Goal: Task Accomplishment & Management: Use online tool/utility

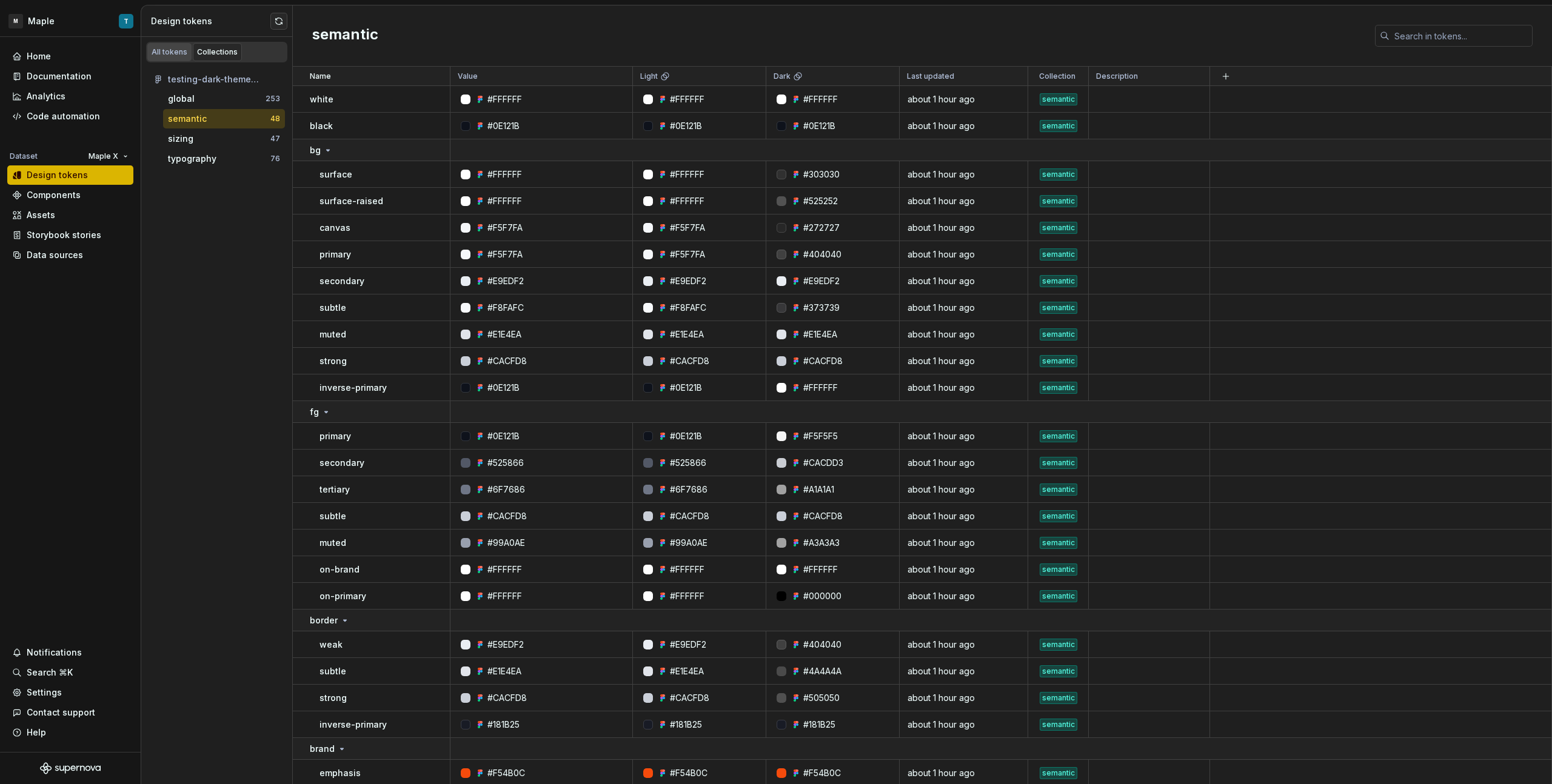
click at [179, 55] on div "All tokens" at bounding box center [169, 52] width 35 height 10
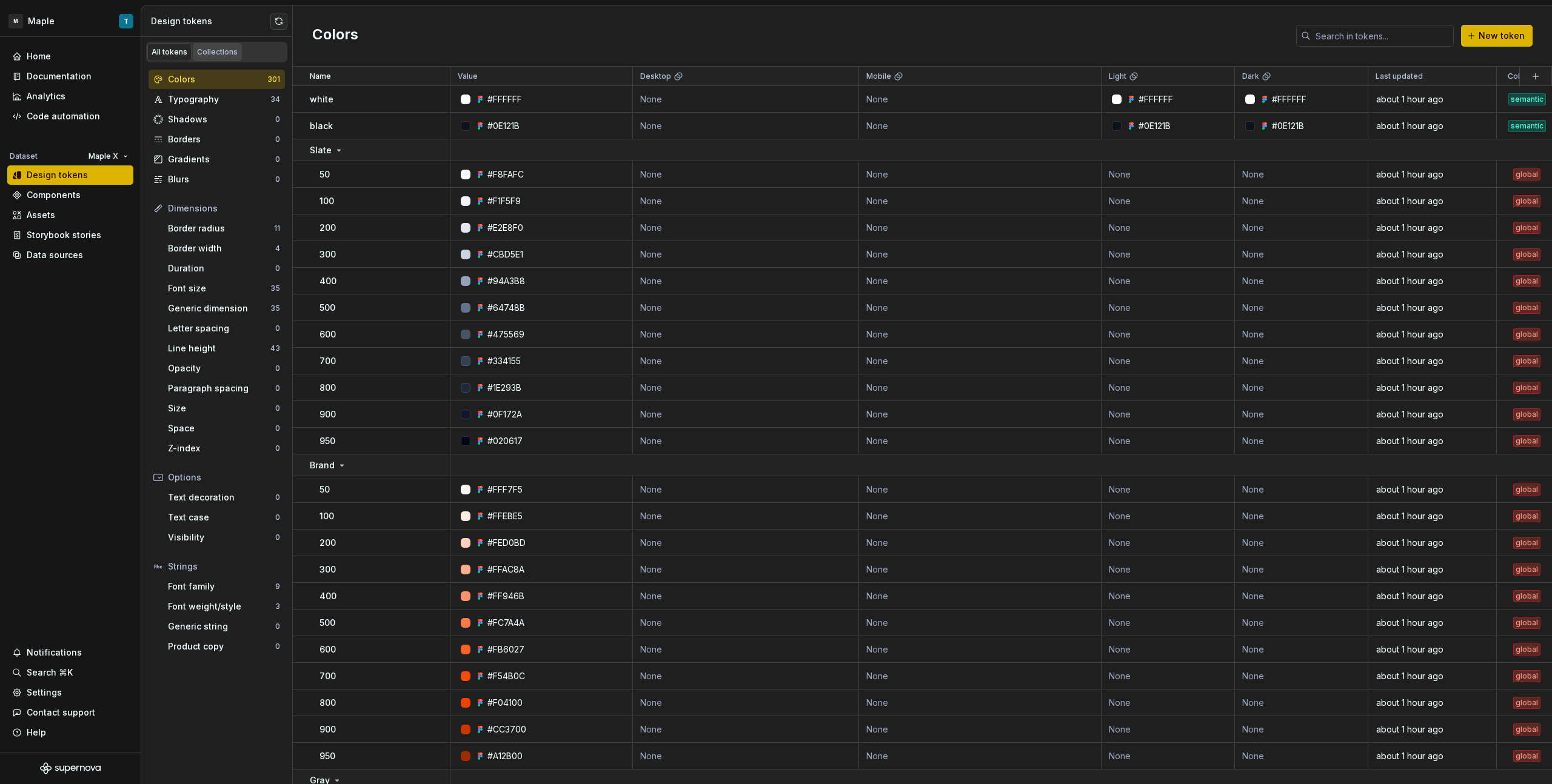
click at [229, 53] on div "Collections" at bounding box center [217, 52] width 41 height 10
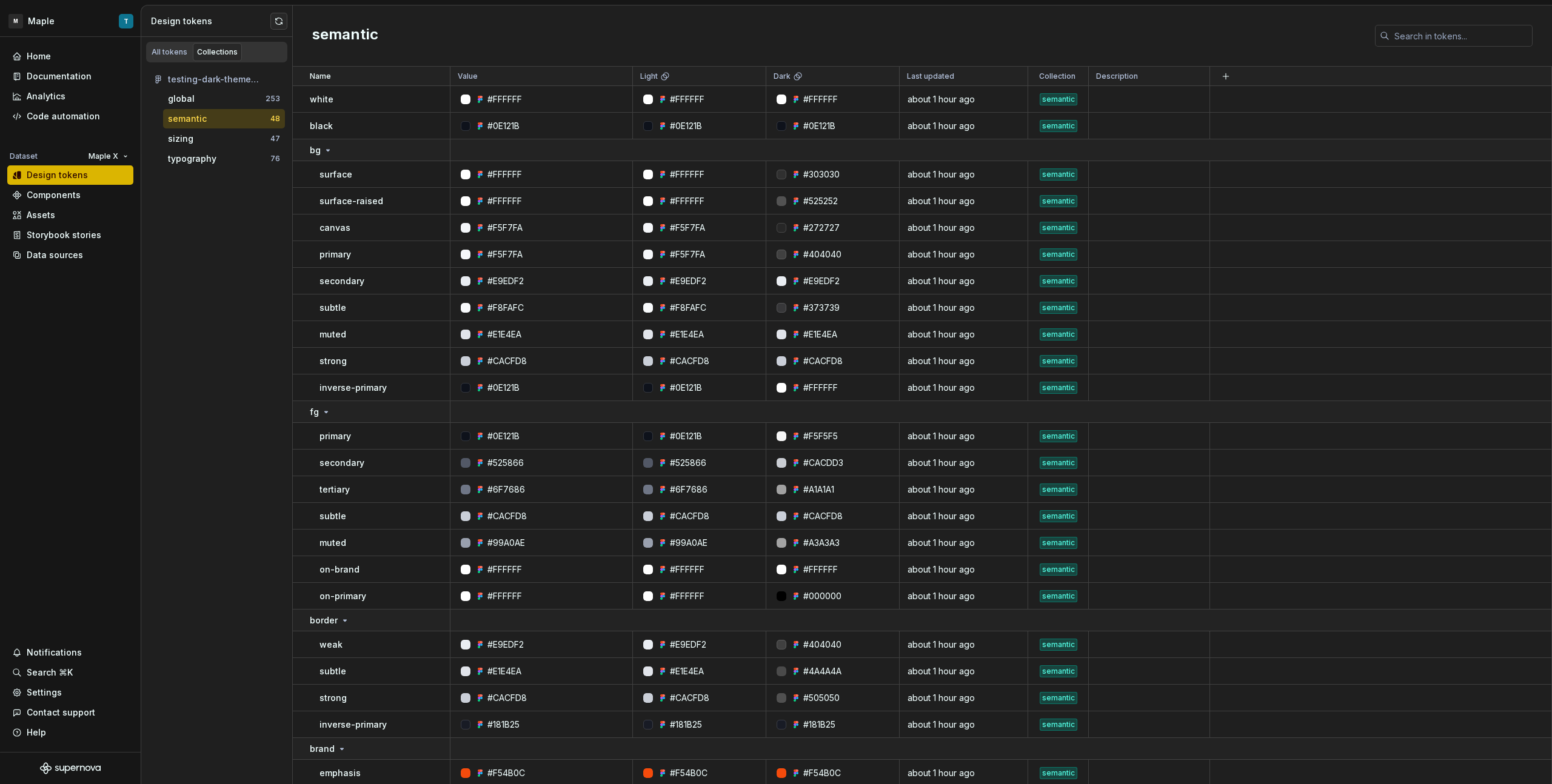
click at [225, 117] on div "semantic" at bounding box center [219, 118] width 102 height 12
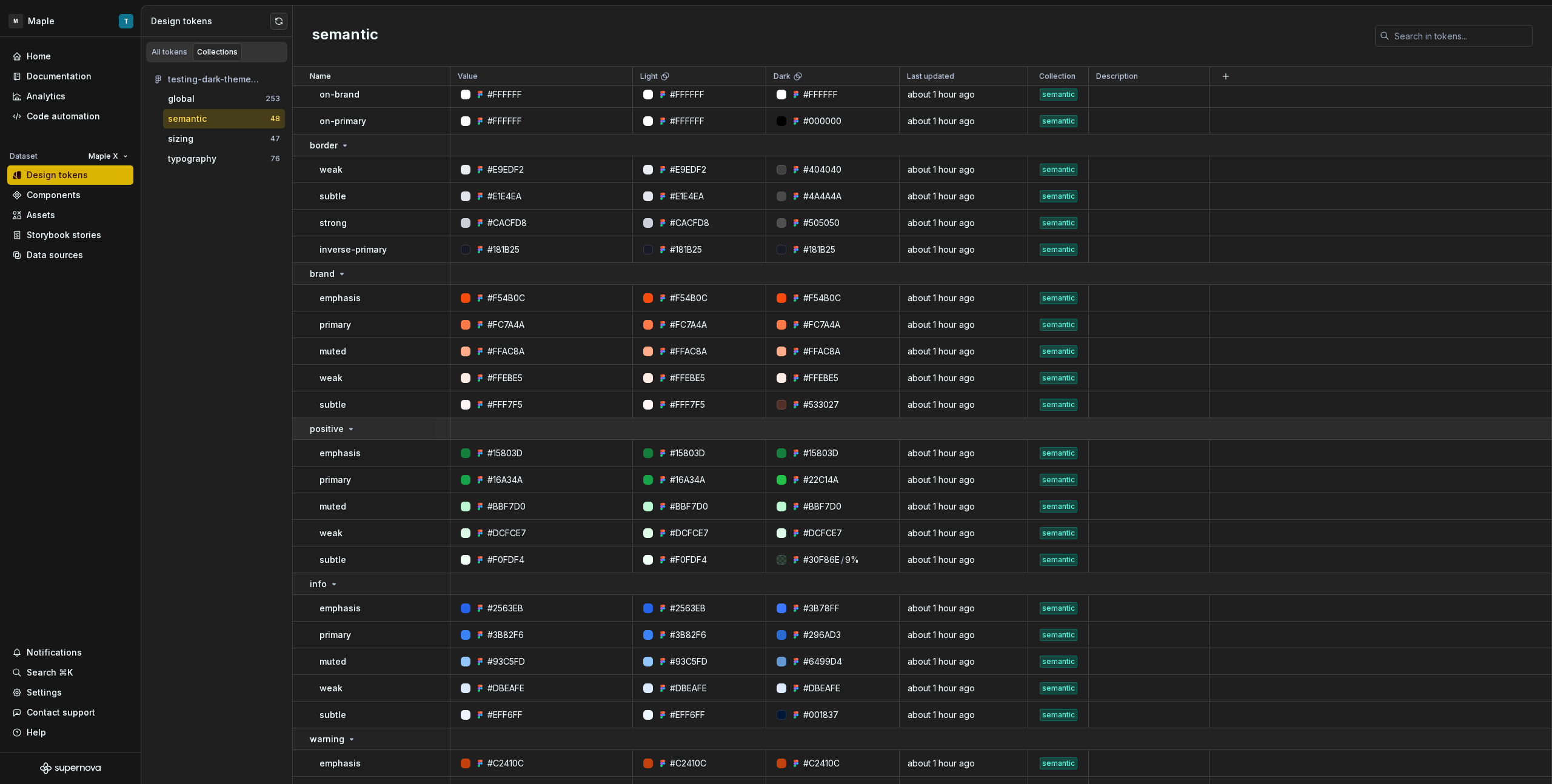
scroll to position [476, 0]
click at [179, 54] on div "All tokens" at bounding box center [169, 52] width 35 height 10
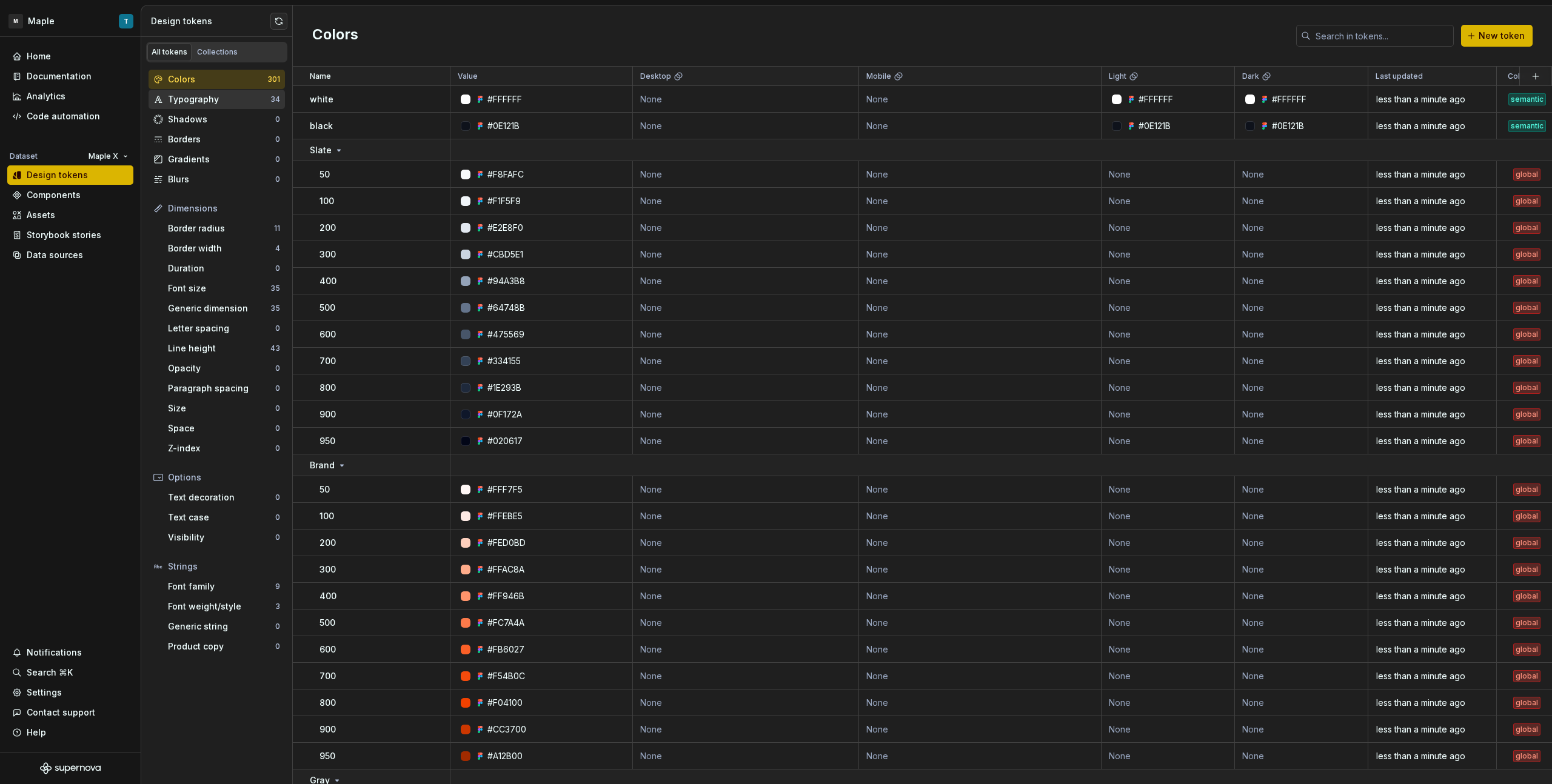
click at [215, 102] on div "Typography" at bounding box center [219, 99] width 102 height 12
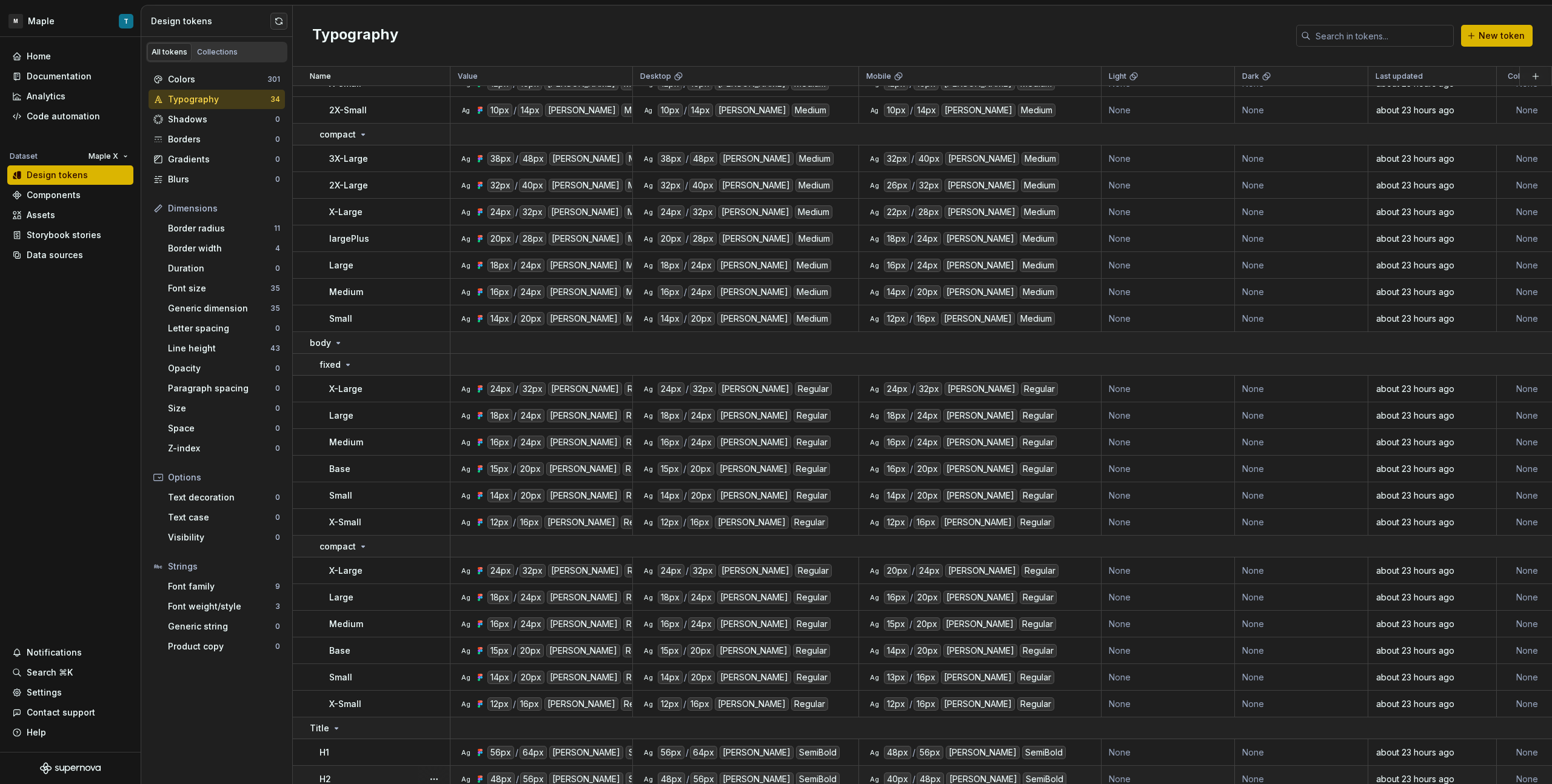
scroll to position [236, 0]
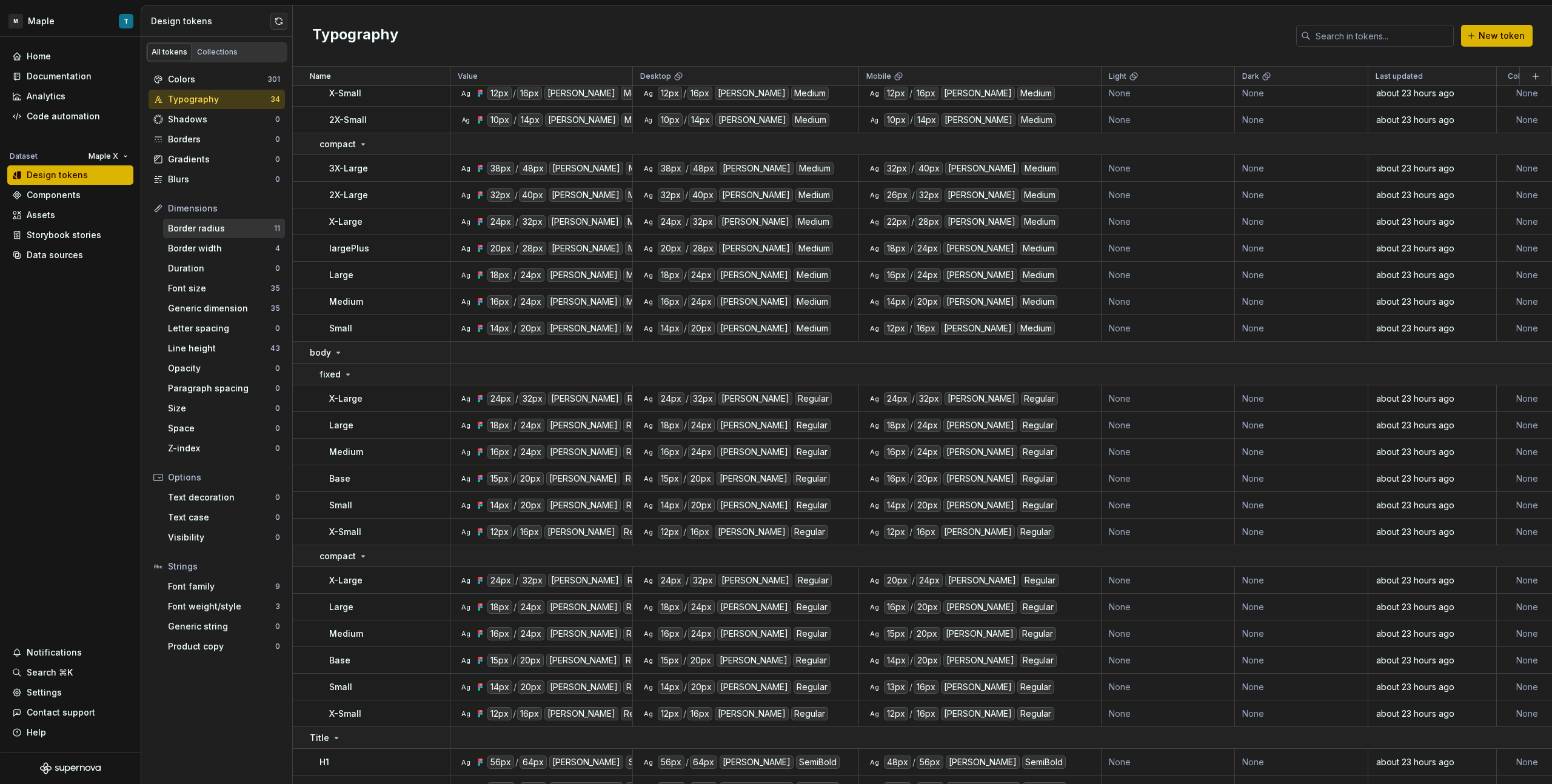
click at [233, 231] on div "Border radius" at bounding box center [221, 229] width 106 height 12
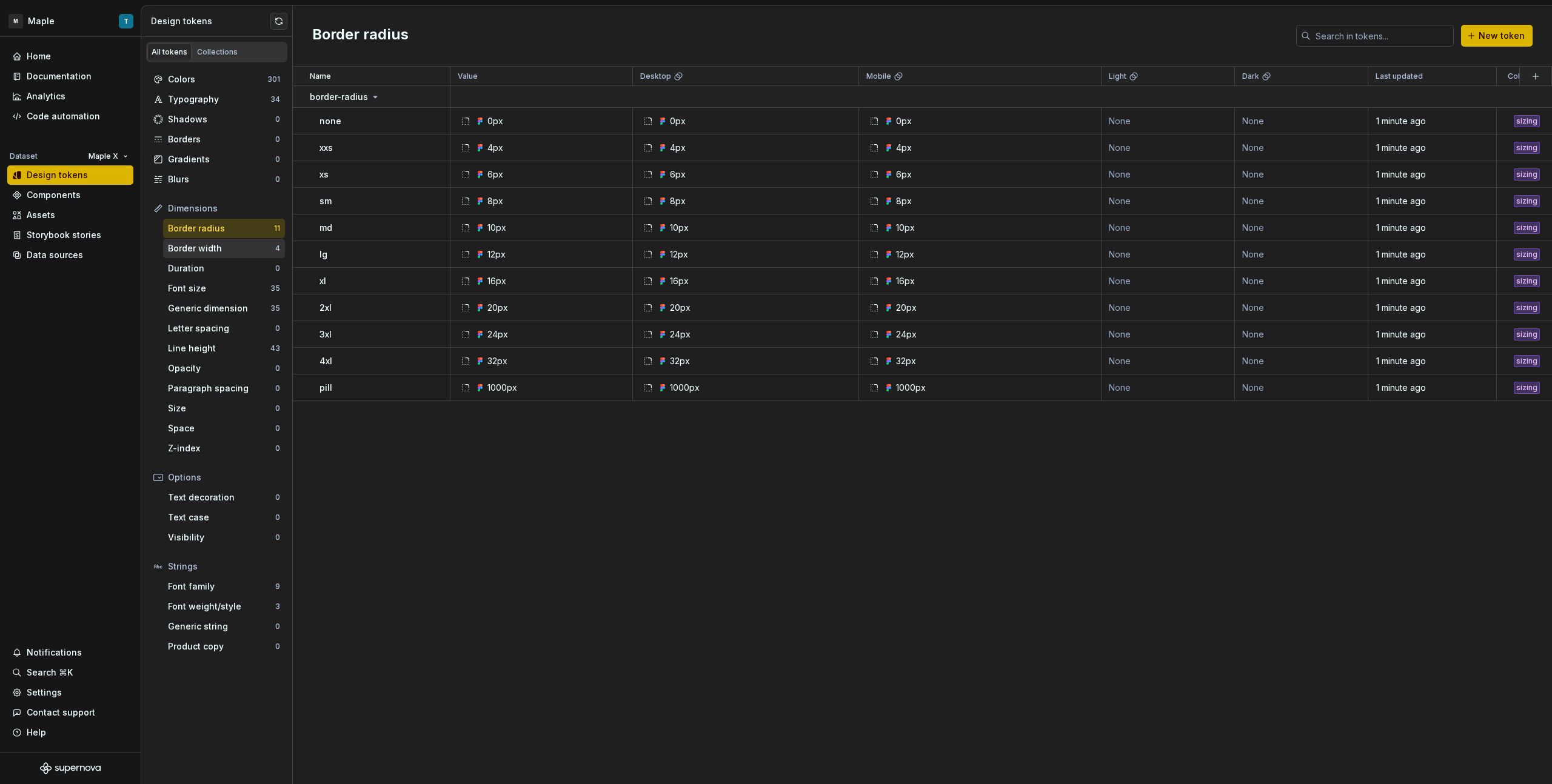
click at [239, 249] on div "Border width" at bounding box center [221, 249] width 107 height 12
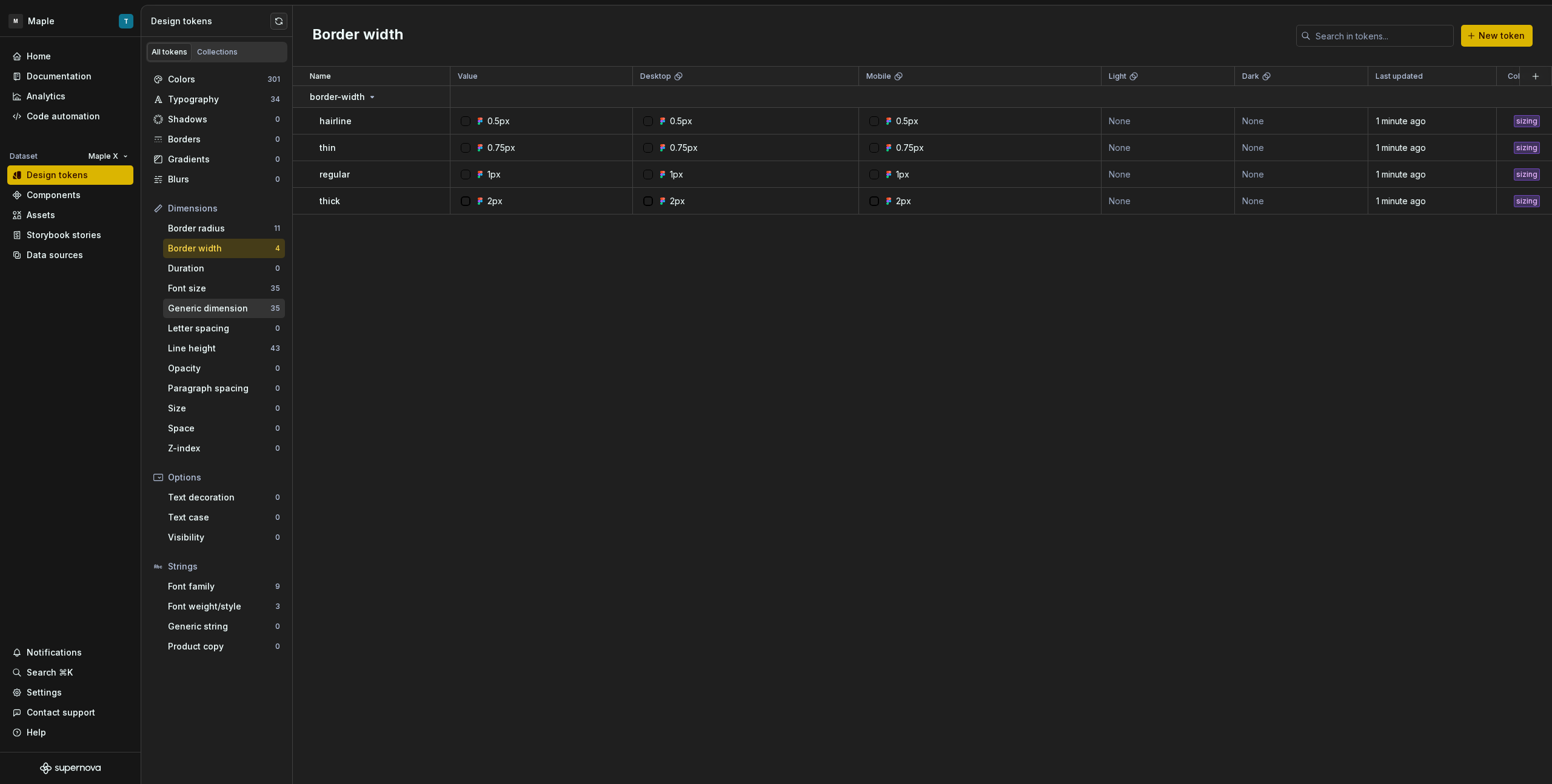
click at [227, 312] on div "Generic dimension" at bounding box center [219, 309] width 102 height 12
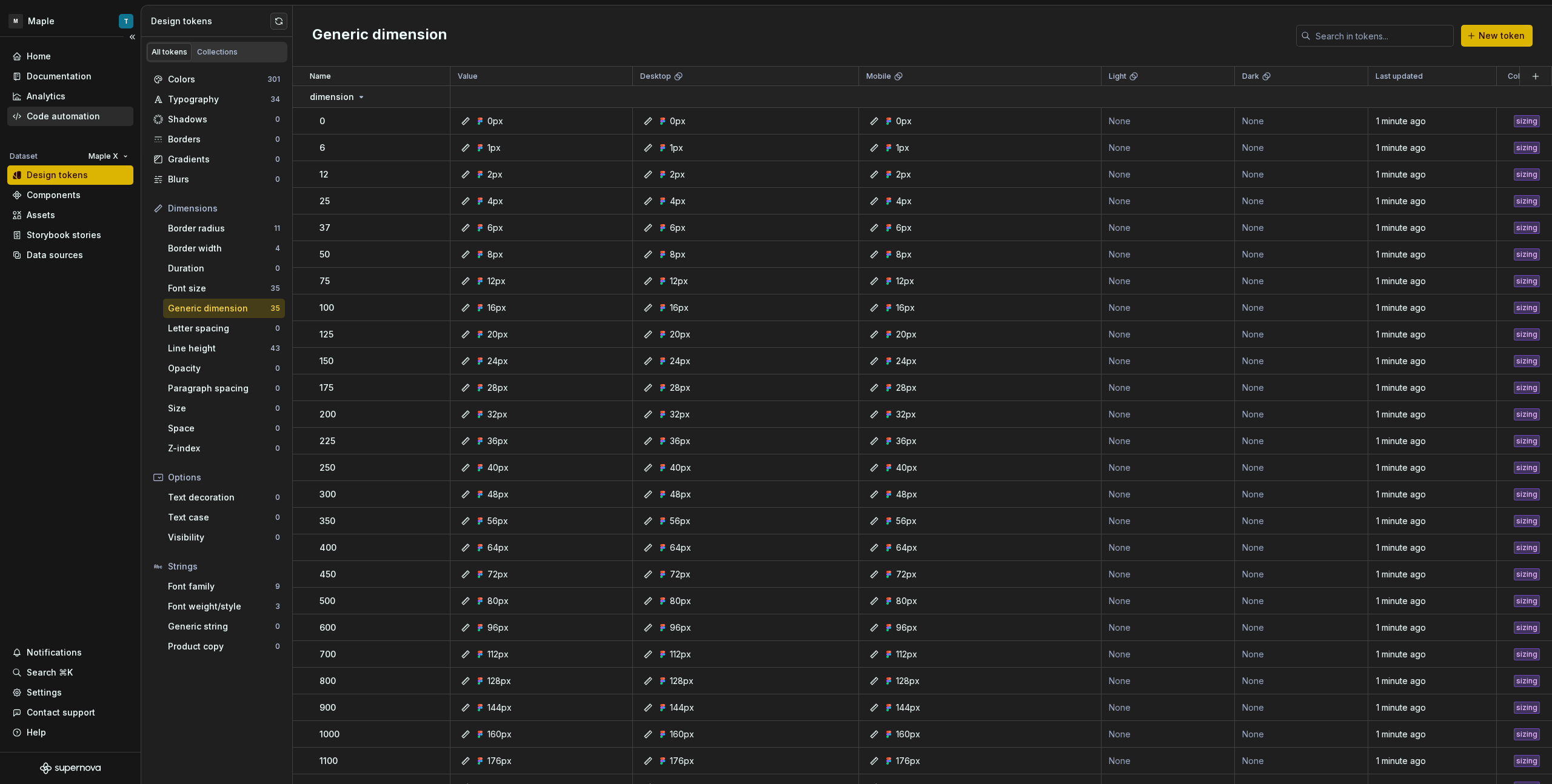
click at [75, 111] on div "Code automation" at bounding box center [63, 116] width 73 height 12
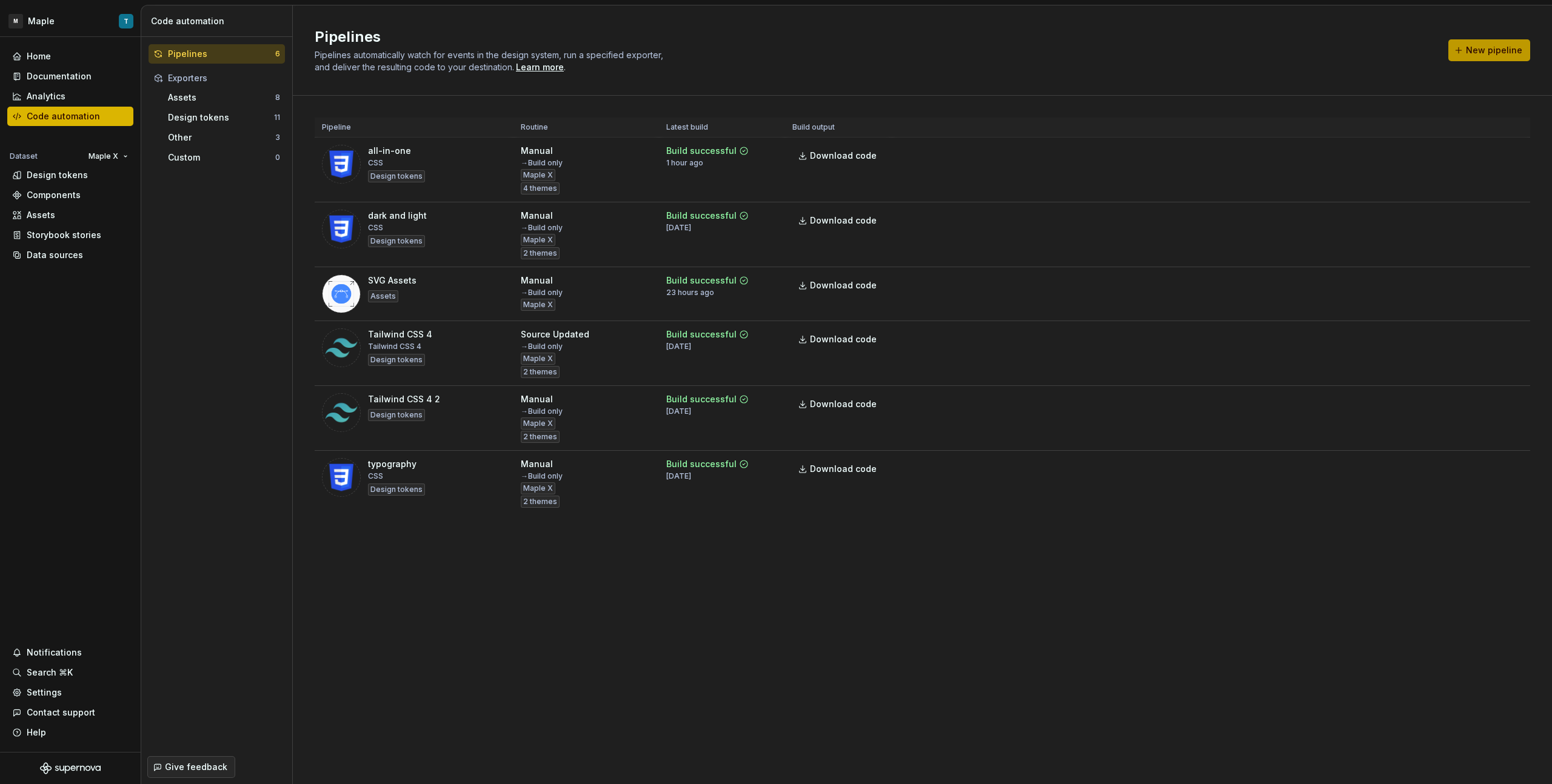
click at [1508, 57] on button "New pipeline" at bounding box center [1490, 50] width 82 height 22
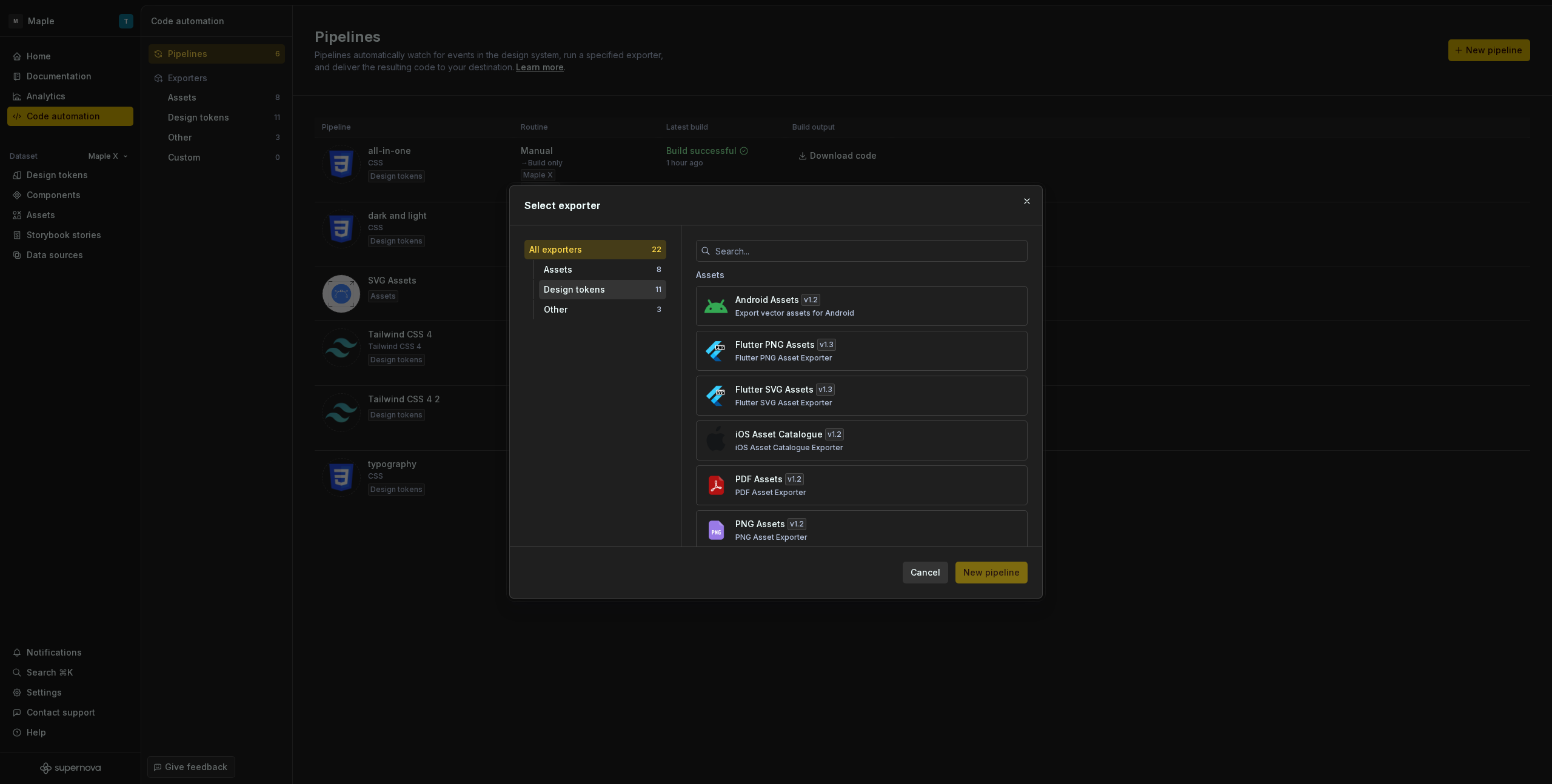
click at [627, 285] on div "Design tokens" at bounding box center [599, 290] width 112 height 12
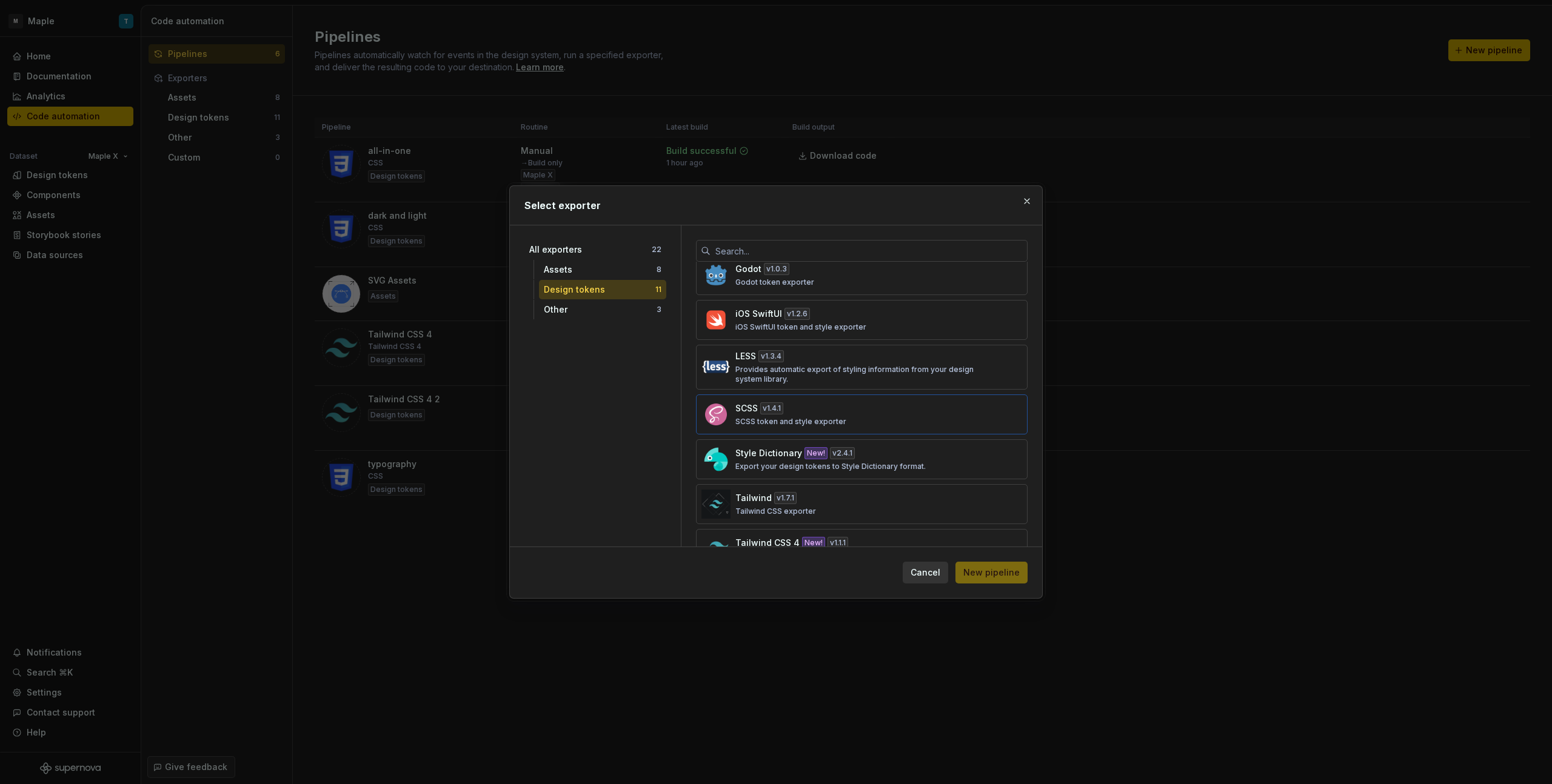
scroll to position [228, 0]
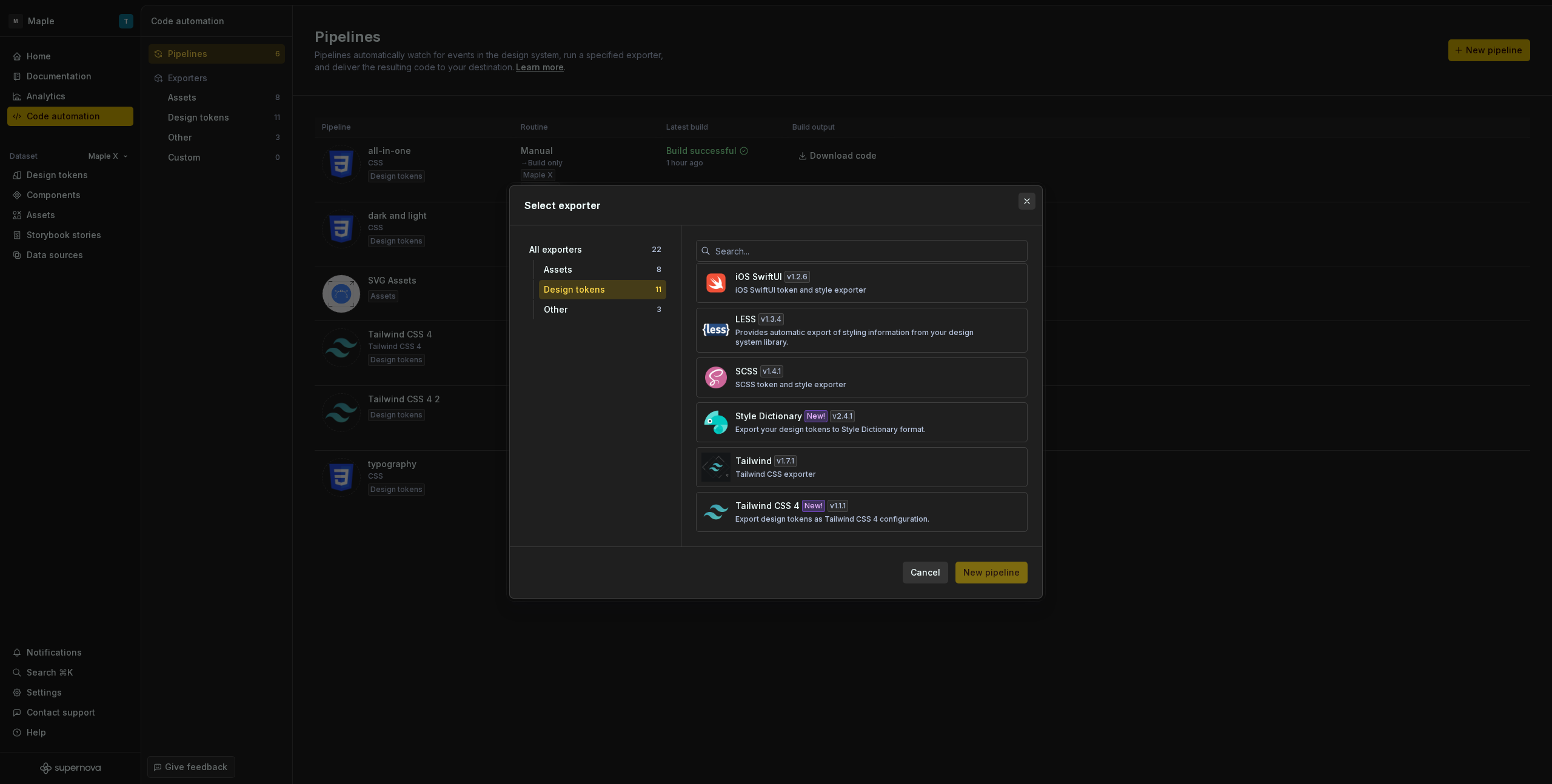
click at [1025, 203] on button "button" at bounding box center [1027, 201] width 17 height 17
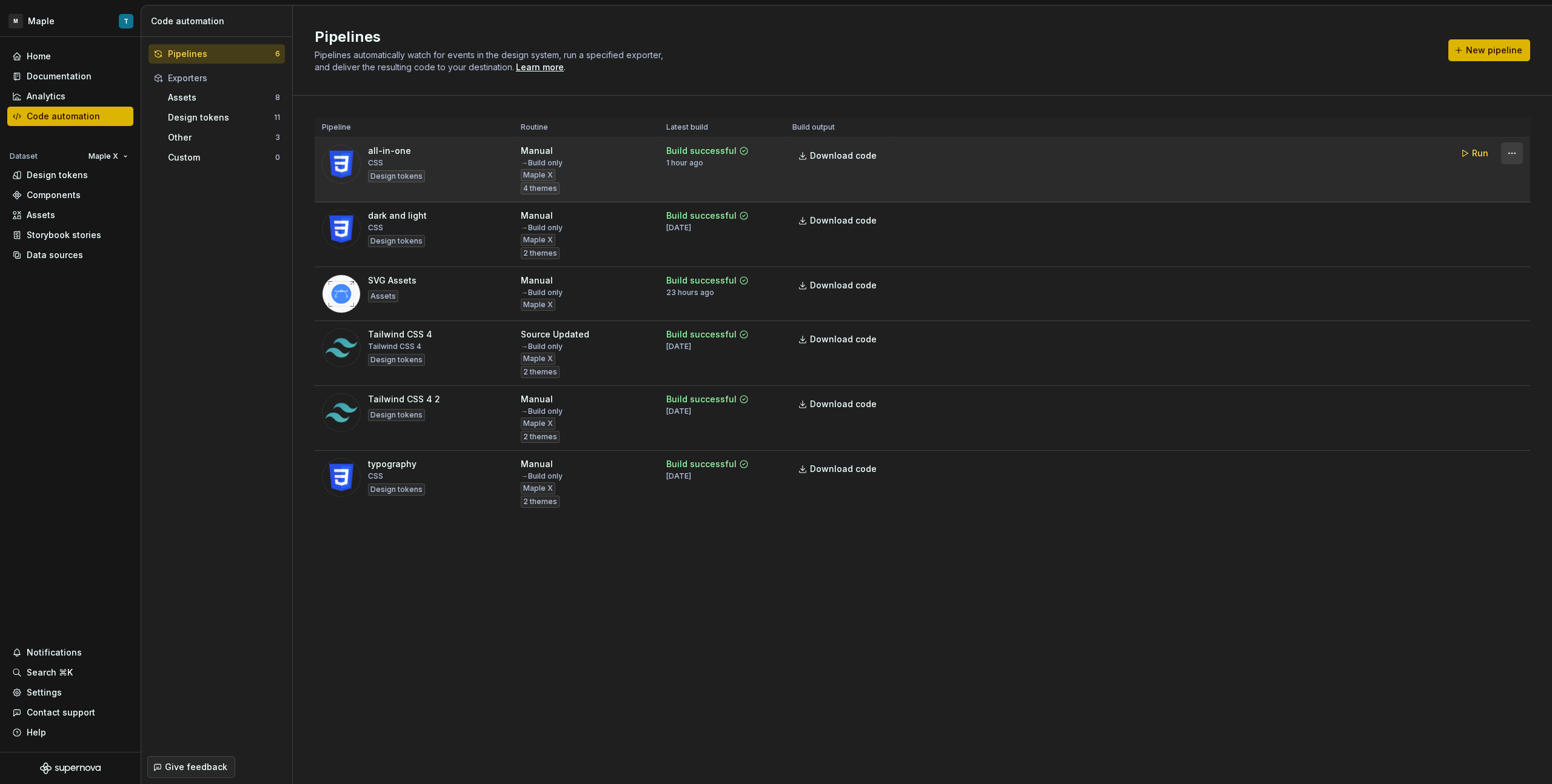
click at [1514, 158] on html "M Maple T Home Documentation Analytics Code automation Dataset Maple X Design t…" at bounding box center [776, 392] width 1552 height 784
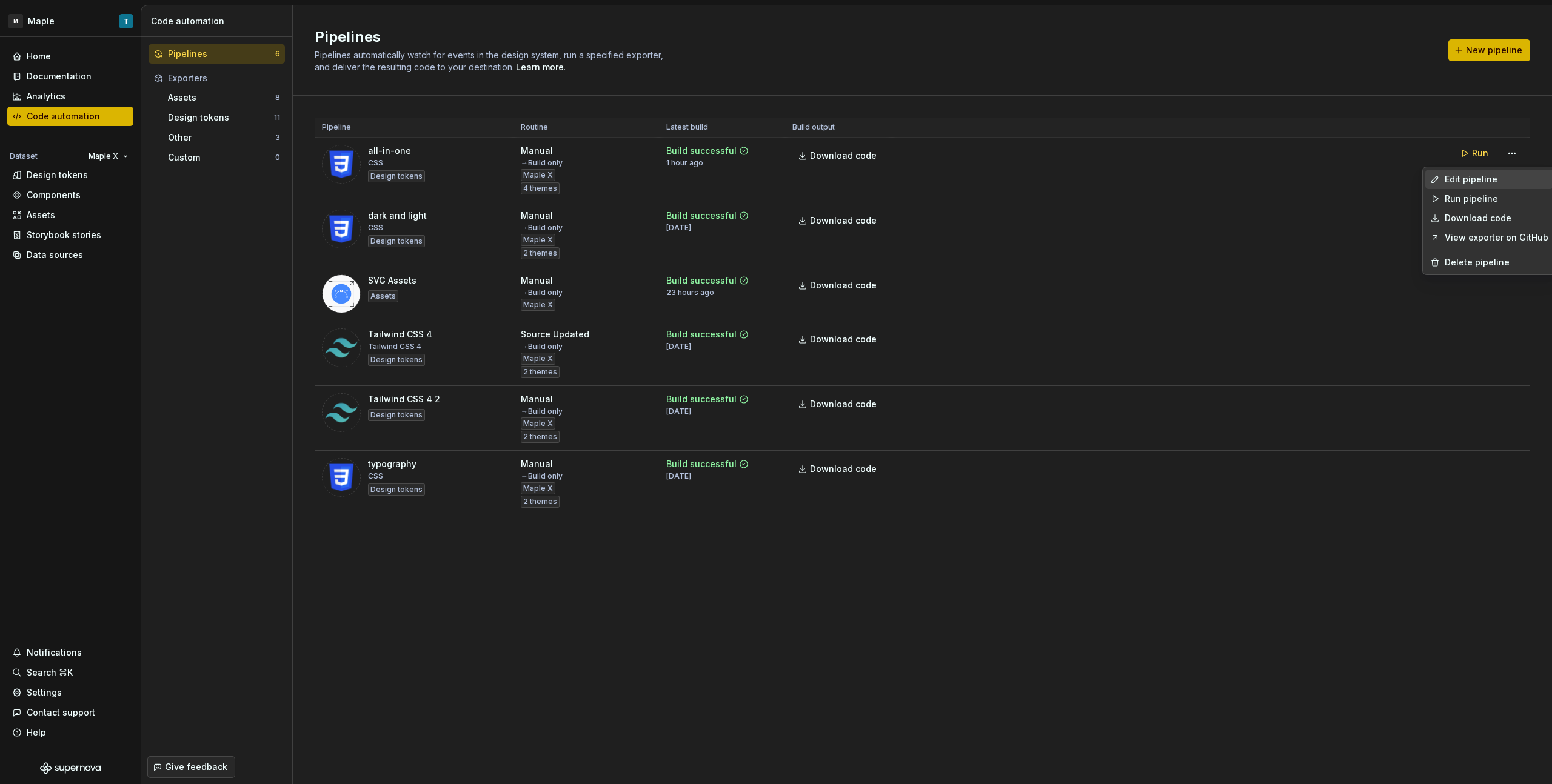
click at [1489, 180] on div "Edit pipeline" at bounding box center [1497, 179] width 104 height 12
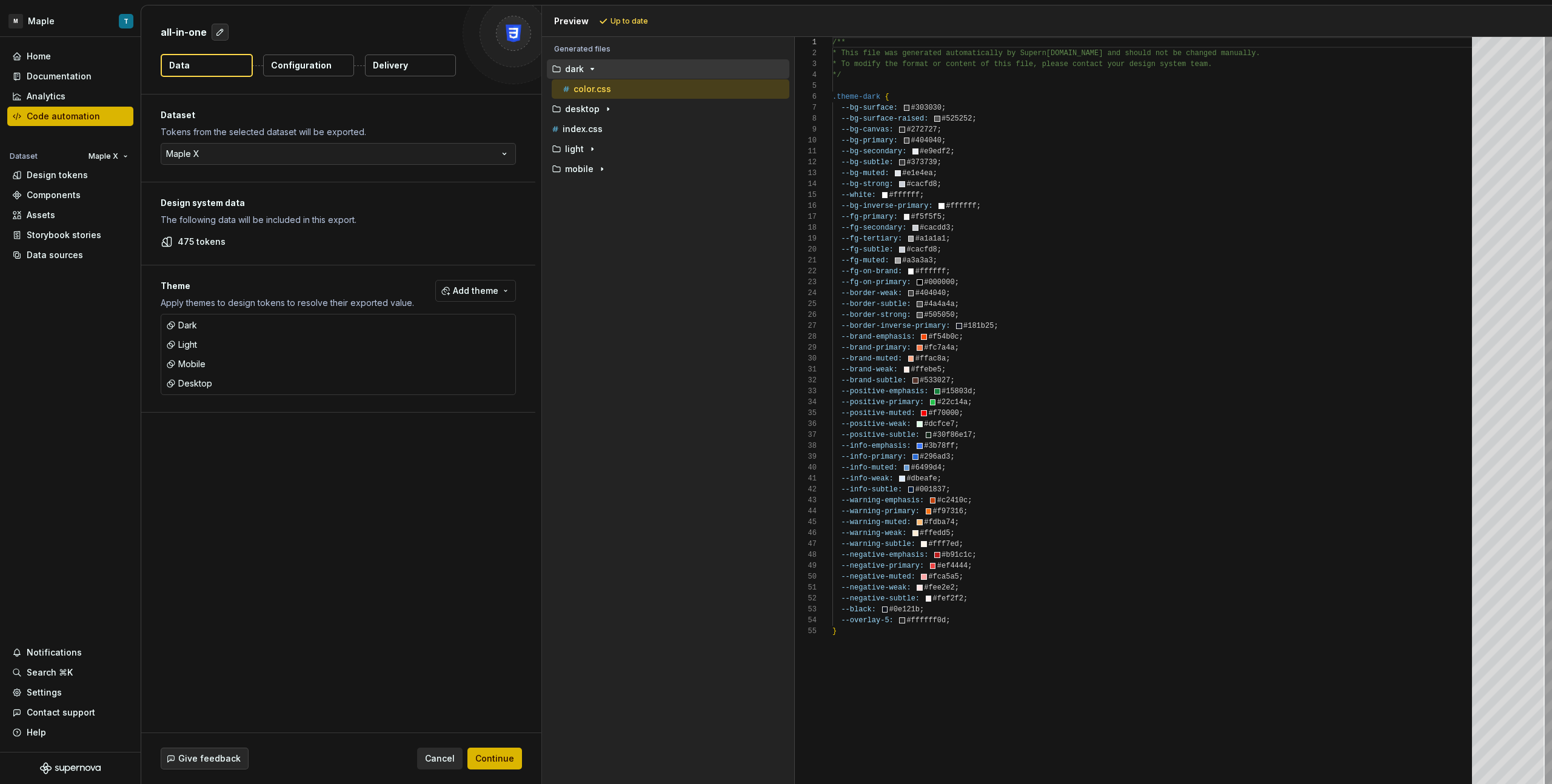
click at [289, 72] on button "Configuration" at bounding box center [309, 65] width 91 height 22
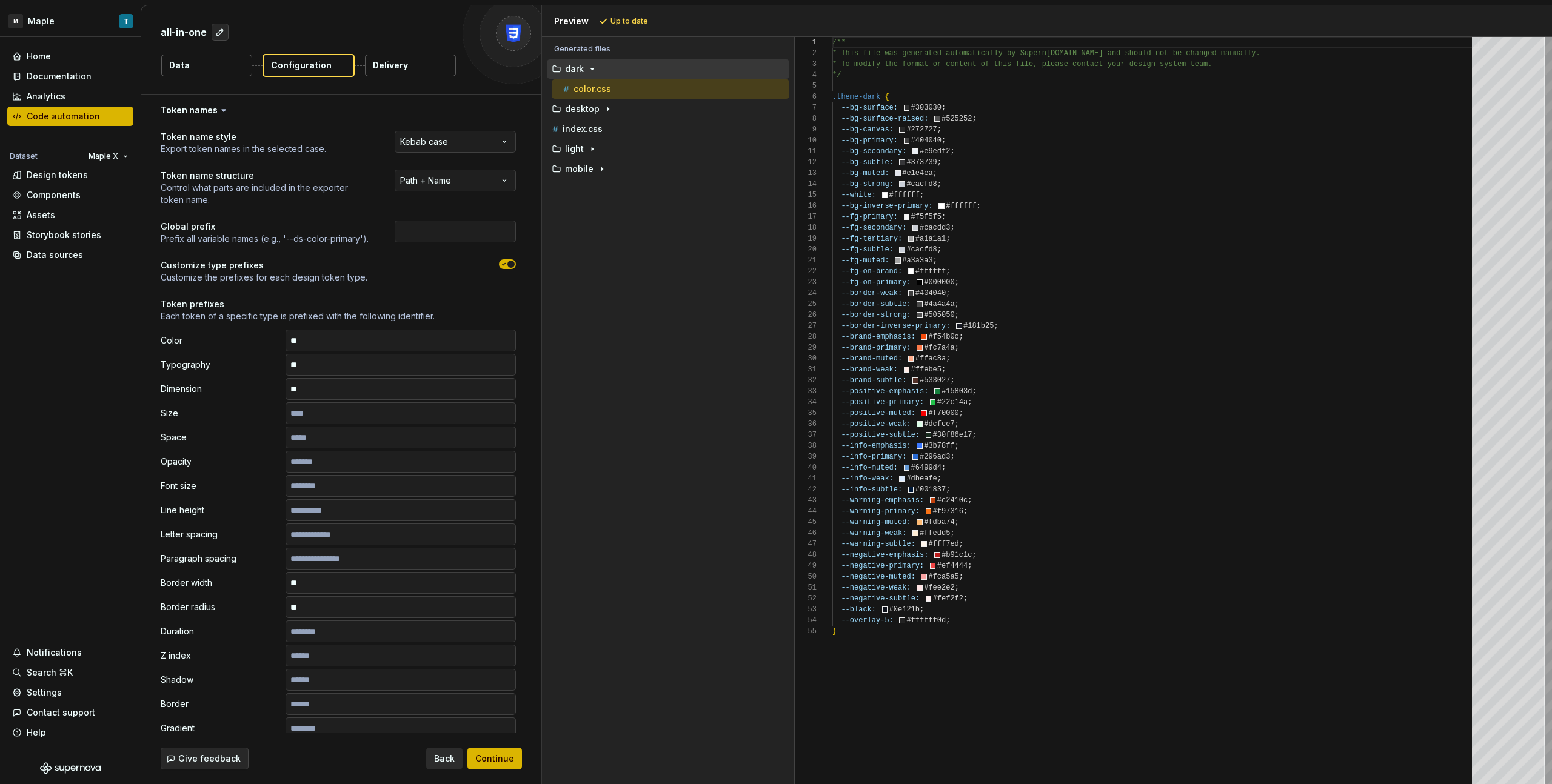
click at [222, 110] on icon at bounding box center [223, 111] width 4 height 2
click at [232, 109] on button "button" at bounding box center [339, 110] width 394 height 32
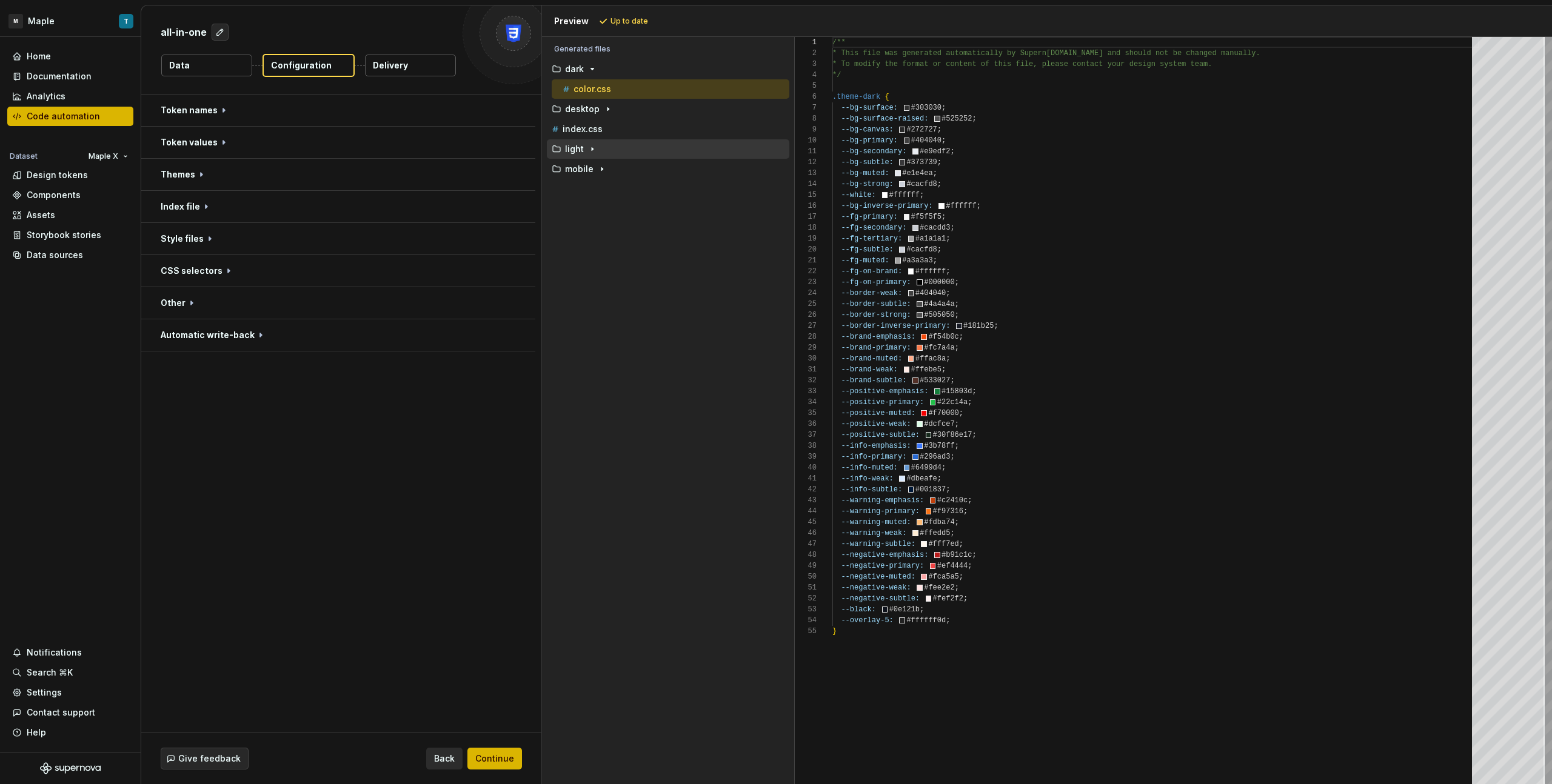
click at [587, 148] on icon "button" at bounding box center [592, 148] width 10 height 10
click at [588, 73] on icon "button" at bounding box center [592, 68] width 10 height 10
click at [602, 188] on icon "button" at bounding box center [602, 188] width 10 height 10
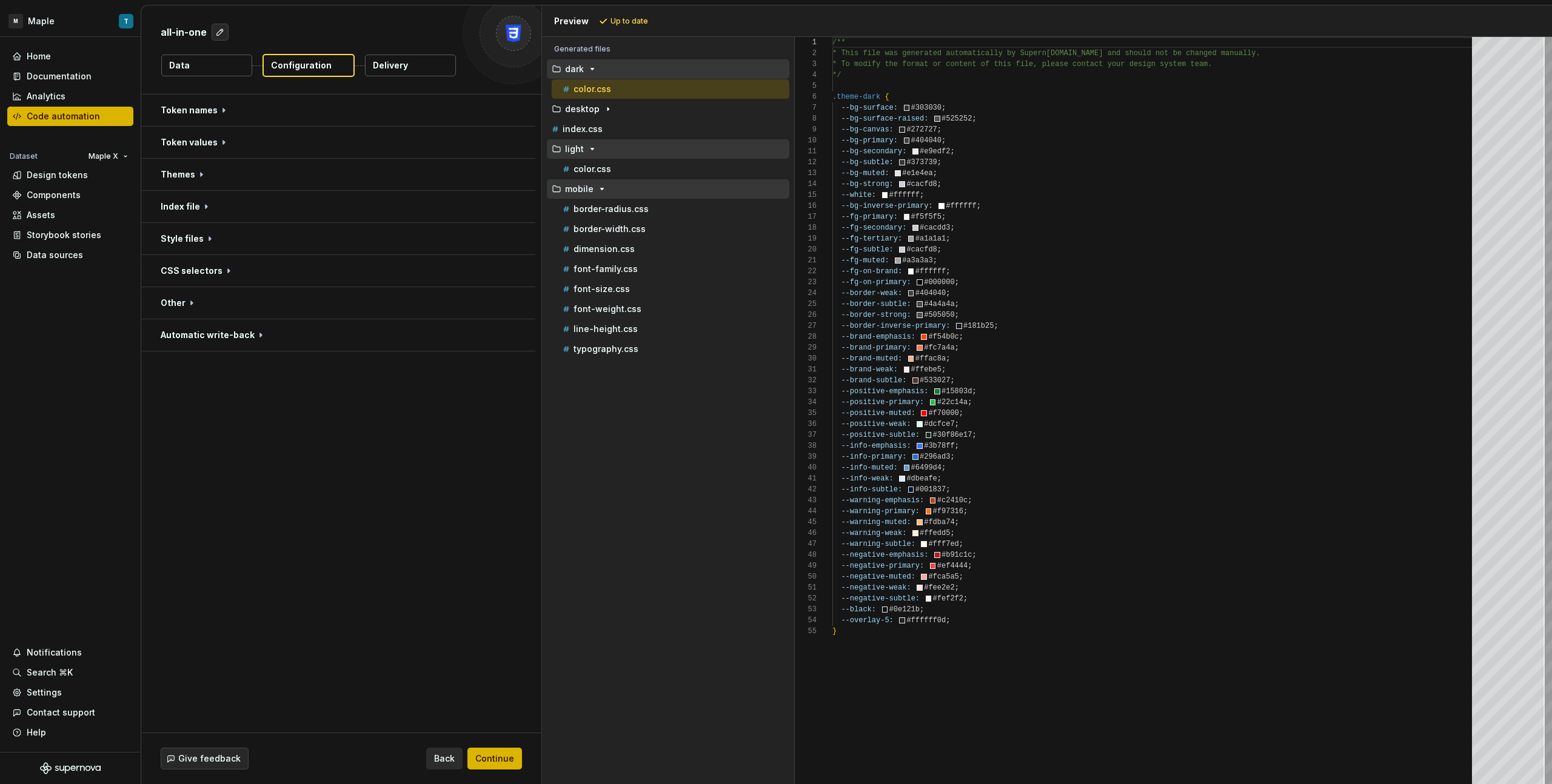
click at [600, 186] on icon "button" at bounding box center [602, 188] width 10 height 10
click at [600, 168] on p "color.css" at bounding box center [592, 168] width 38 height 10
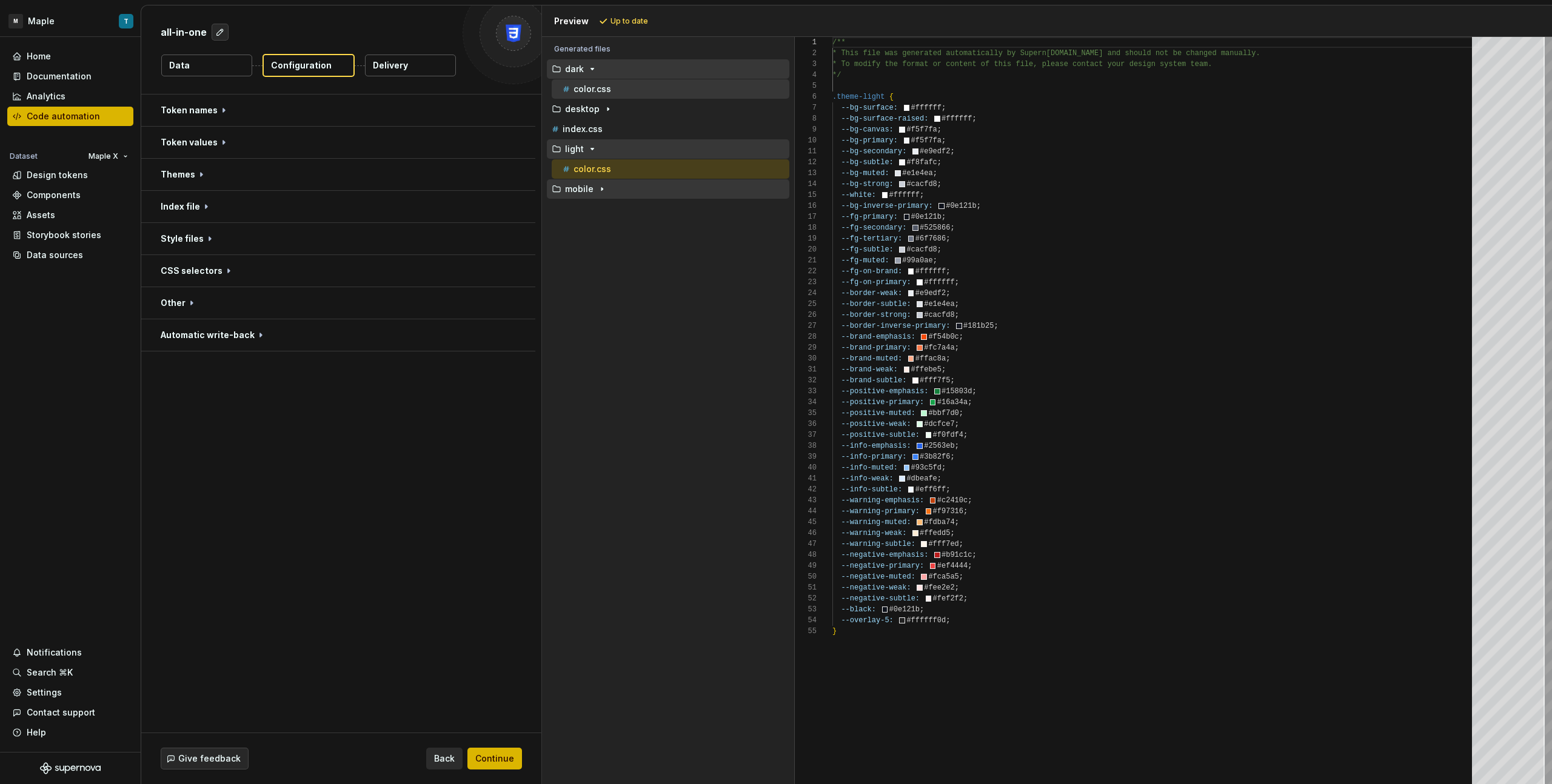
click at [628, 93] on div "color.css" at bounding box center [675, 89] width 229 height 12
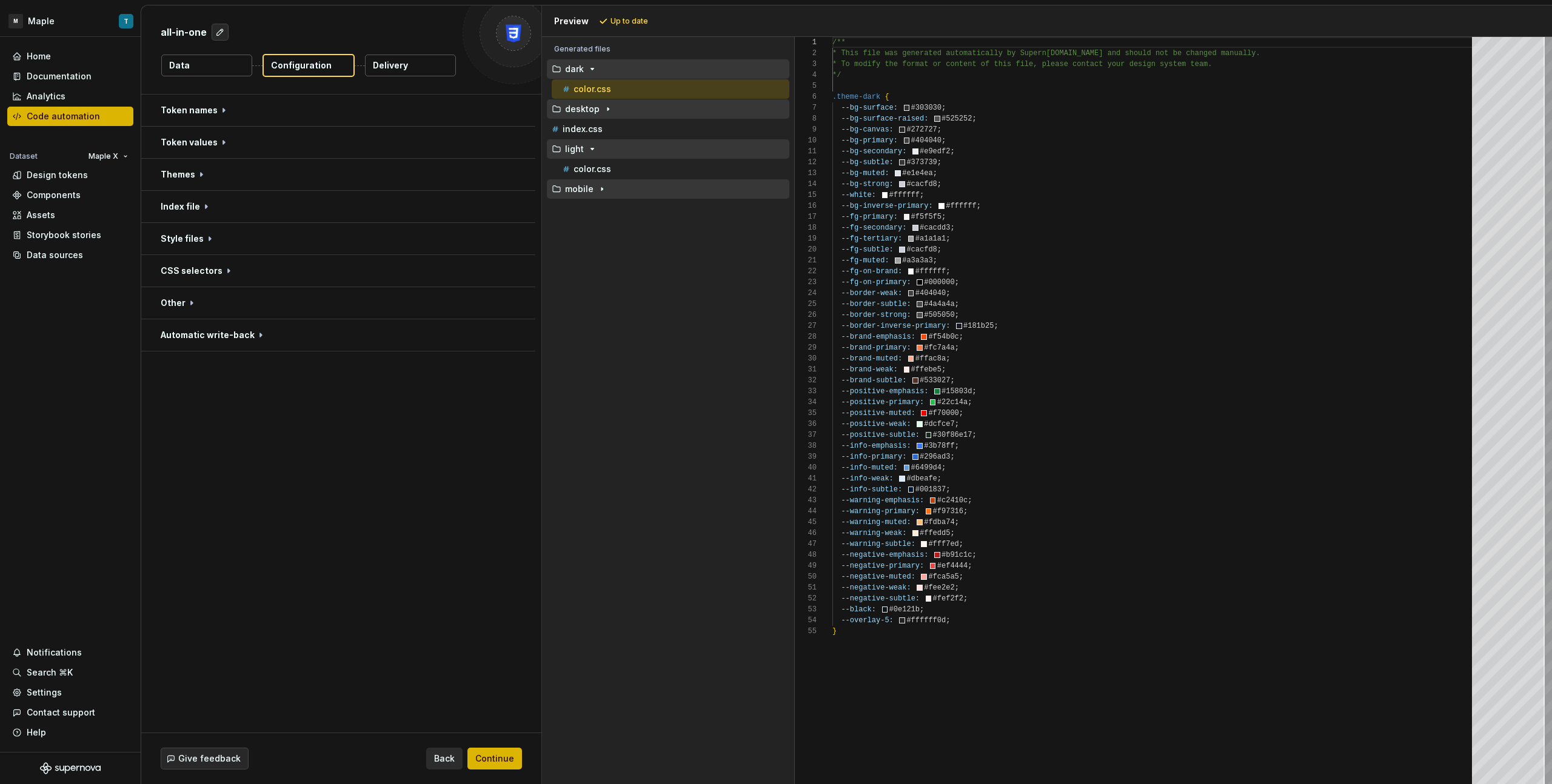
click at [620, 112] on div "desktop" at bounding box center [670, 108] width 240 height 10
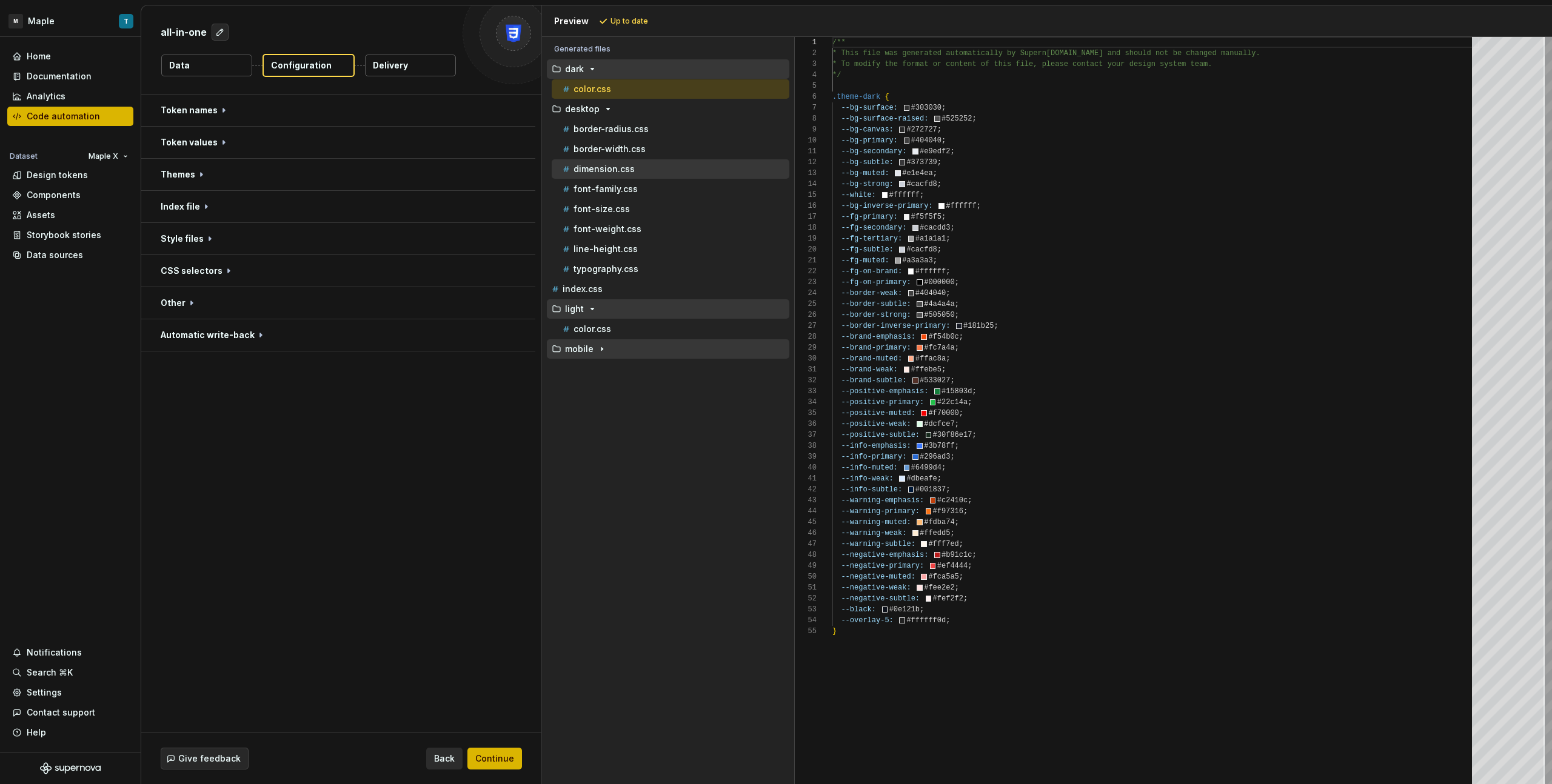
click at [618, 172] on p "dimension.css" at bounding box center [604, 168] width 62 height 10
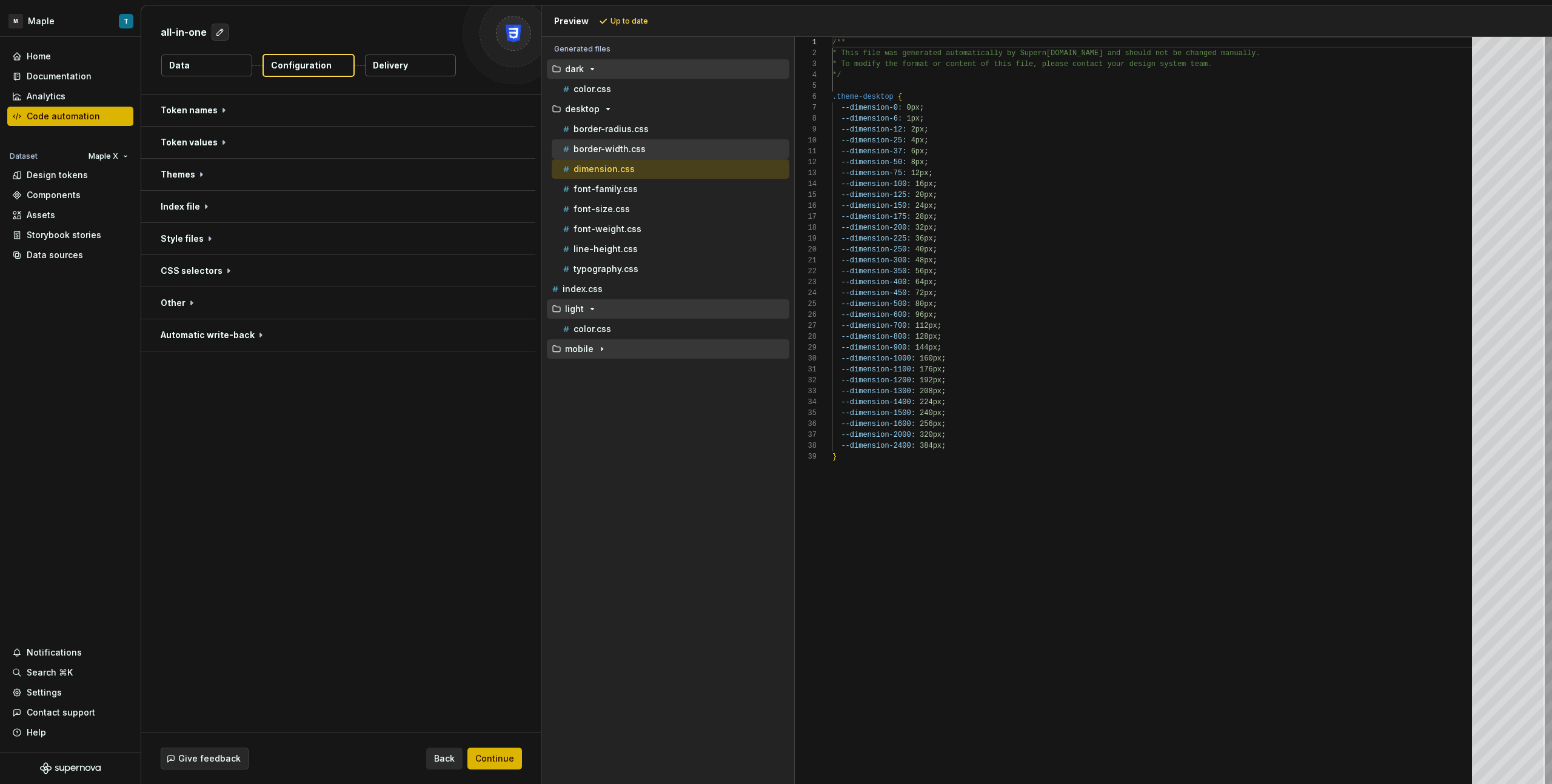
click at [619, 155] on div "border-width.css" at bounding box center [675, 149] width 229 height 12
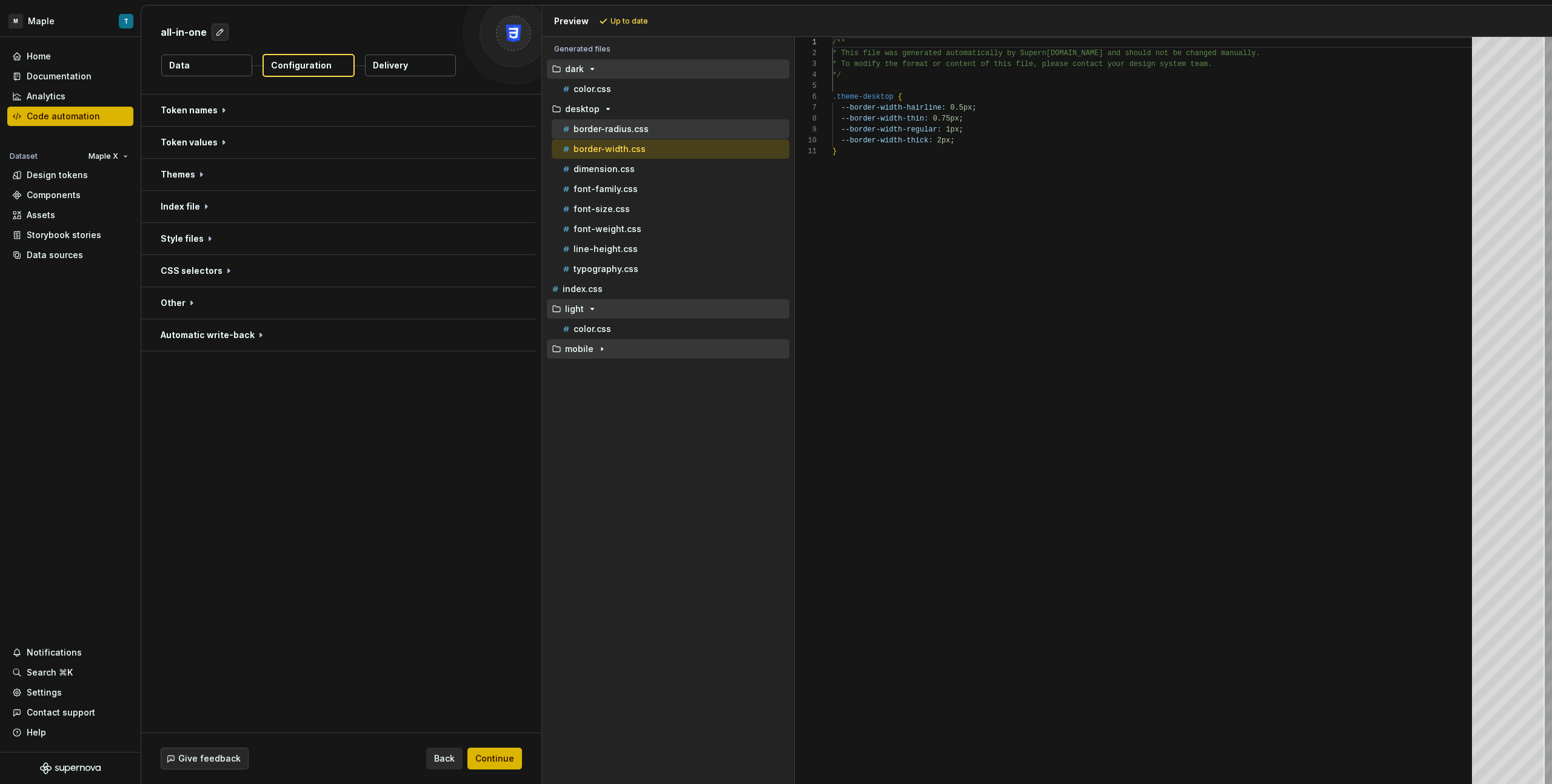
click at [624, 134] on div "border-radius.css" at bounding box center [675, 129] width 229 height 12
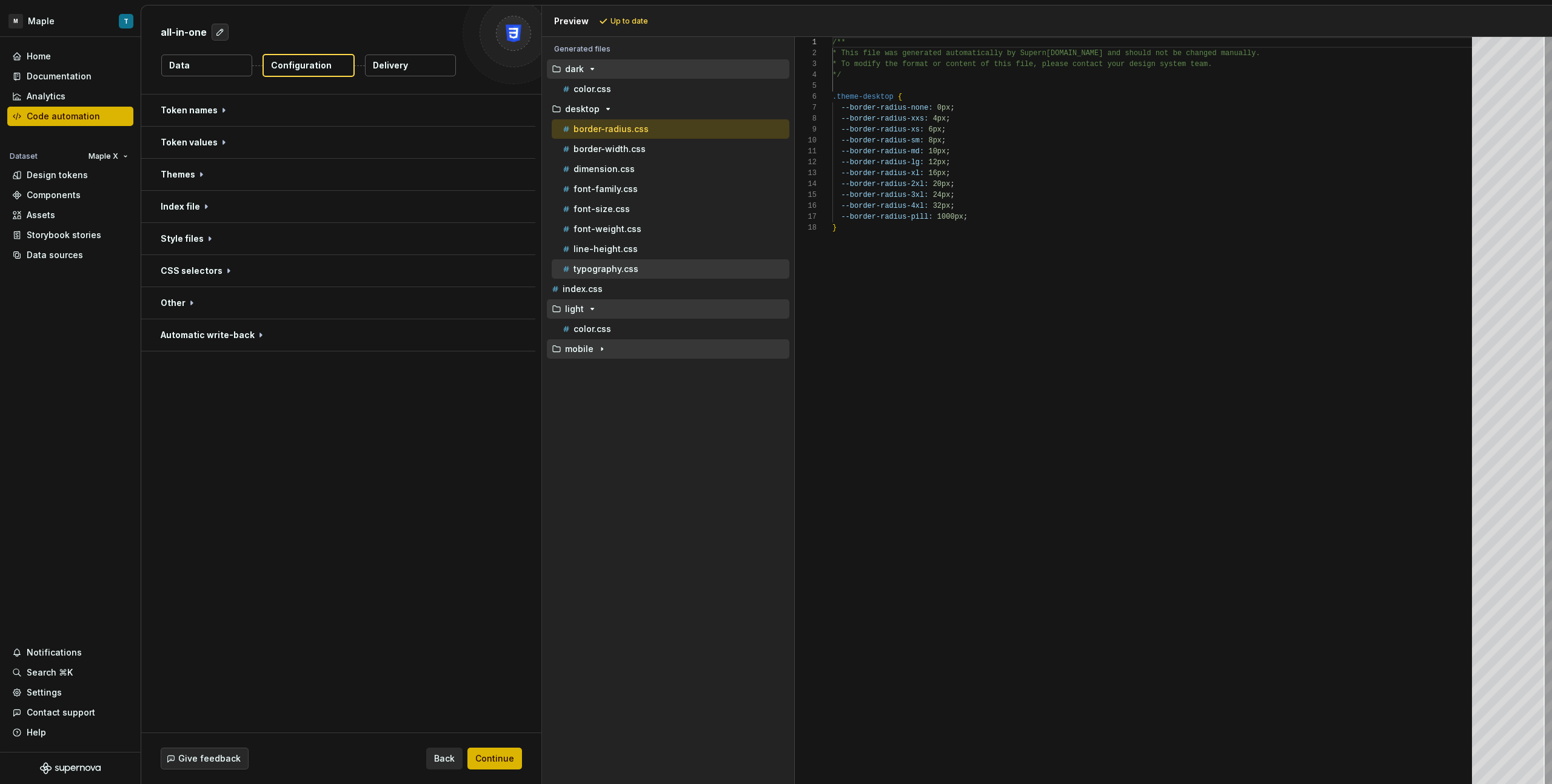
click at [645, 267] on div "typography.css" at bounding box center [675, 269] width 229 height 12
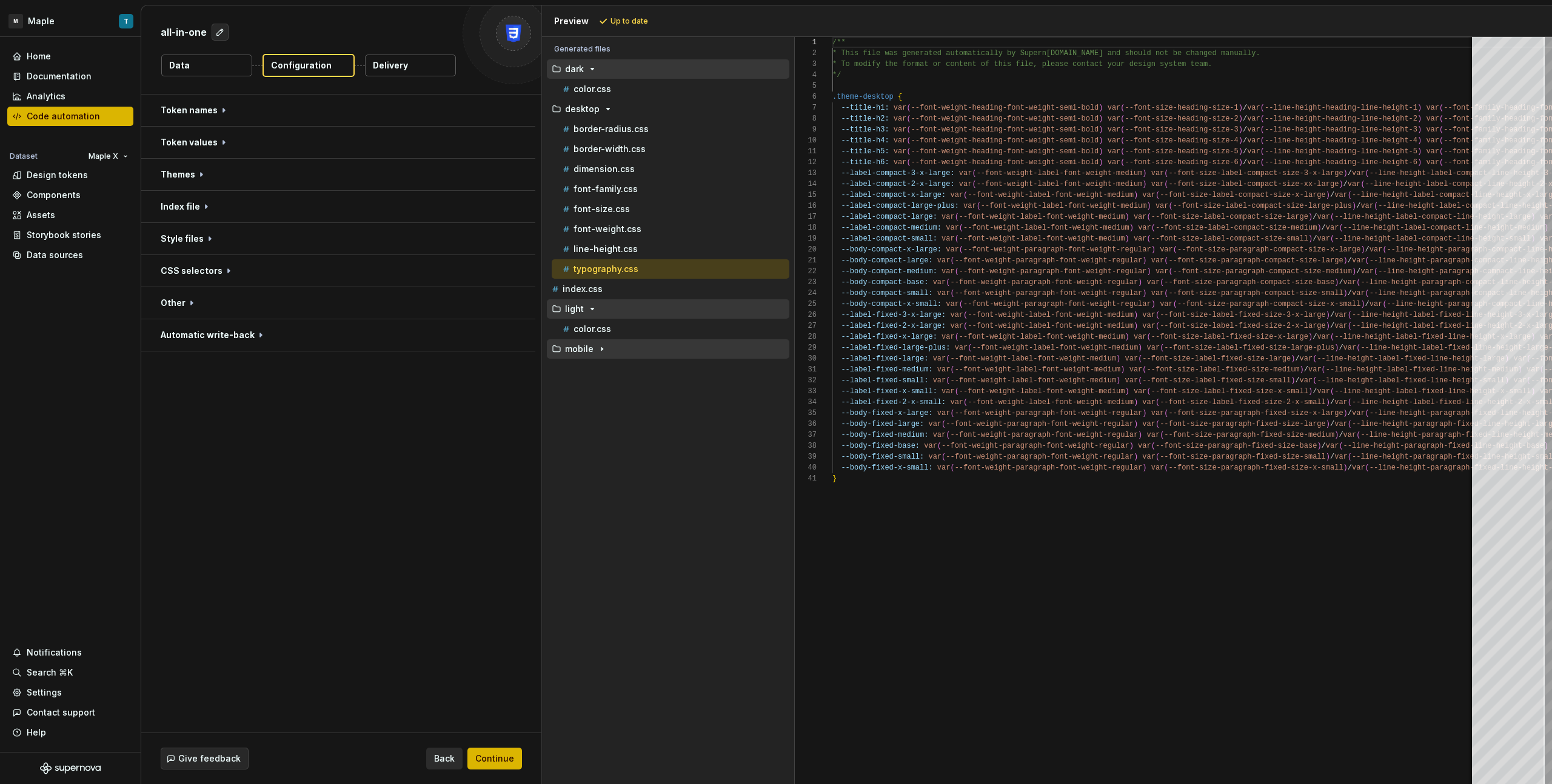
click at [658, 341] on div "mobile" at bounding box center [667, 349] width 242 height 19
click at [625, 352] on div "mobile" at bounding box center [670, 349] width 240 height 10
click at [636, 512] on p "typography.css" at bounding box center [606, 509] width 65 height 10
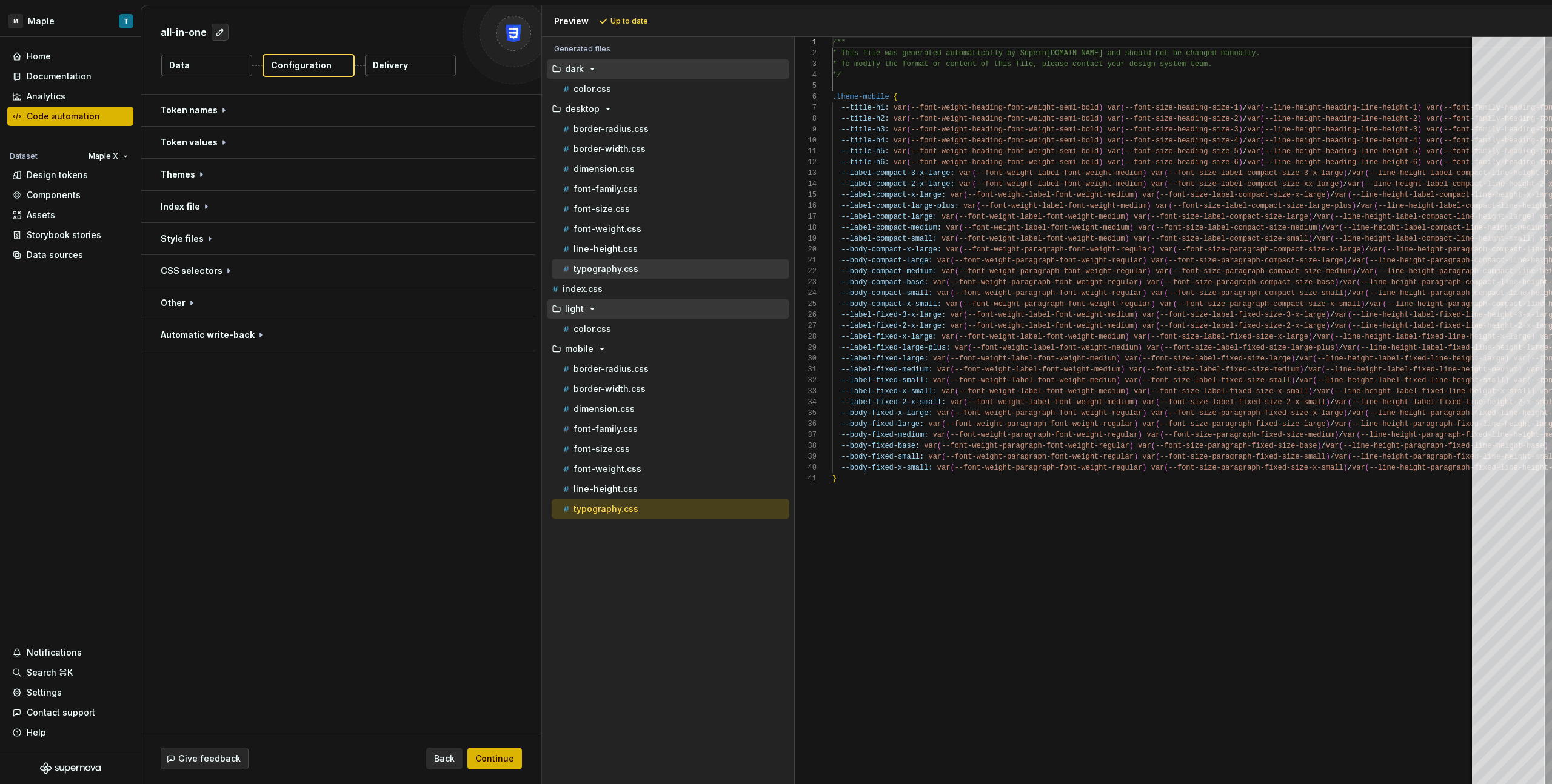
click at [649, 272] on div "typography.css" at bounding box center [675, 269] width 229 height 12
click at [692, 517] on div "typography.css" at bounding box center [671, 509] width 238 height 19
click at [693, 511] on div "typography.css" at bounding box center [675, 509] width 229 height 12
type textarea "**********"
click at [413, 69] on button "Delivery" at bounding box center [410, 65] width 91 height 22
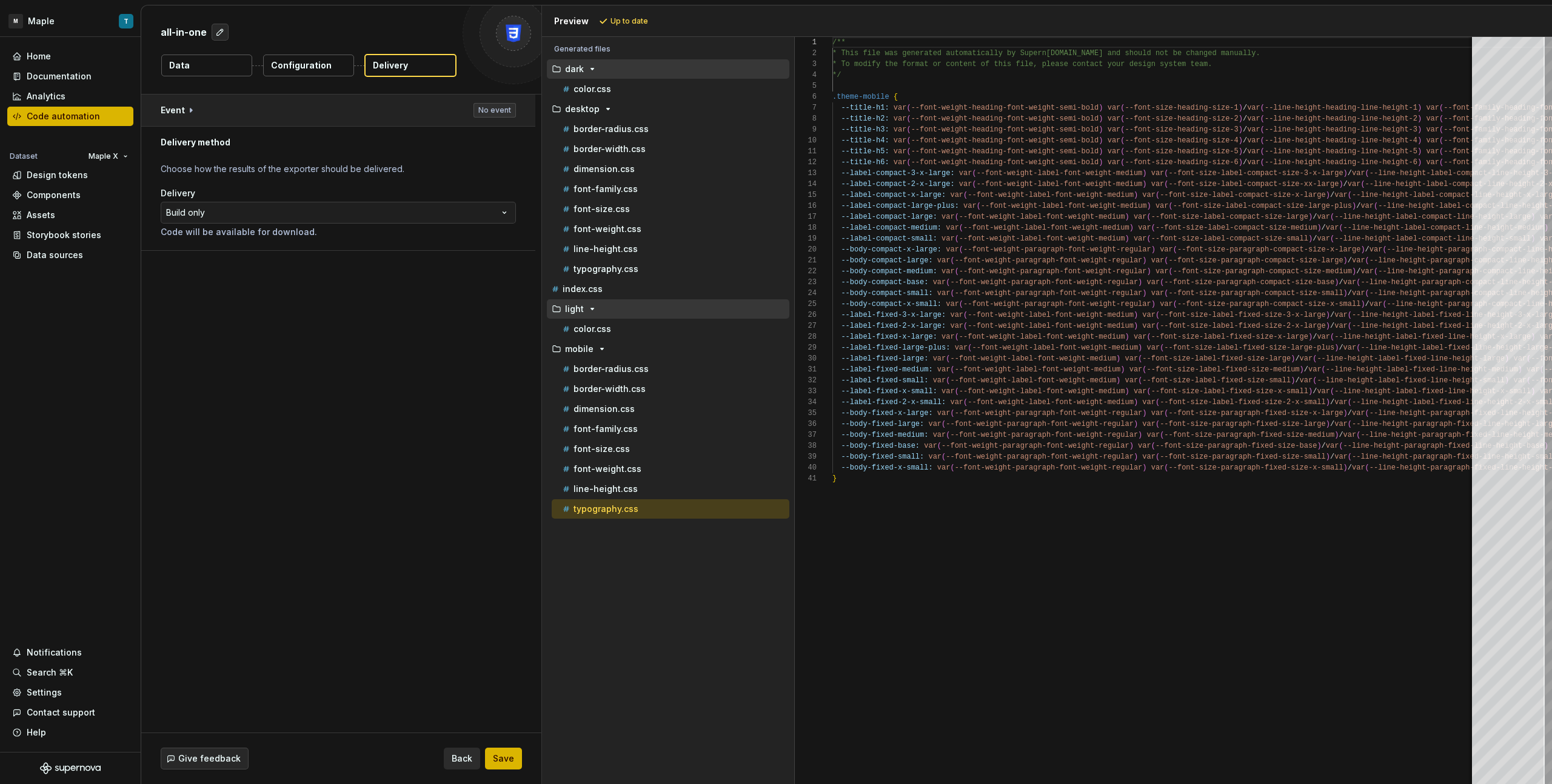
click at [346, 106] on button "button" at bounding box center [339, 110] width 394 height 32
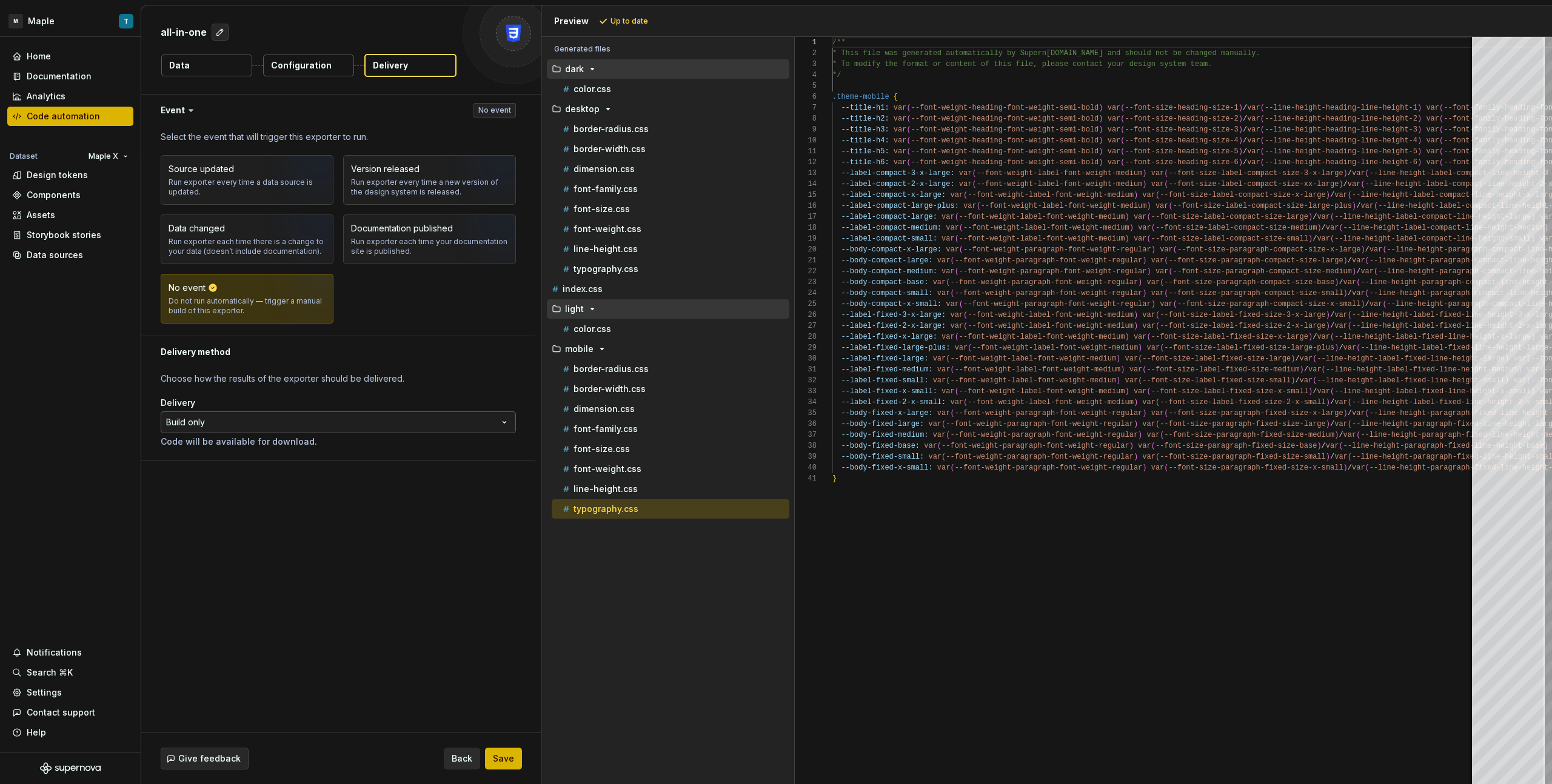
click at [225, 425] on html "**********" at bounding box center [776, 392] width 1552 height 784
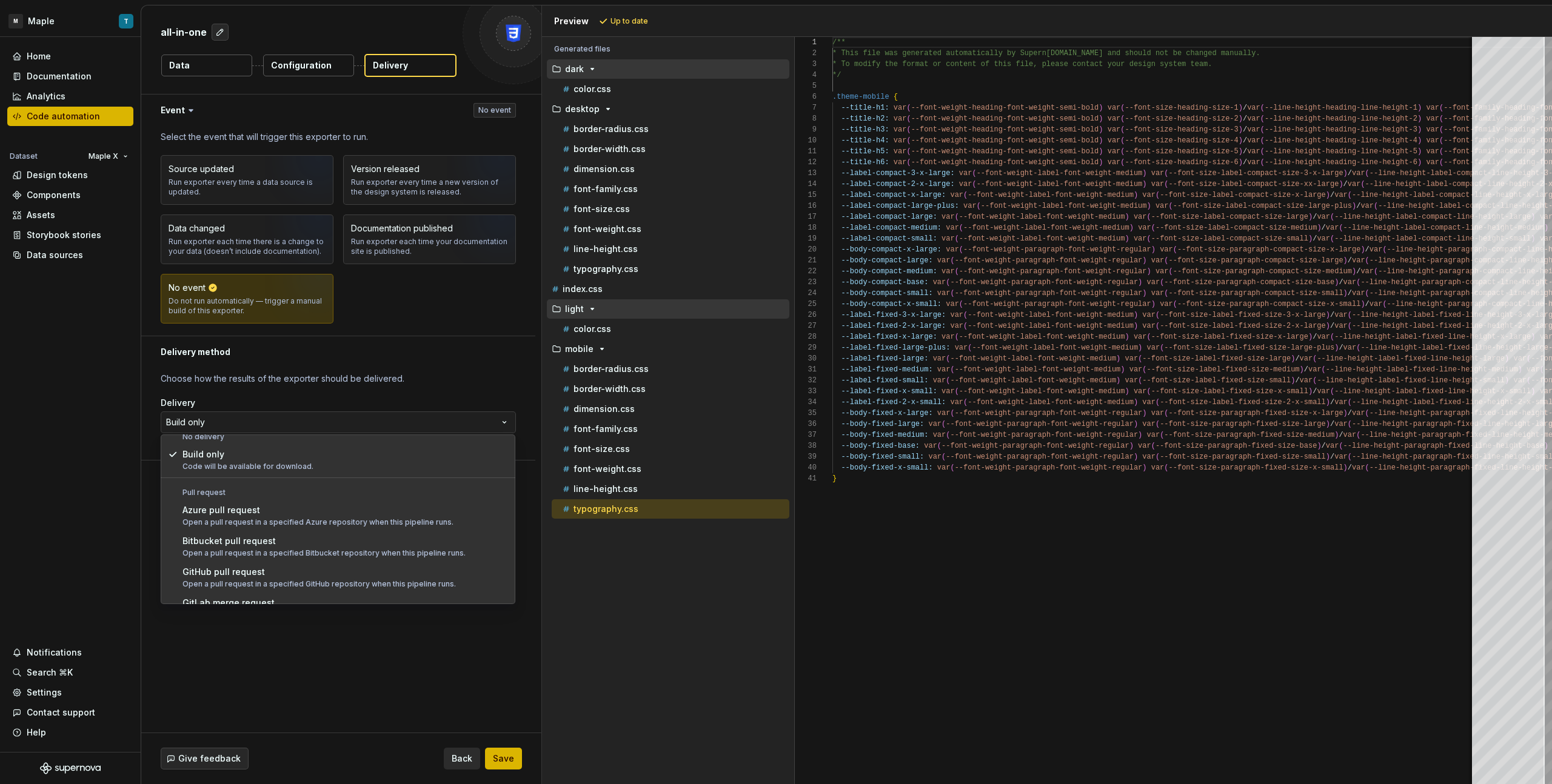
scroll to position [25, 0]
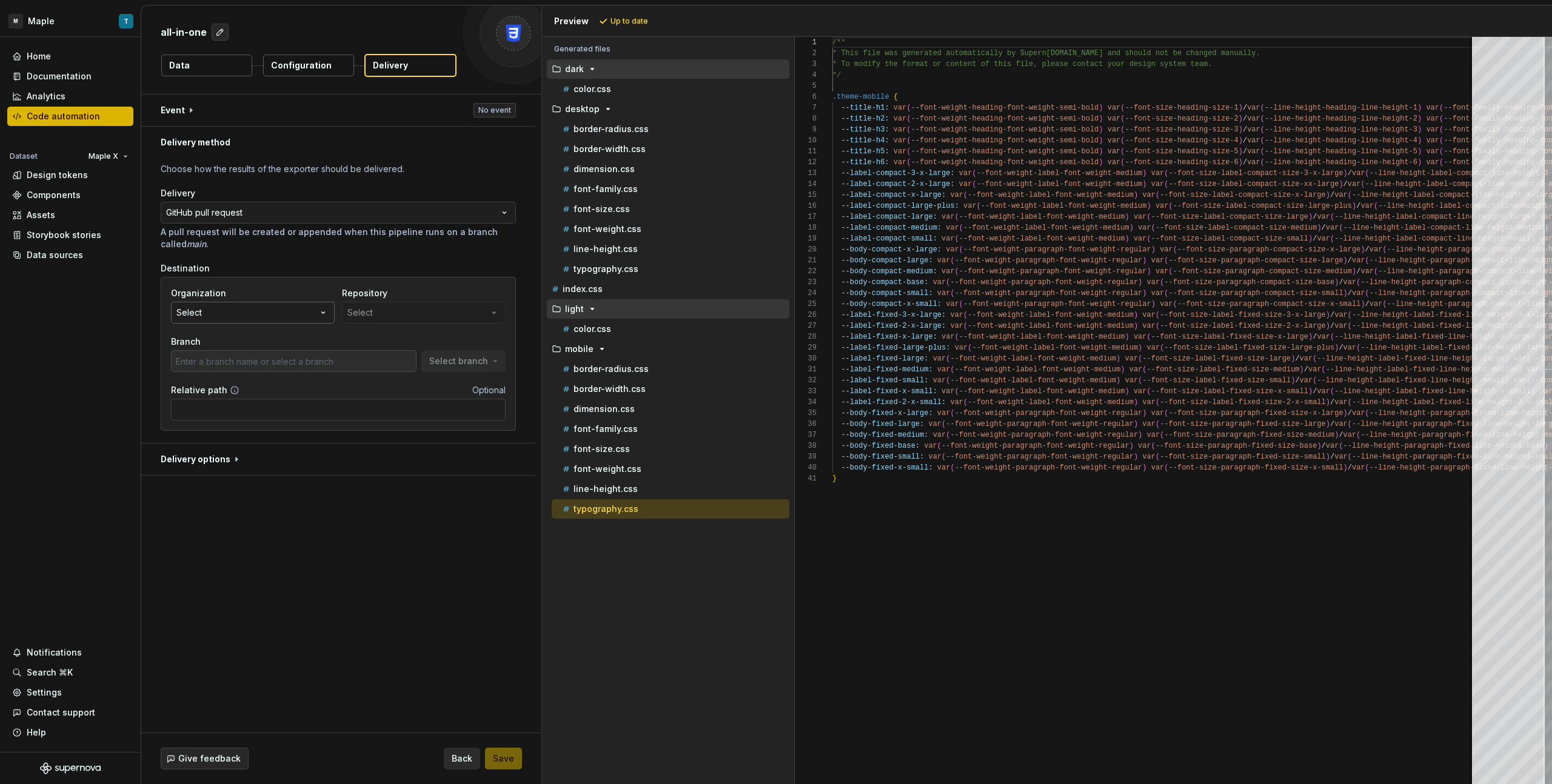
click at [235, 319] on button "Select" at bounding box center [253, 312] width 164 height 22
click at [396, 309] on div "Repository Select" at bounding box center [423, 305] width 164 height 36
click at [247, 455] on button "button" at bounding box center [339, 459] width 394 height 32
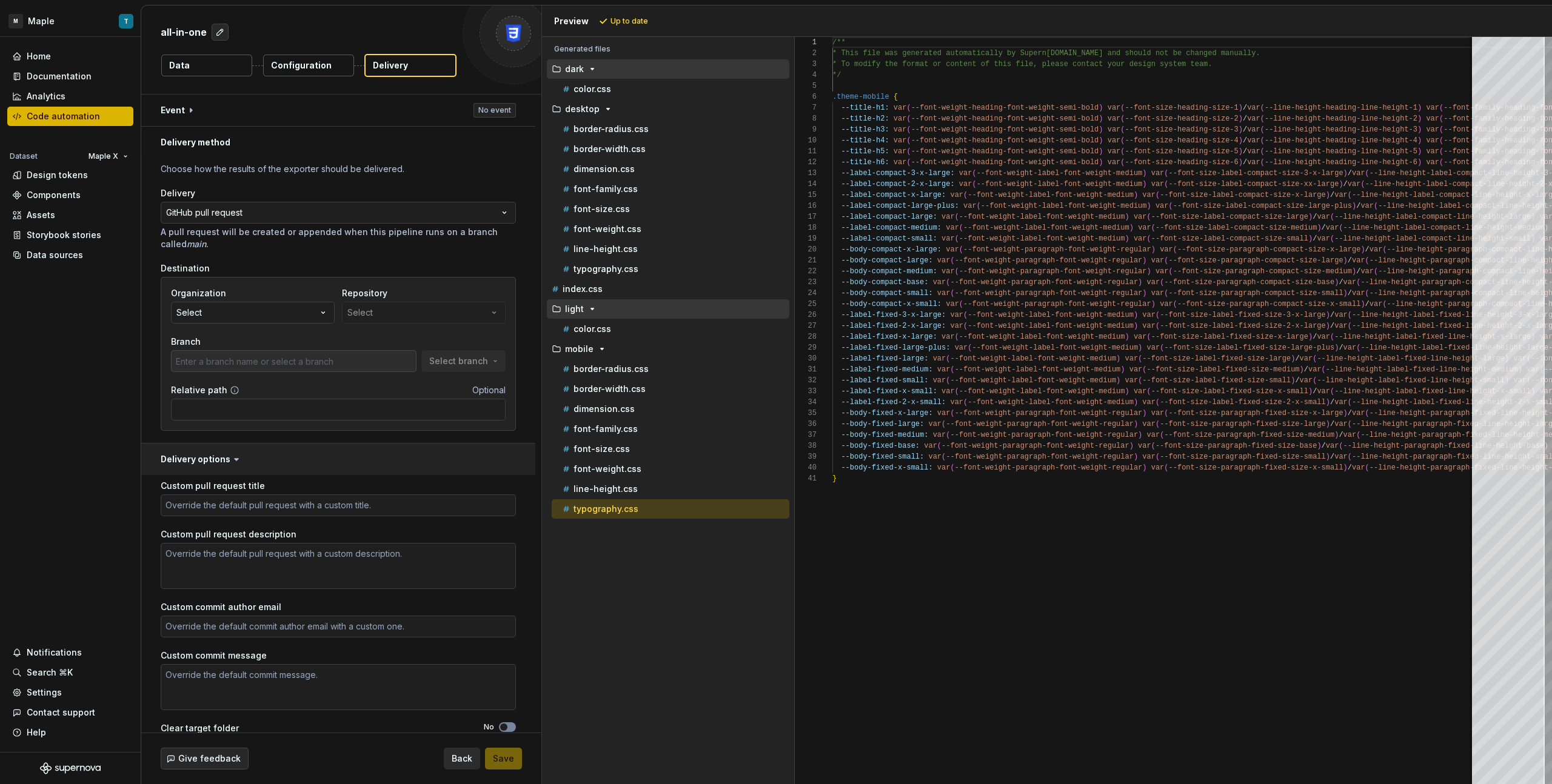
scroll to position [29, 0]
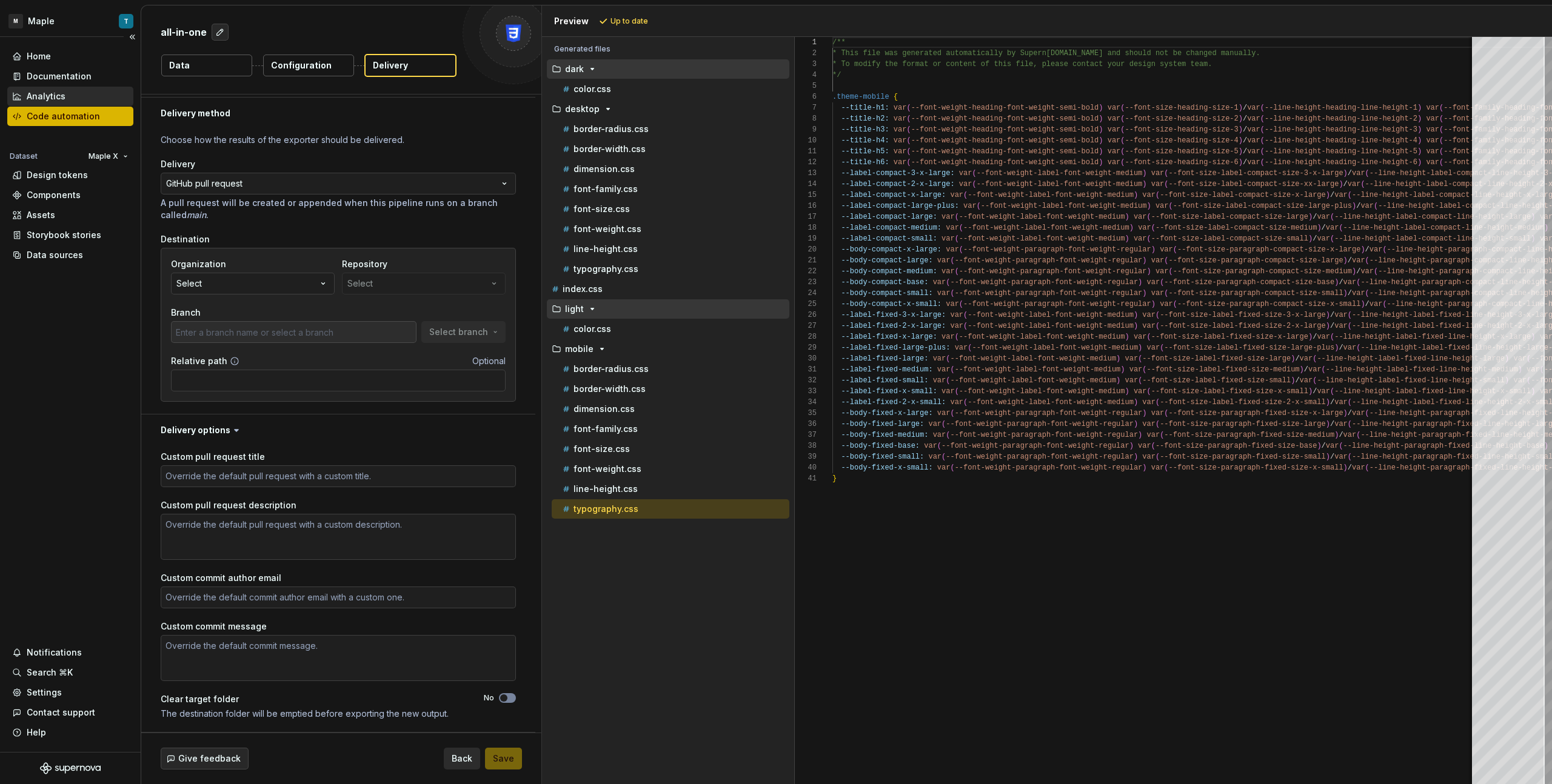
click at [92, 98] on div "Analytics" at bounding box center [70, 96] width 116 height 12
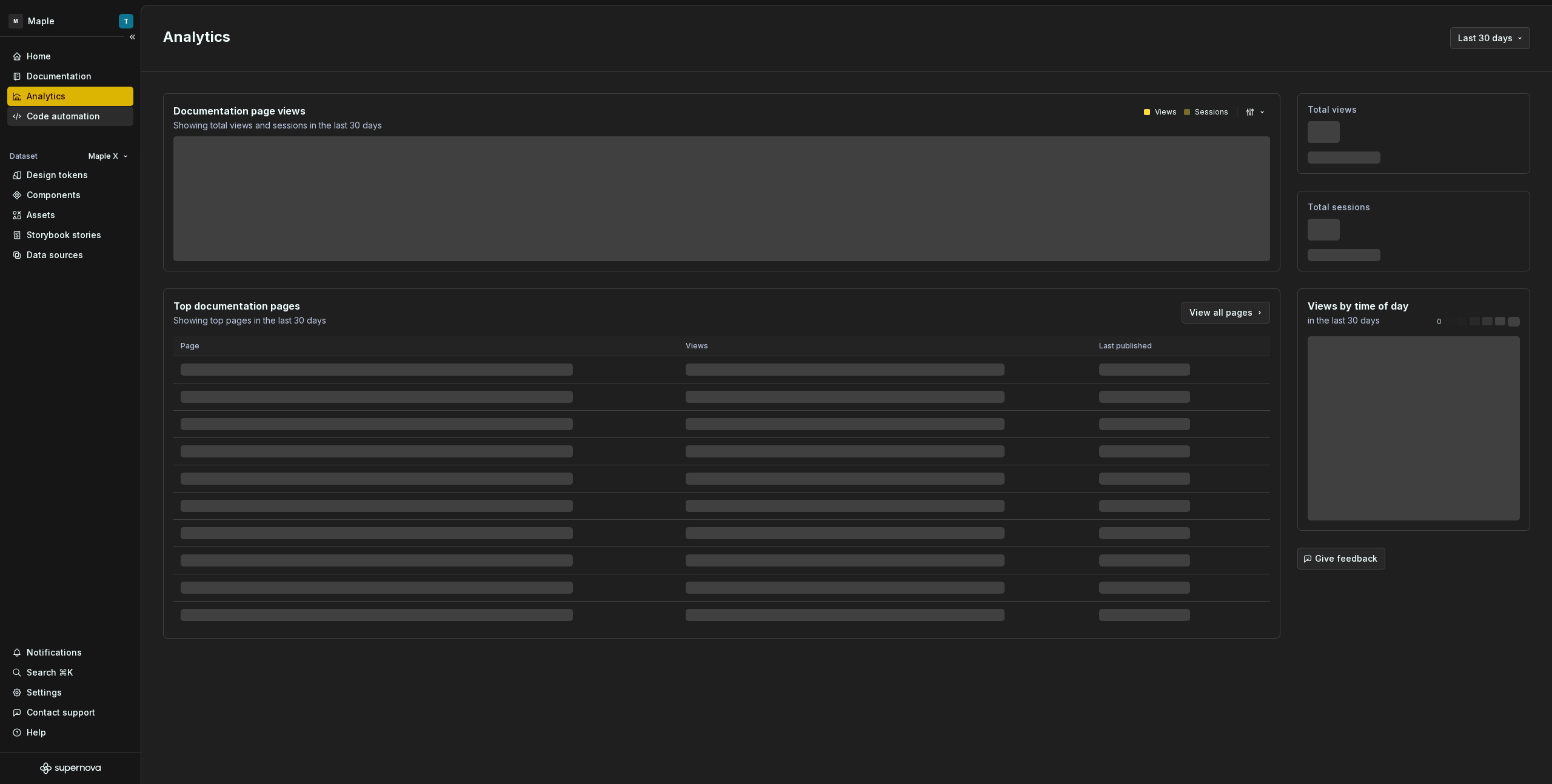
click at [89, 112] on div "Code automation" at bounding box center [63, 116] width 73 height 12
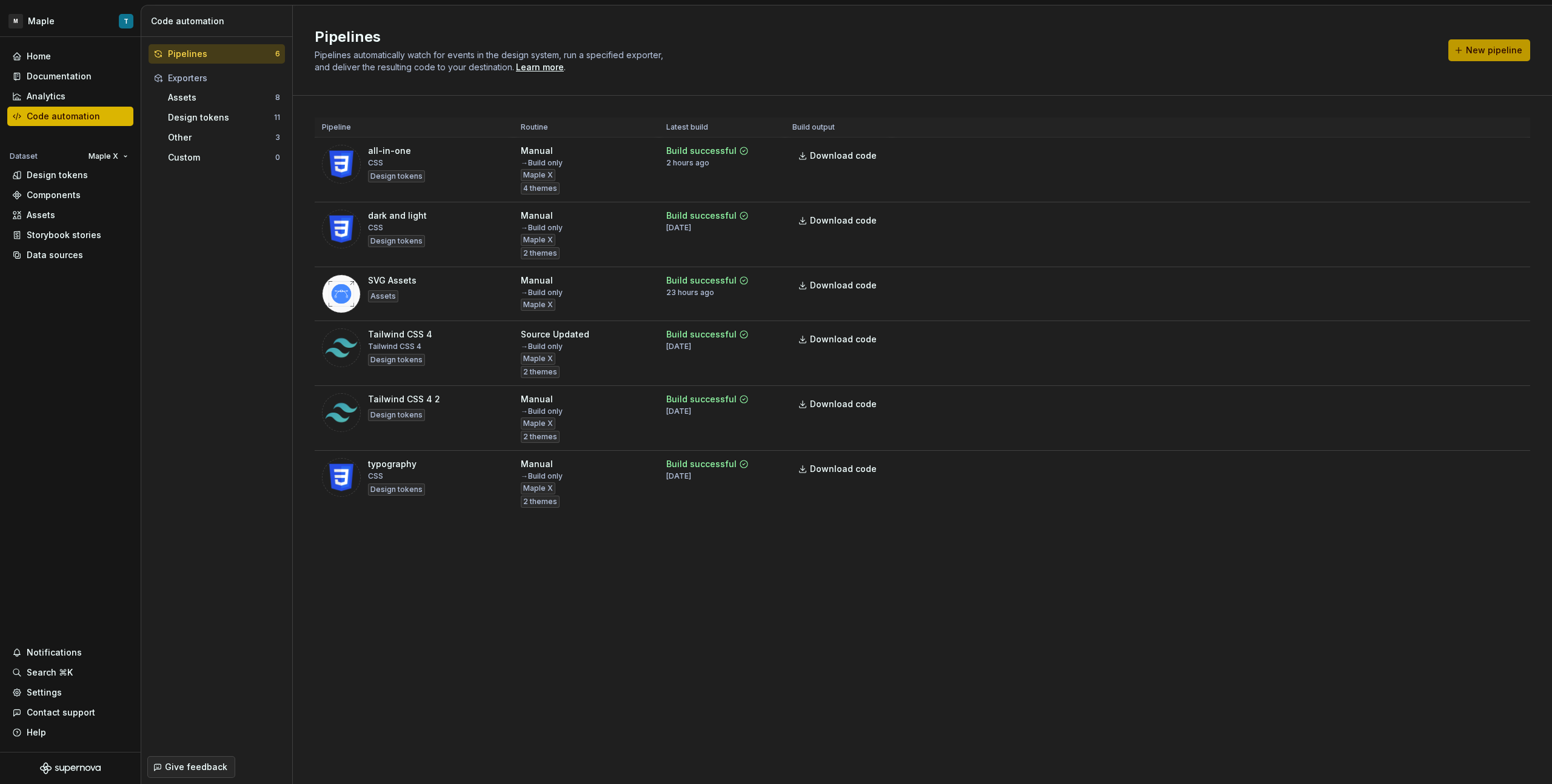
click at [1472, 53] on span "New pipeline" at bounding box center [1493, 50] width 56 height 12
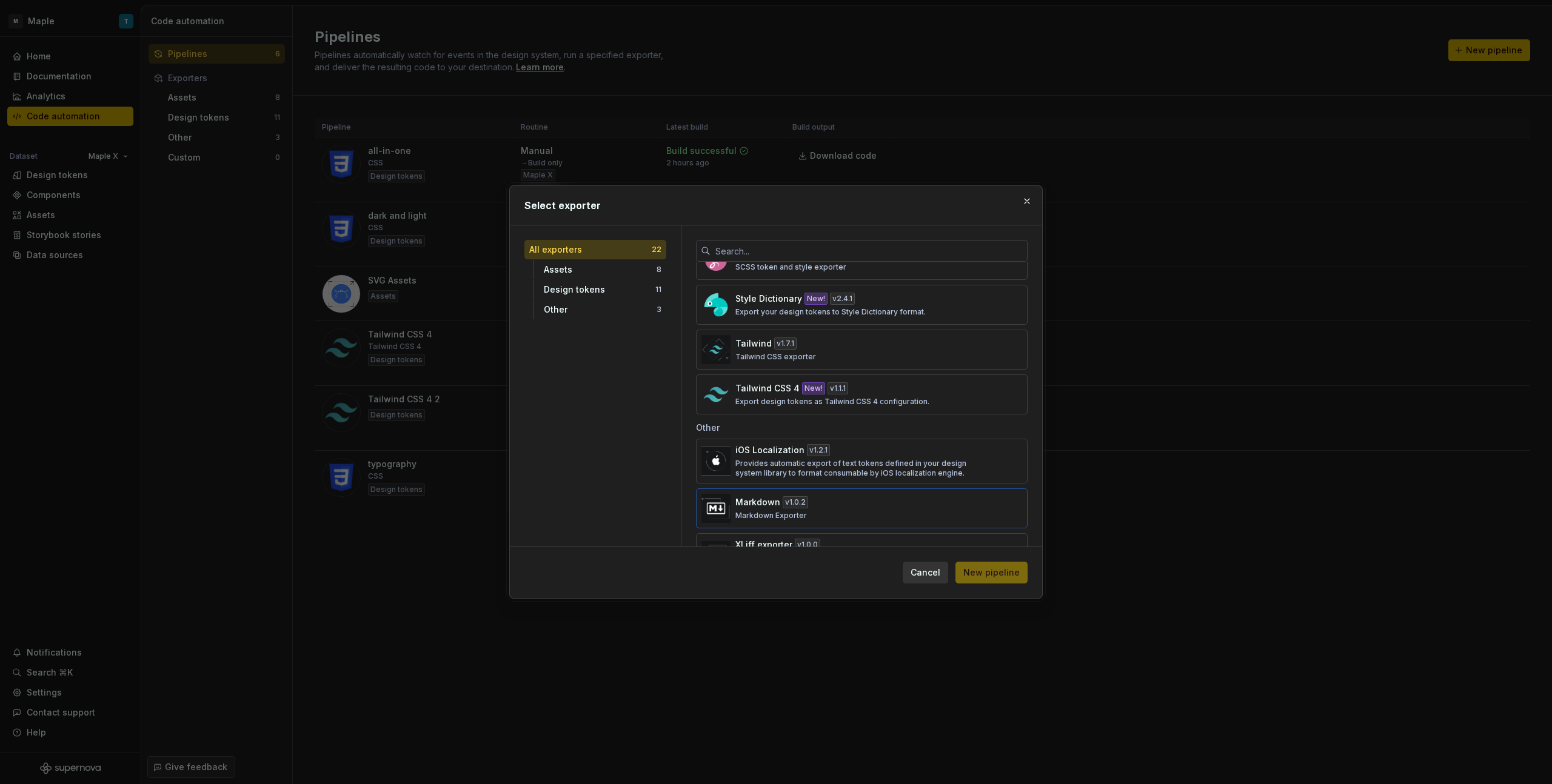
scroll to position [789, 0]
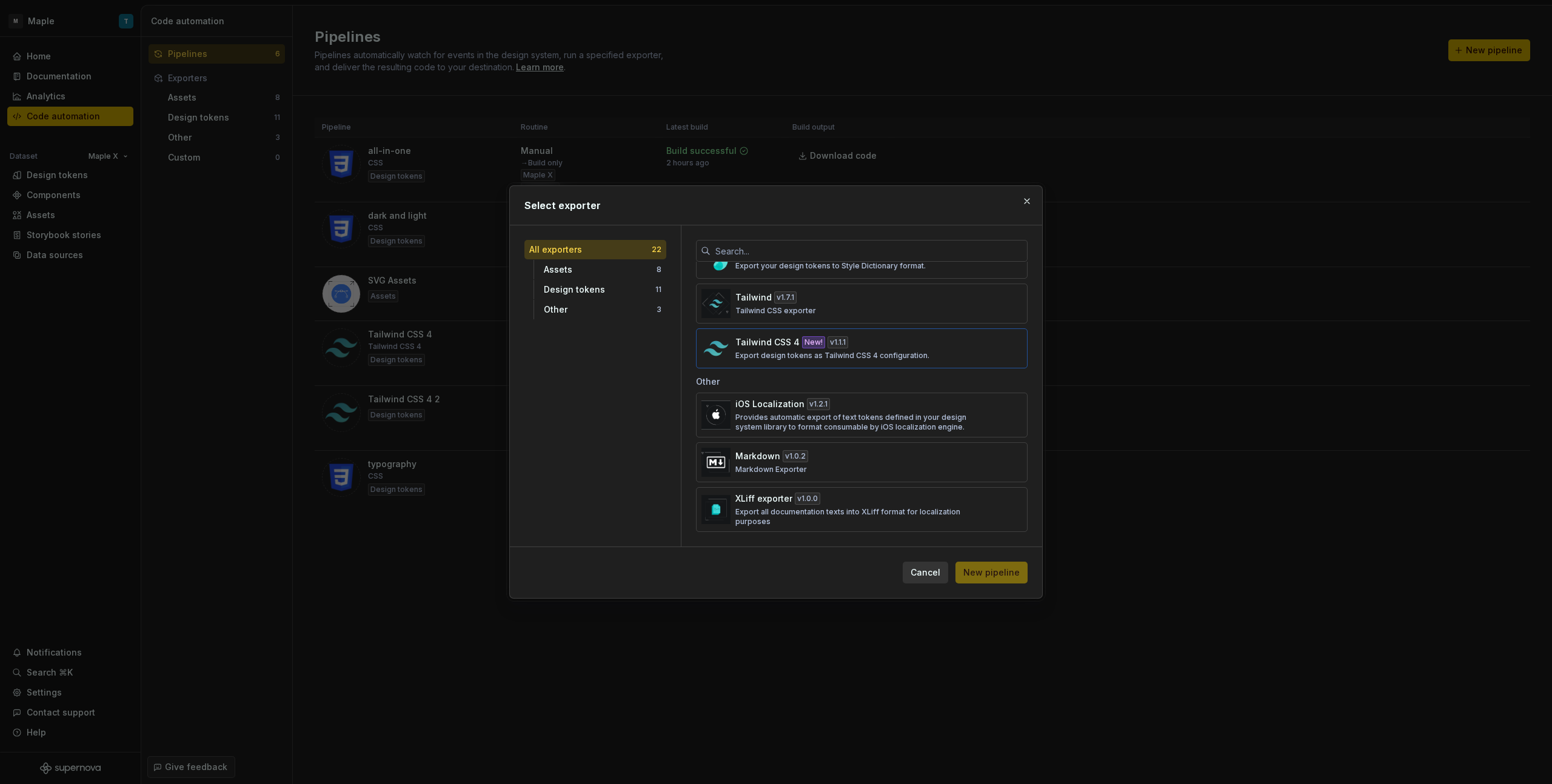
drag, startPoint x: 875, startPoint y: 350, endPoint x: 882, endPoint y: 358, distance: 10.6
click at [875, 351] on p "Export design tokens as Tailwind CSS 4 configuration." at bounding box center [832, 355] width 194 height 10
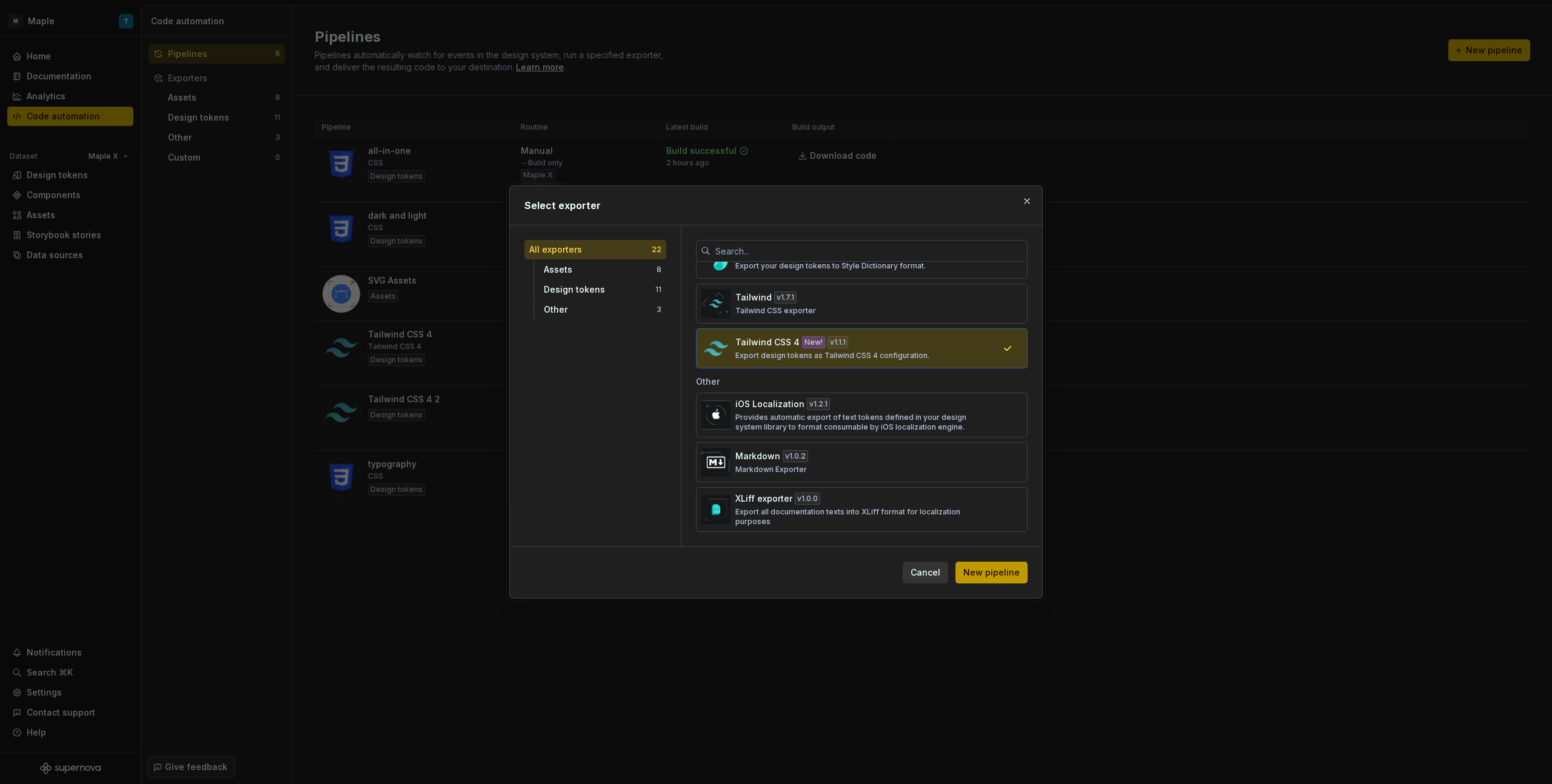
click at [989, 582] on button "New pipeline" at bounding box center [992, 572] width 72 height 22
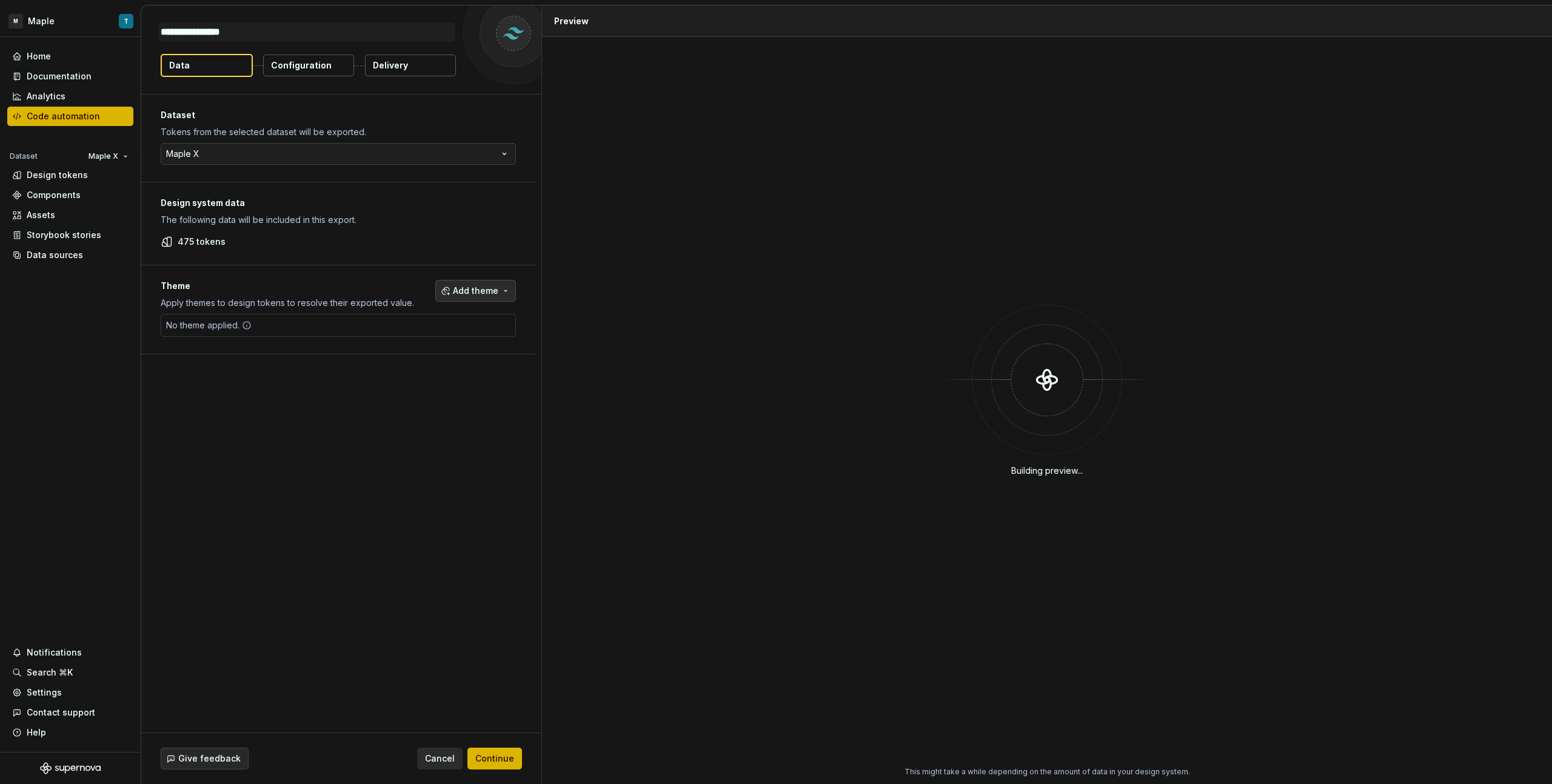
click at [486, 294] on span "Add theme" at bounding box center [475, 291] width 45 height 12
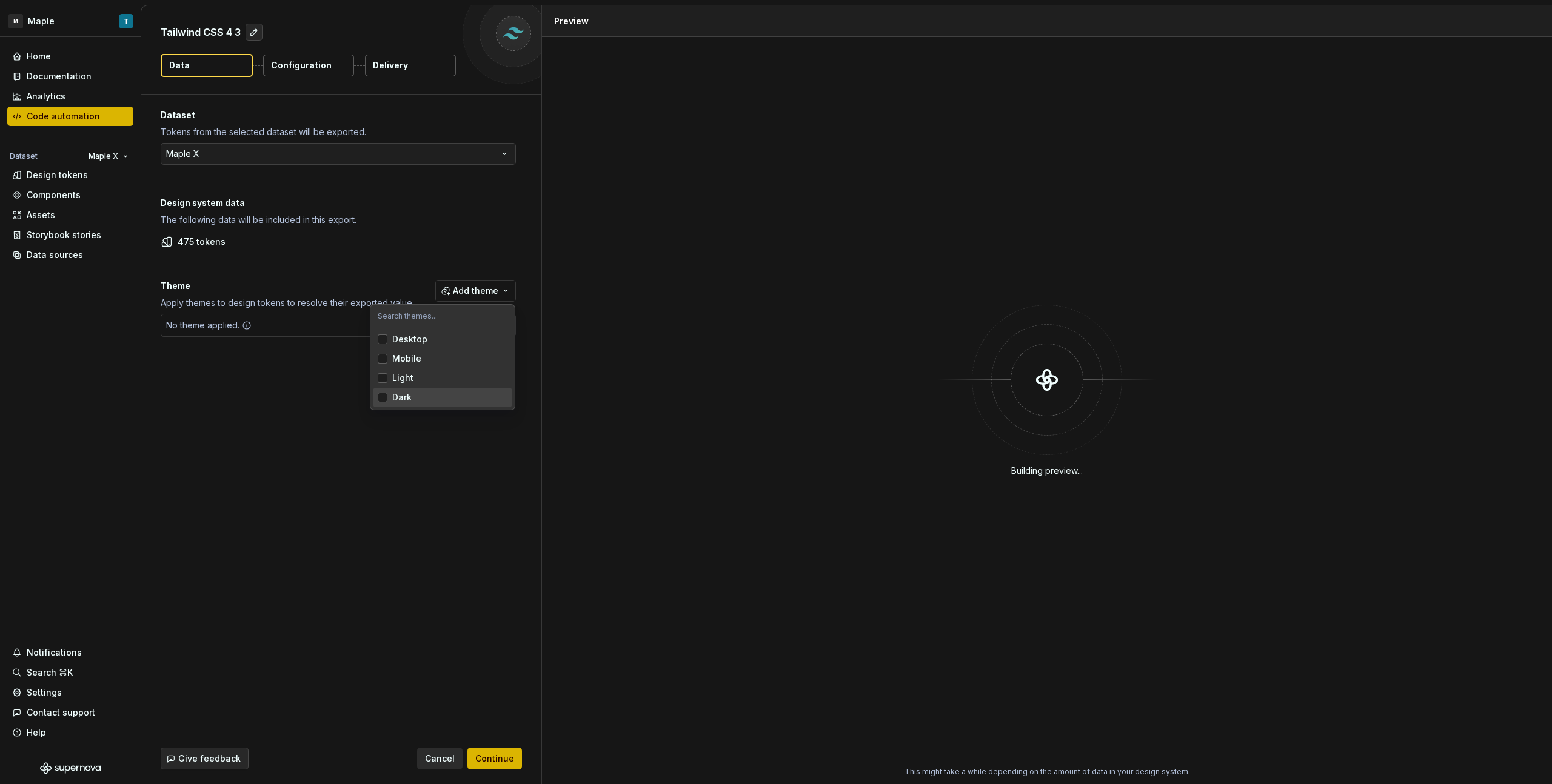
click at [413, 389] on span "Dark" at bounding box center [442, 397] width 139 height 19
click at [414, 379] on div "Light" at bounding box center [450, 379] width 115 height 12
click at [414, 354] on div "Mobile" at bounding box center [407, 359] width 29 height 12
click at [413, 341] on div "Desktop" at bounding box center [410, 339] width 35 height 12
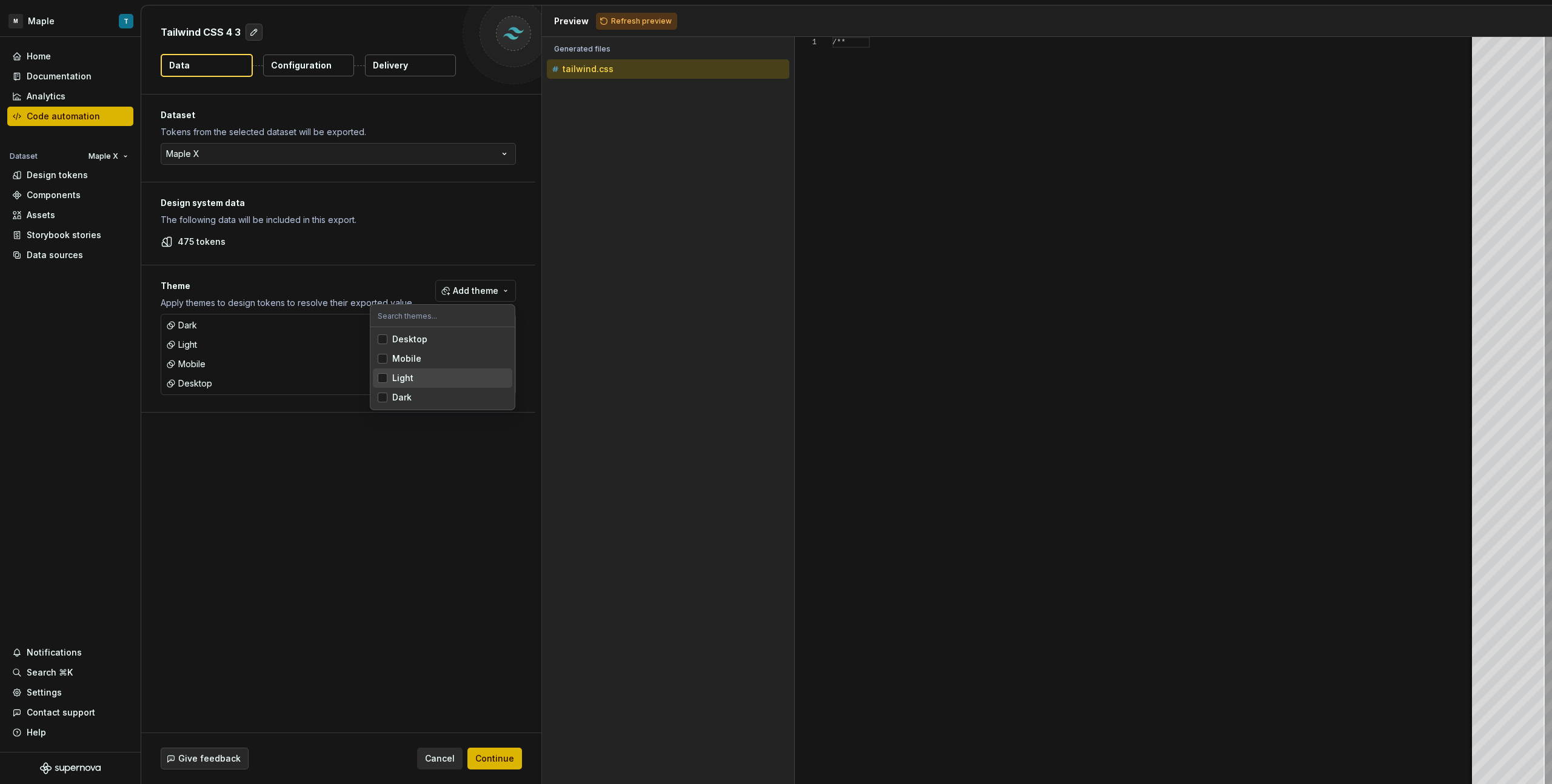
click at [444, 596] on html "M Maple T Home Documentation Analytics Code automation Dataset Maple X Design t…" at bounding box center [776, 392] width 1552 height 784
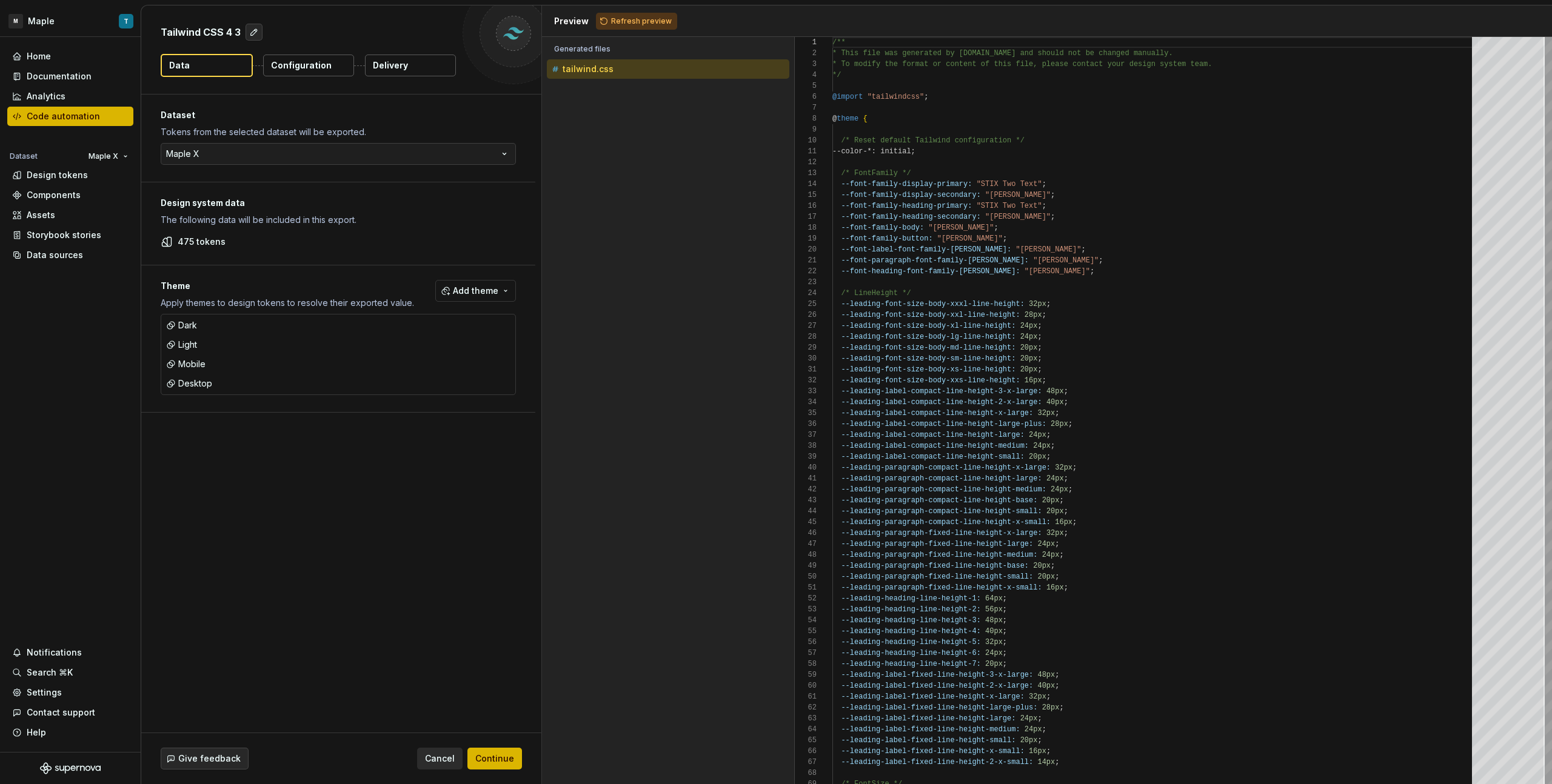
click at [296, 64] on p "Configuration" at bounding box center [301, 65] width 61 height 12
click at [313, 70] on p "Configuration" at bounding box center [301, 65] width 61 height 12
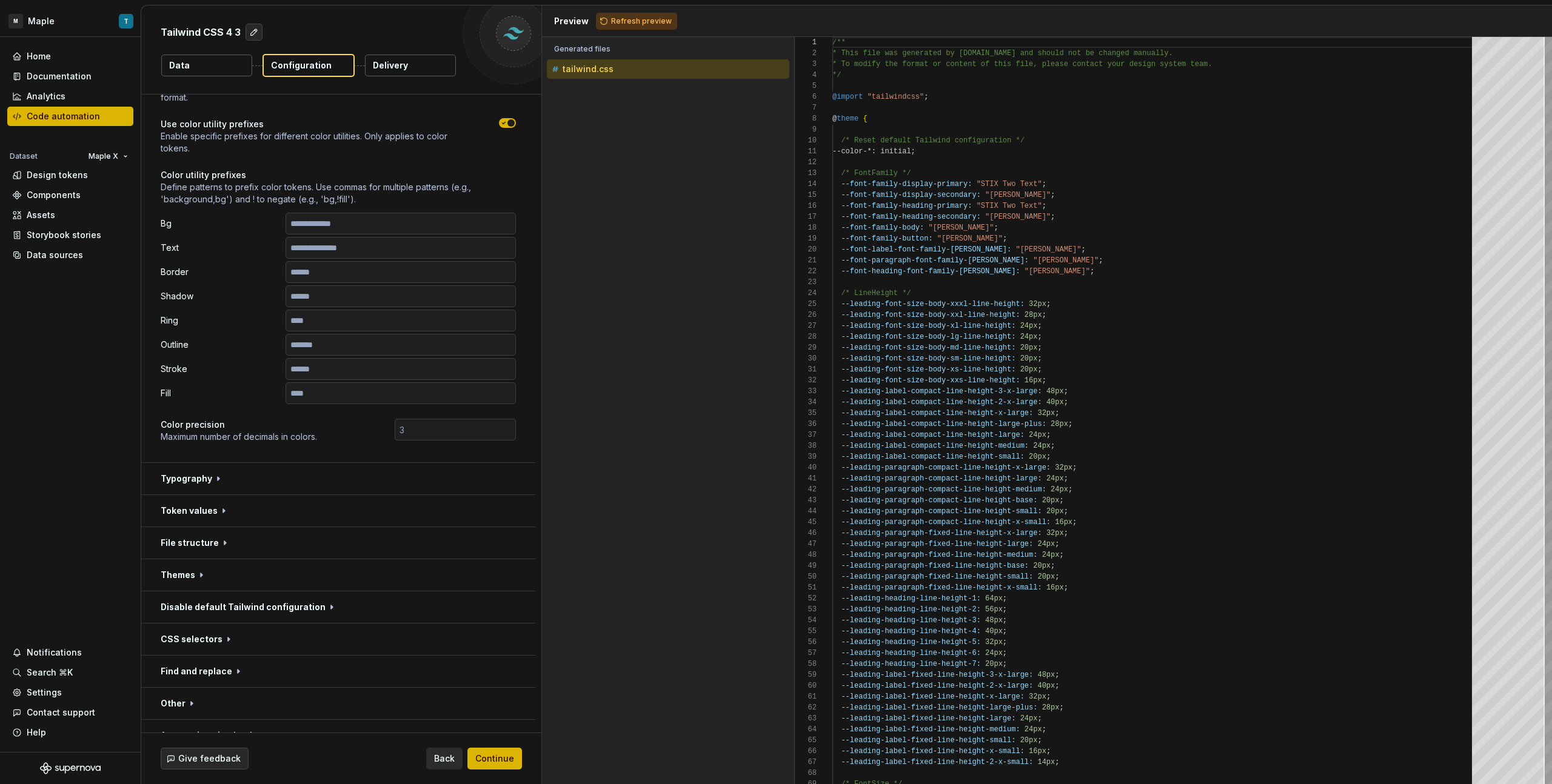
scroll to position [83, 0]
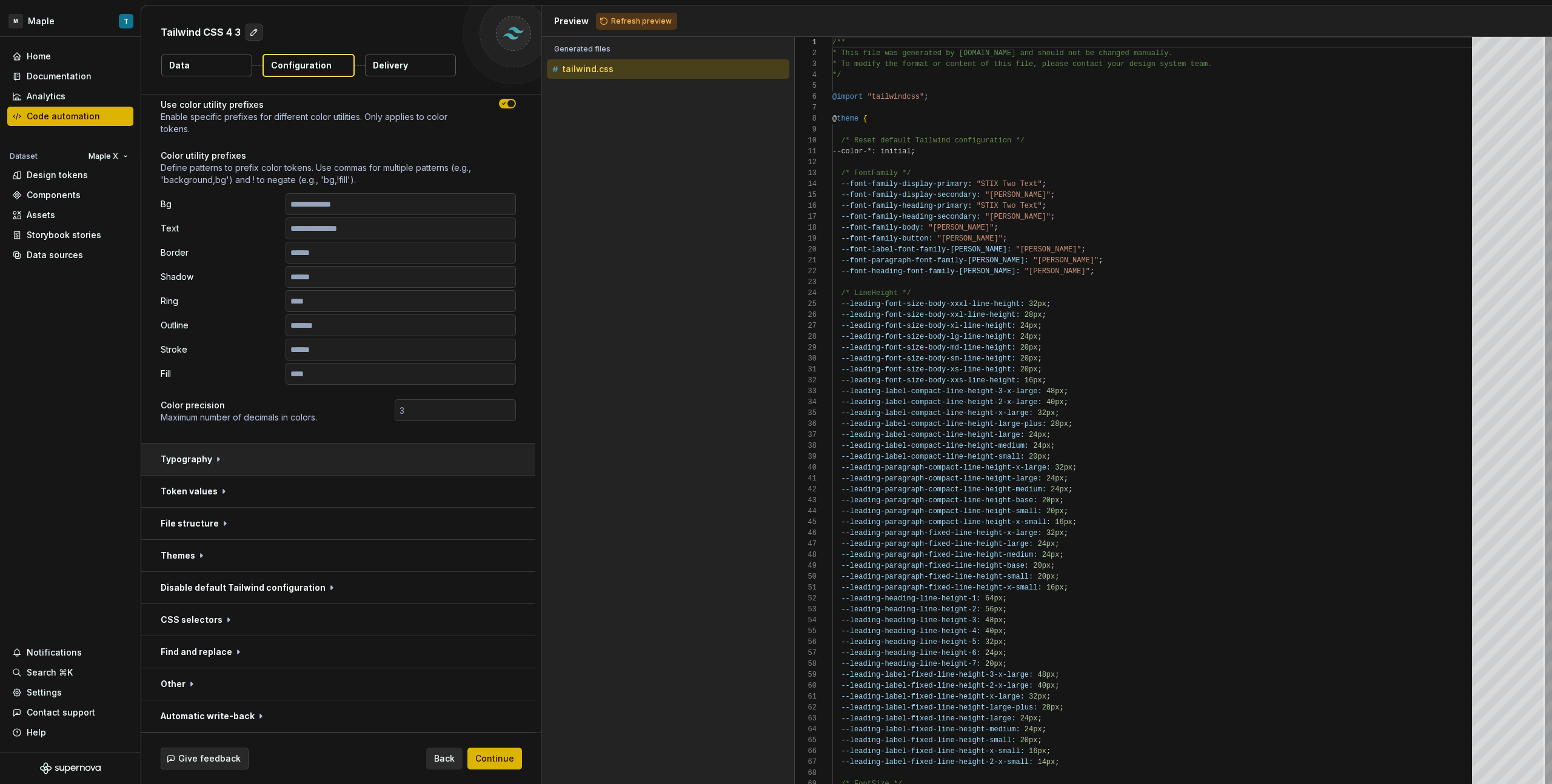
click at [289, 455] on button "button" at bounding box center [339, 459] width 394 height 32
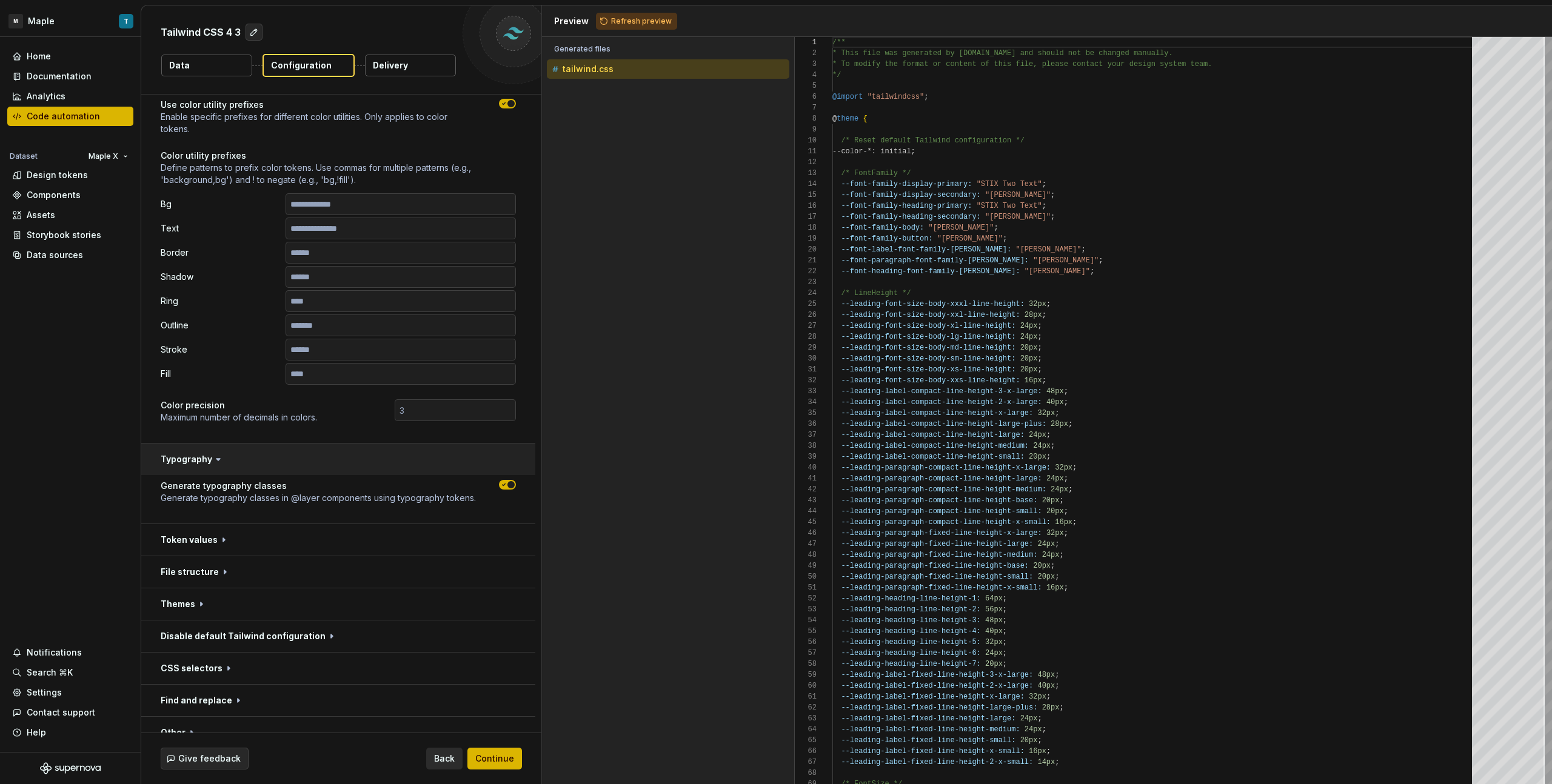
scroll to position [132, 0]
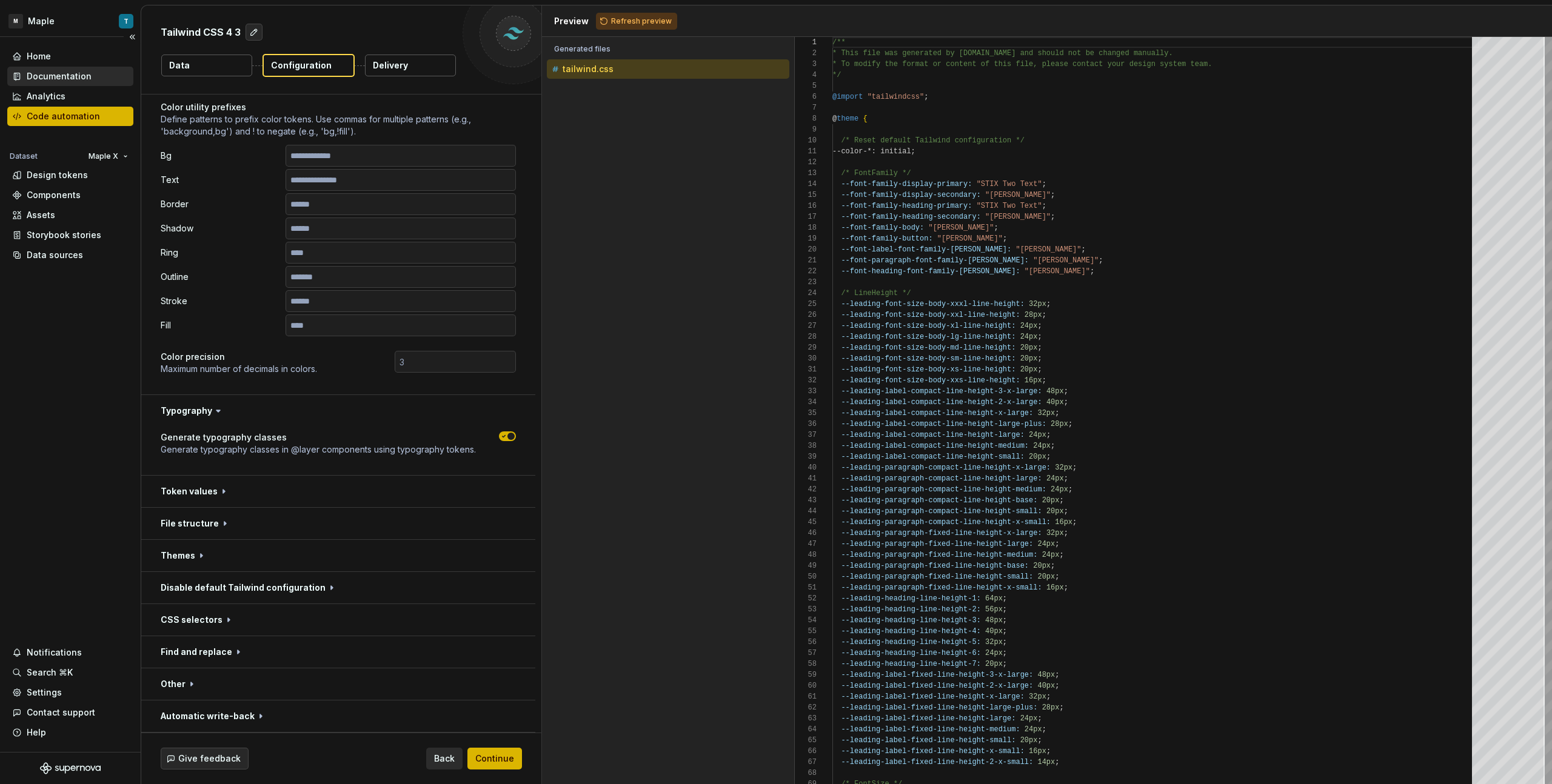
click at [72, 75] on div "Documentation" at bounding box center [59, 76] width 65 height 12
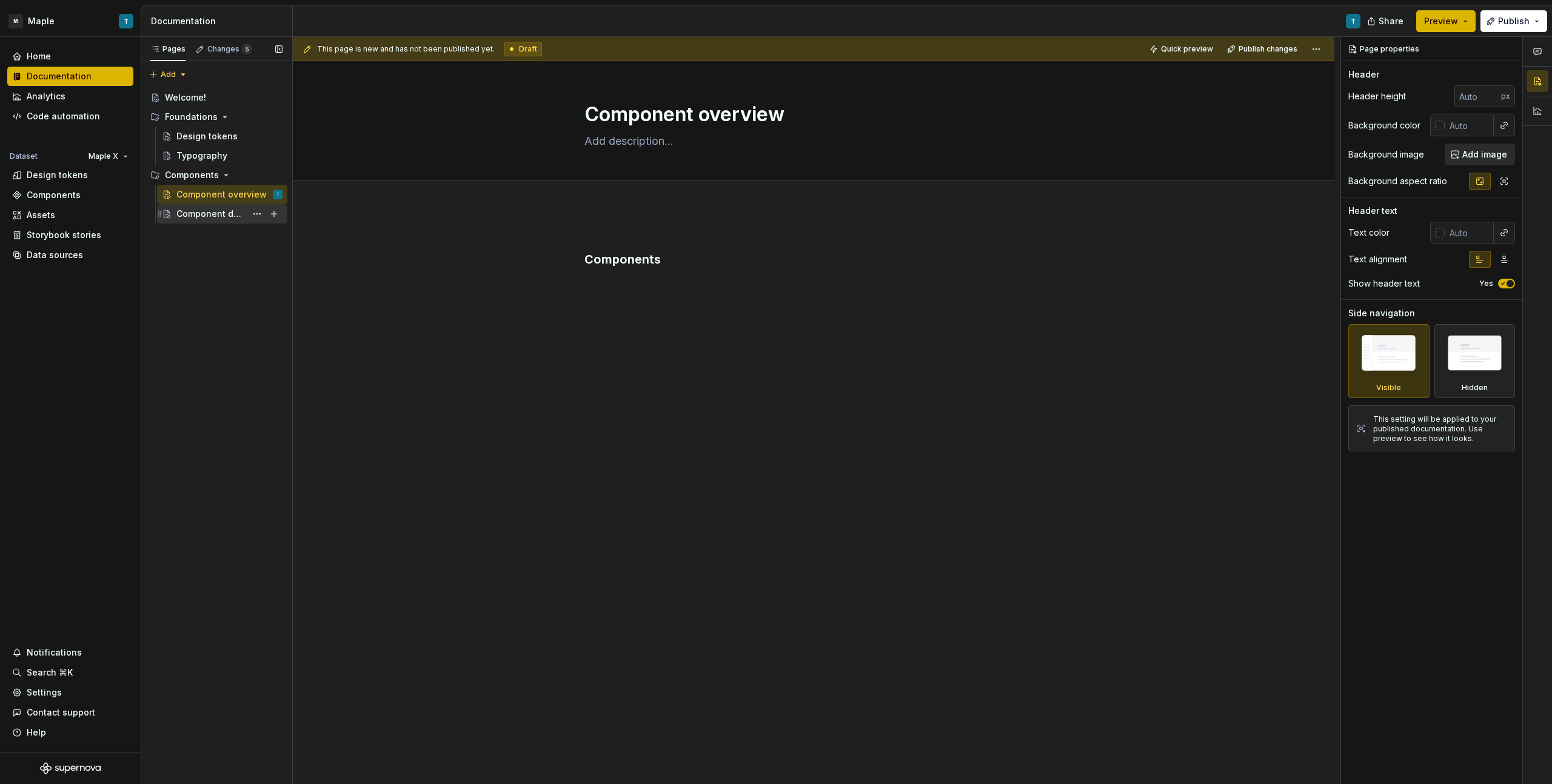
click at [200, 221] on div "Component detail" at bounding box center [229, 214] width 106 height 17
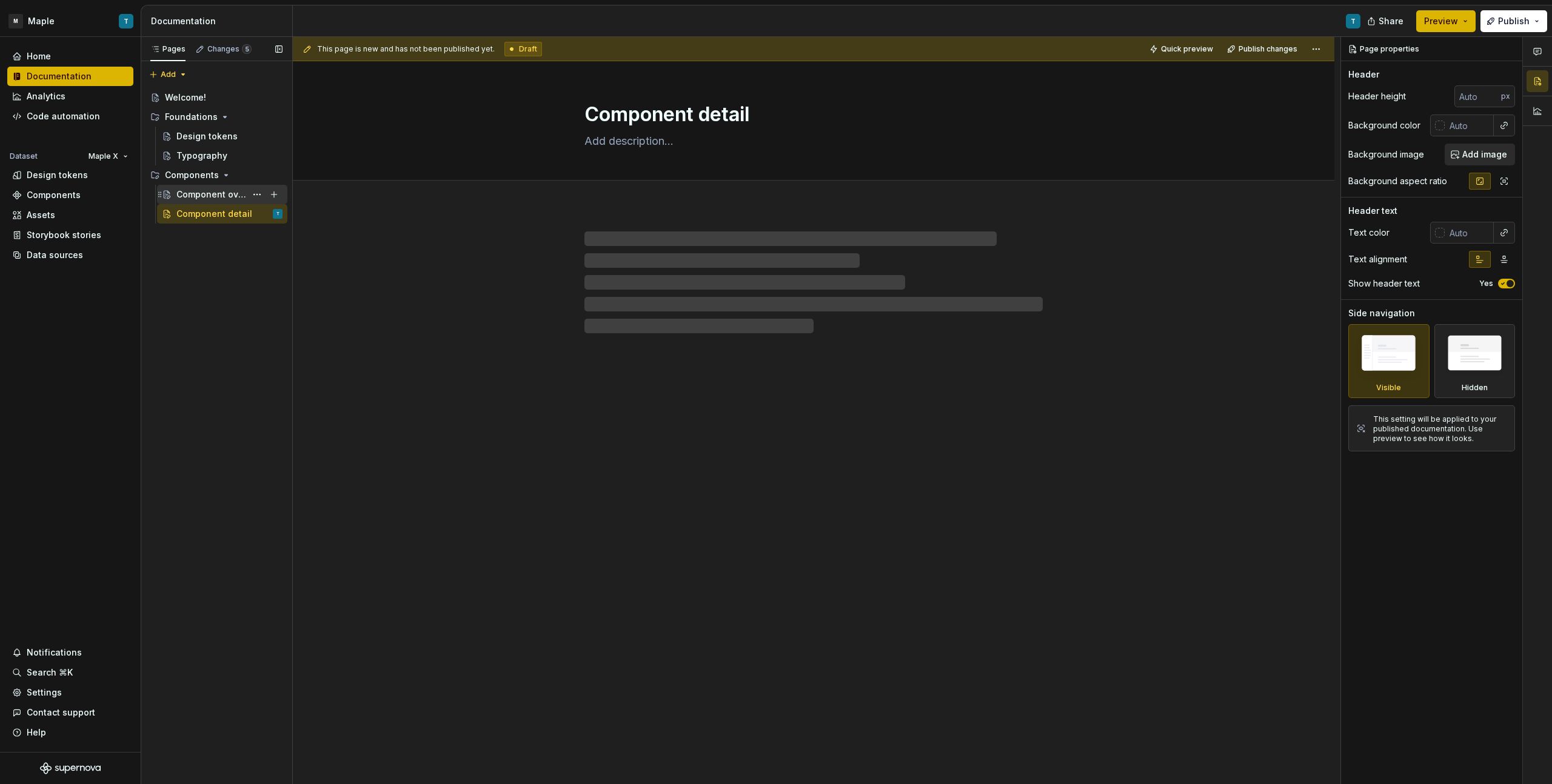
click at [227, 192] on div "Component overview" at bounding box center [211, 195] width 70 height 12
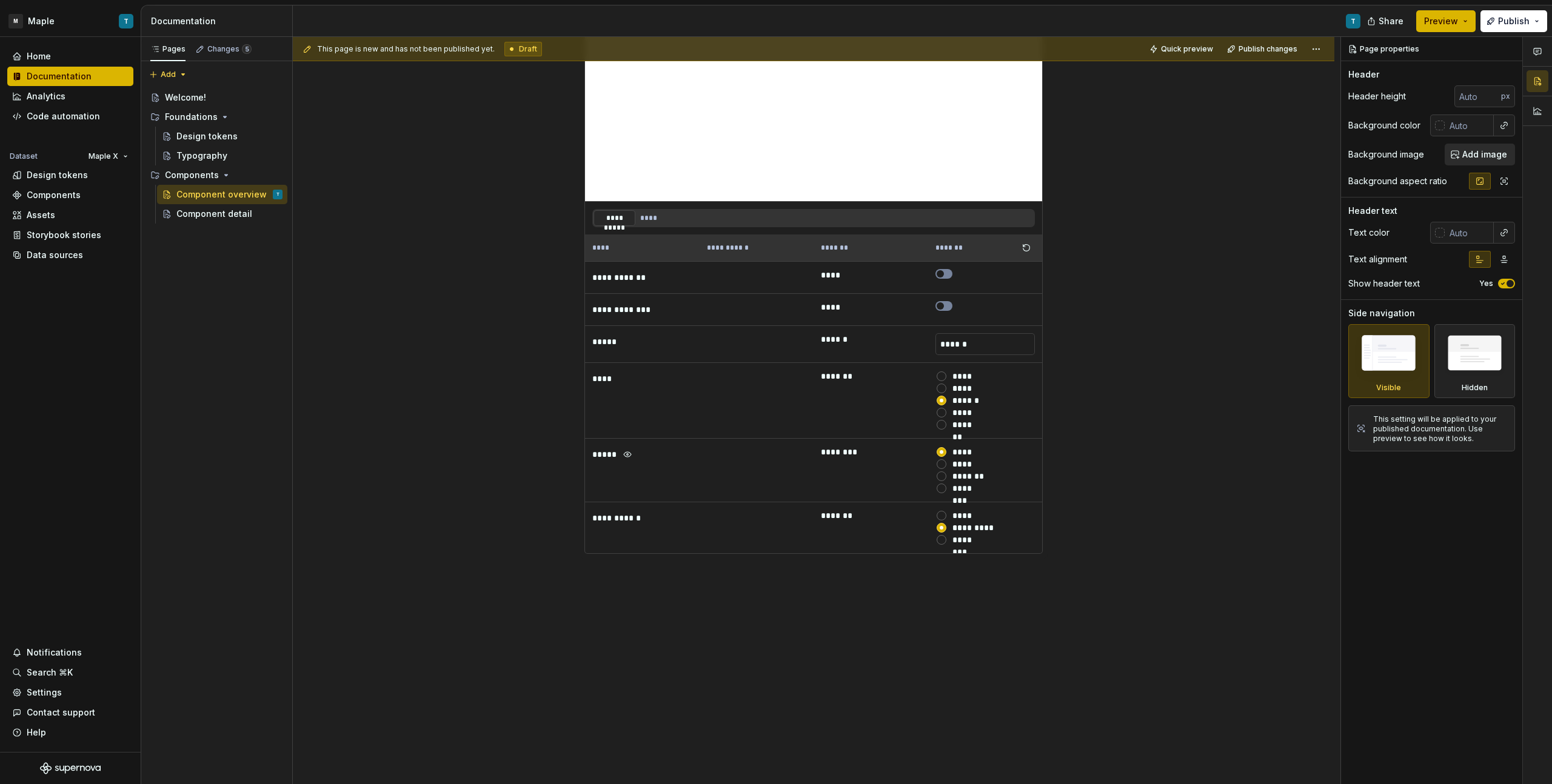
scroll to position [881, 0]
type textarea "*"
click at [615, 583] on div "**********" at bounding box center [813, 64] width 1042 height 1476
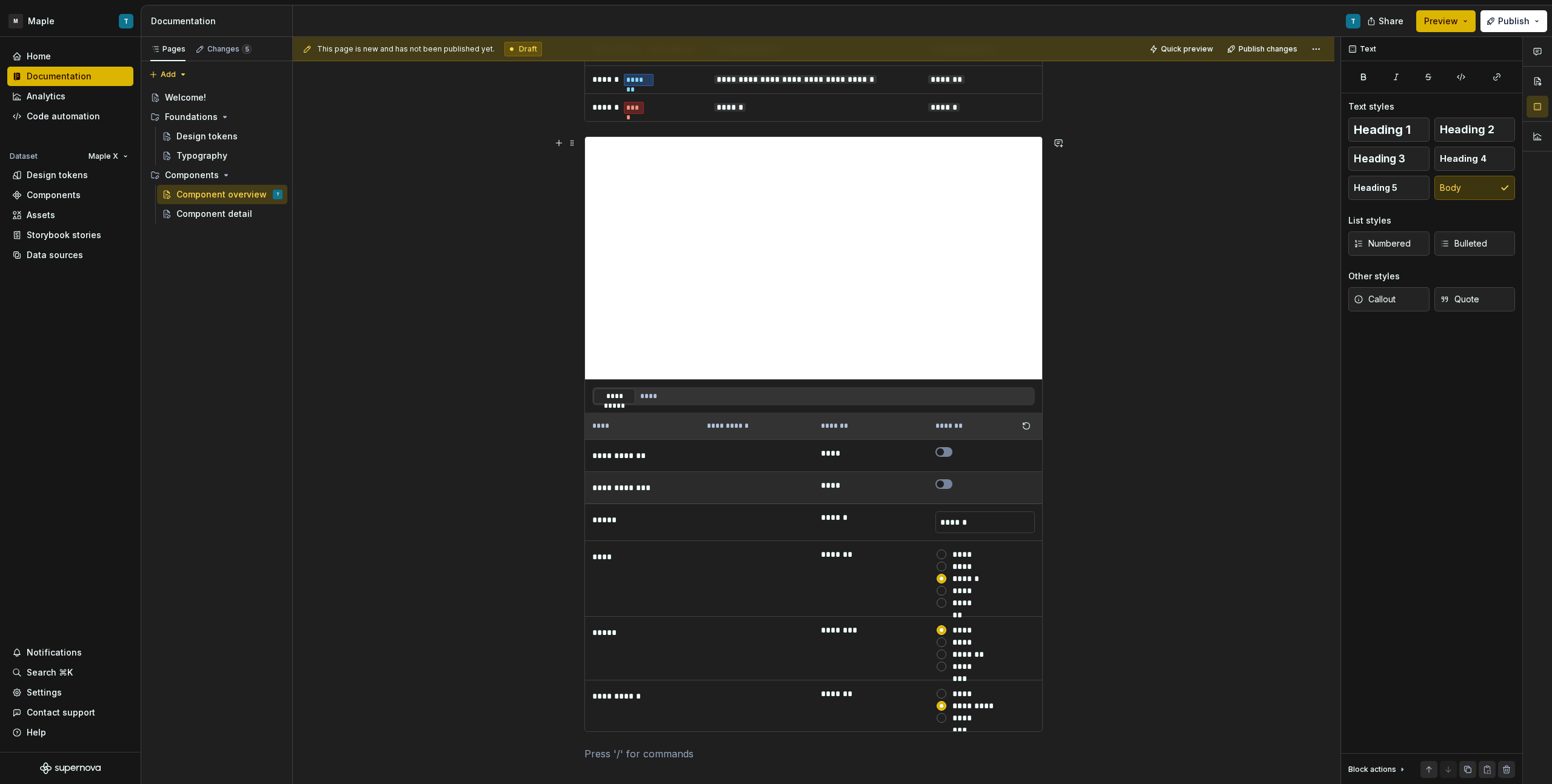
scroll to position [689, 0]
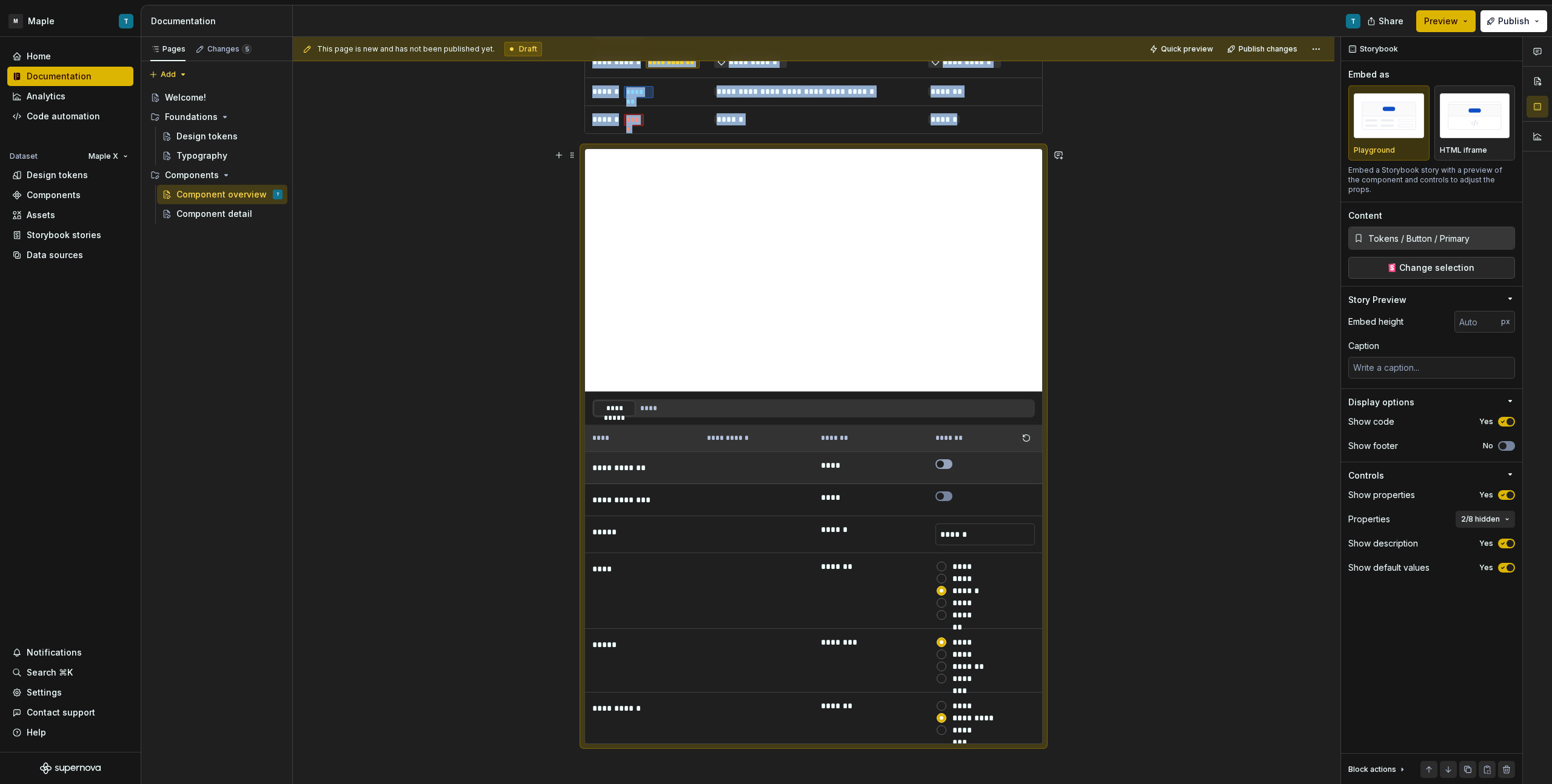
click at [943, 468] on icon "button" at bounding box center [940, 464] width 10 height 7
click at [945, 498] on button "button" at bounding box center [944, 496] width 17 height 10
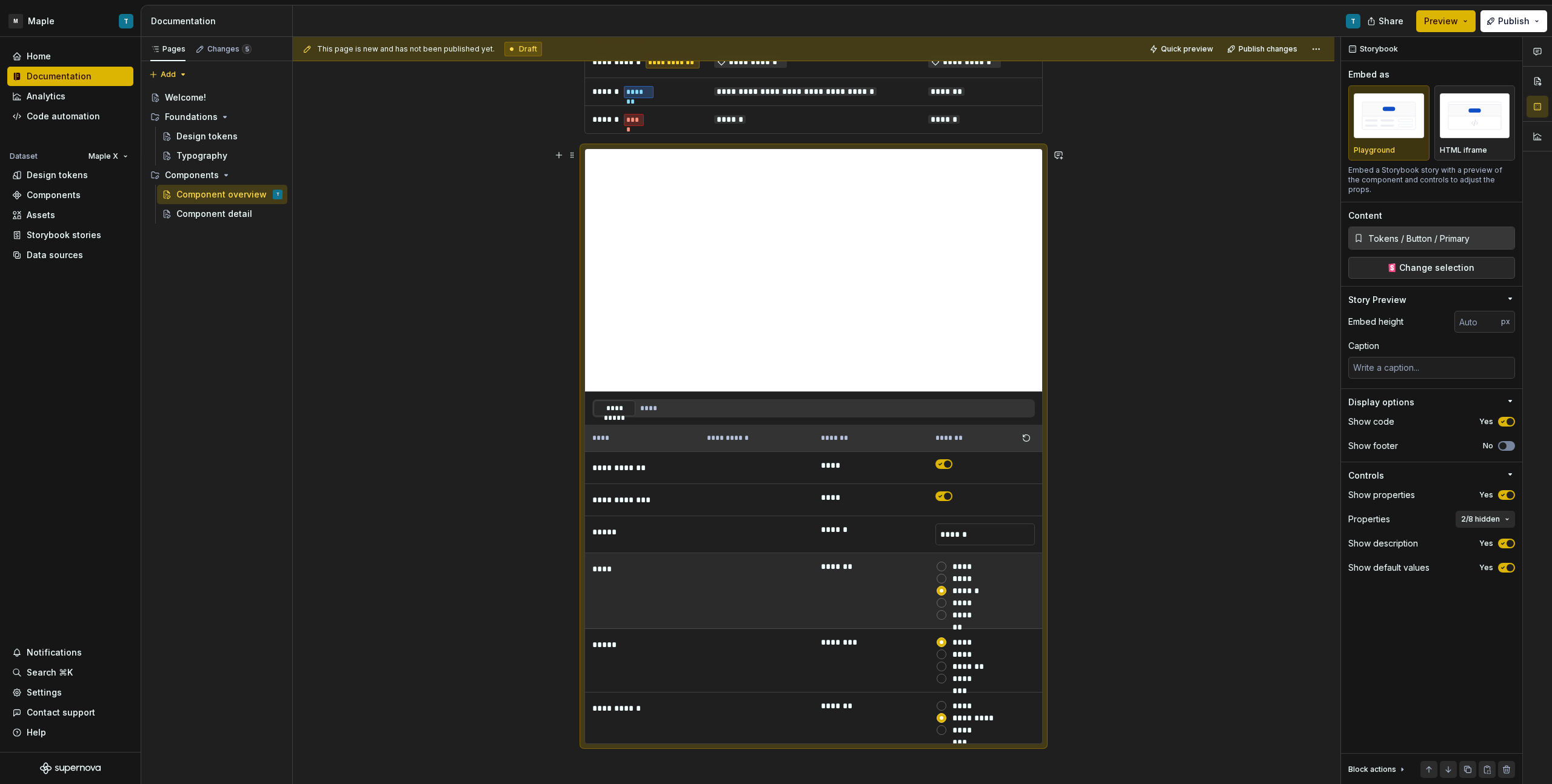
click at [948, 569] on div "*******" at bounding box center [985, 567] width 100 height 12
click at [959, 570] on div "*******" at bounding box center [966, 567] width 28 height 12
click at [946, 570] on button "*******" at bounding box center [942, 566] width 10 height 10
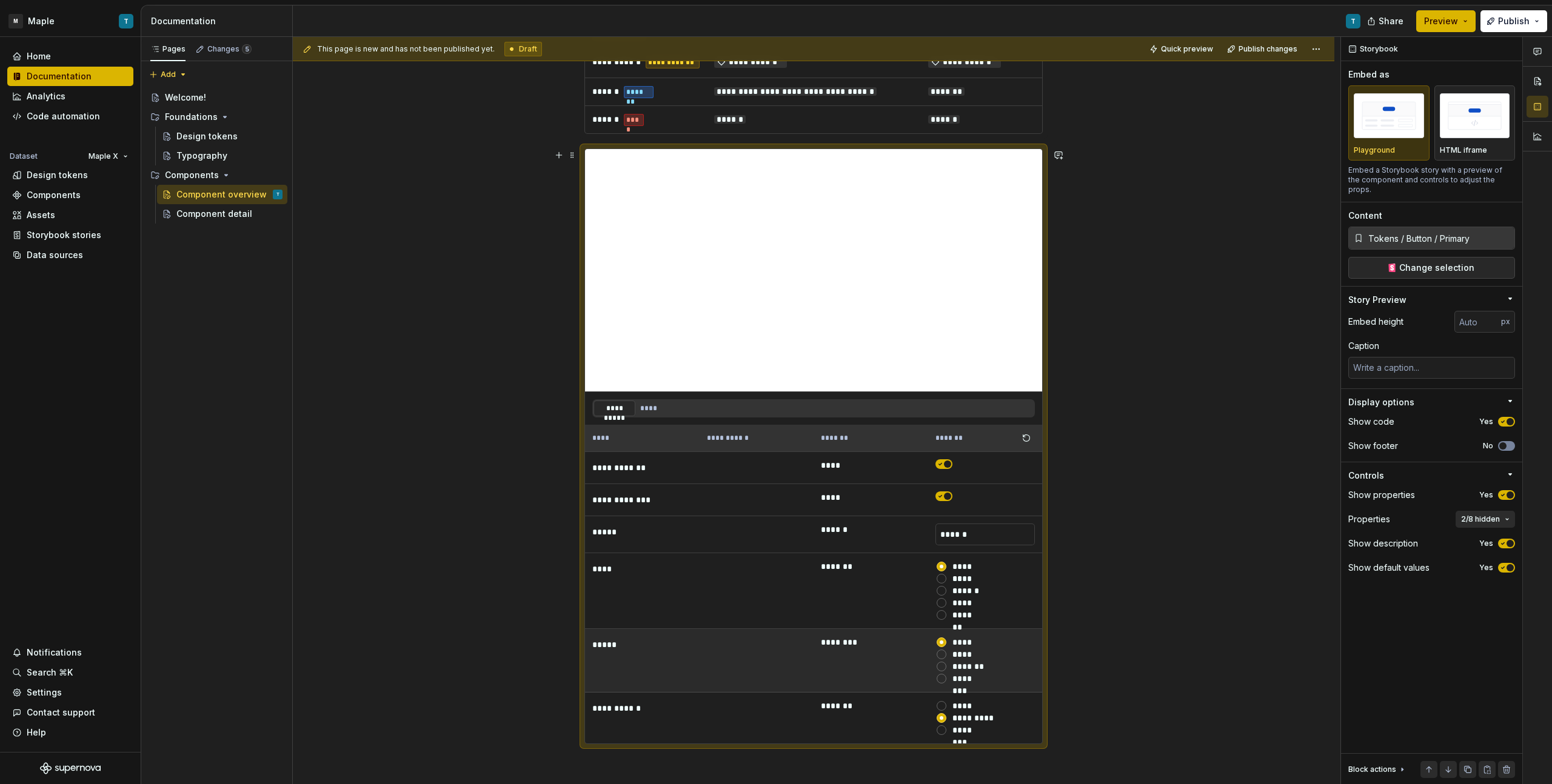
click at [966, 654] on div "*****" at bounding box center [963, 655] width 22 height 12
click at [946, 654] on button "*****" at bounding box center [942, 654] width 10 height 10
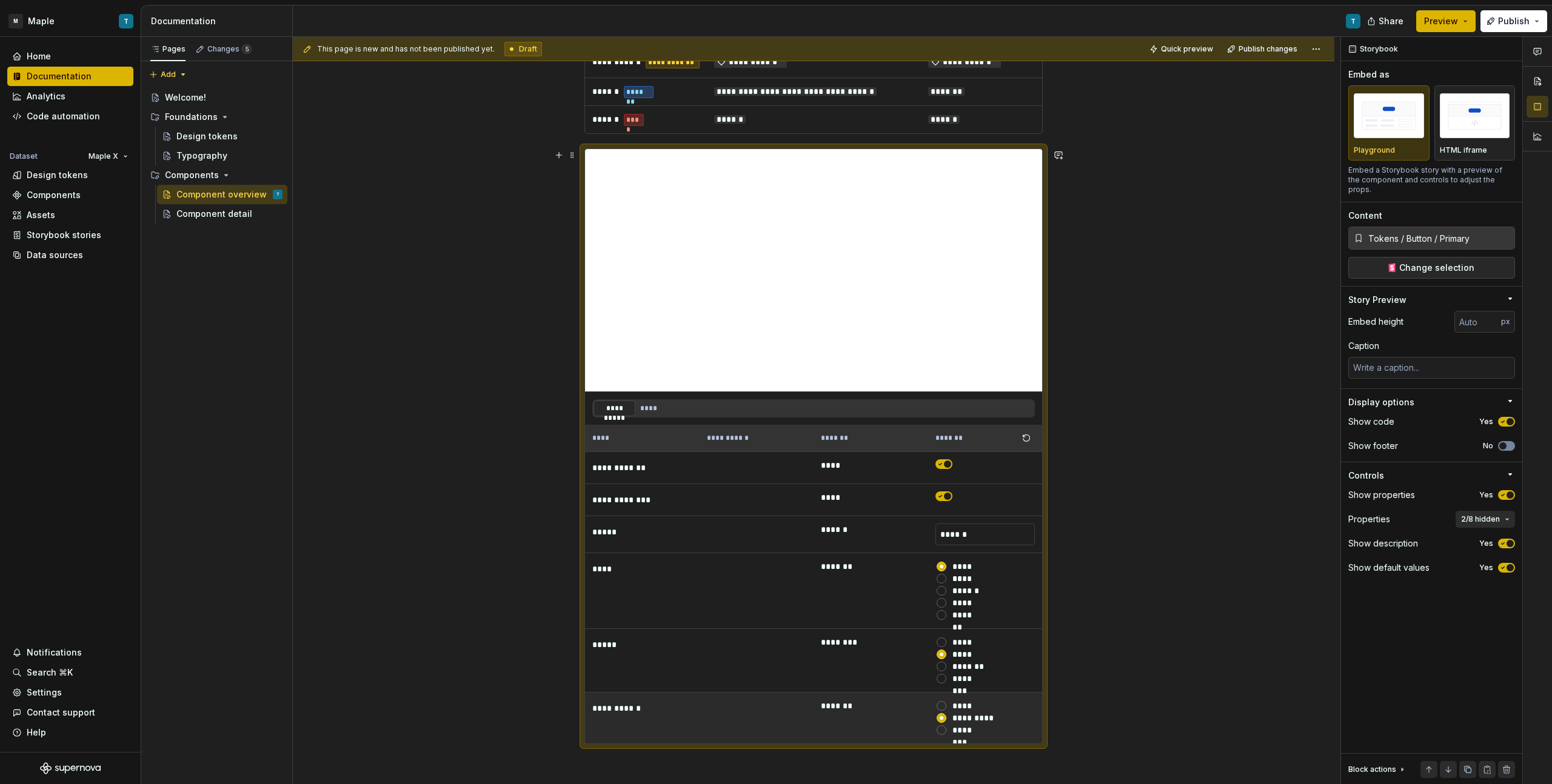
click at [972, 706] on div "*******" at bounding box center [968, 706] width 31 height 12
click at [946, 706] on button "*******" at bounding box center [942, 706] width 10 height 10
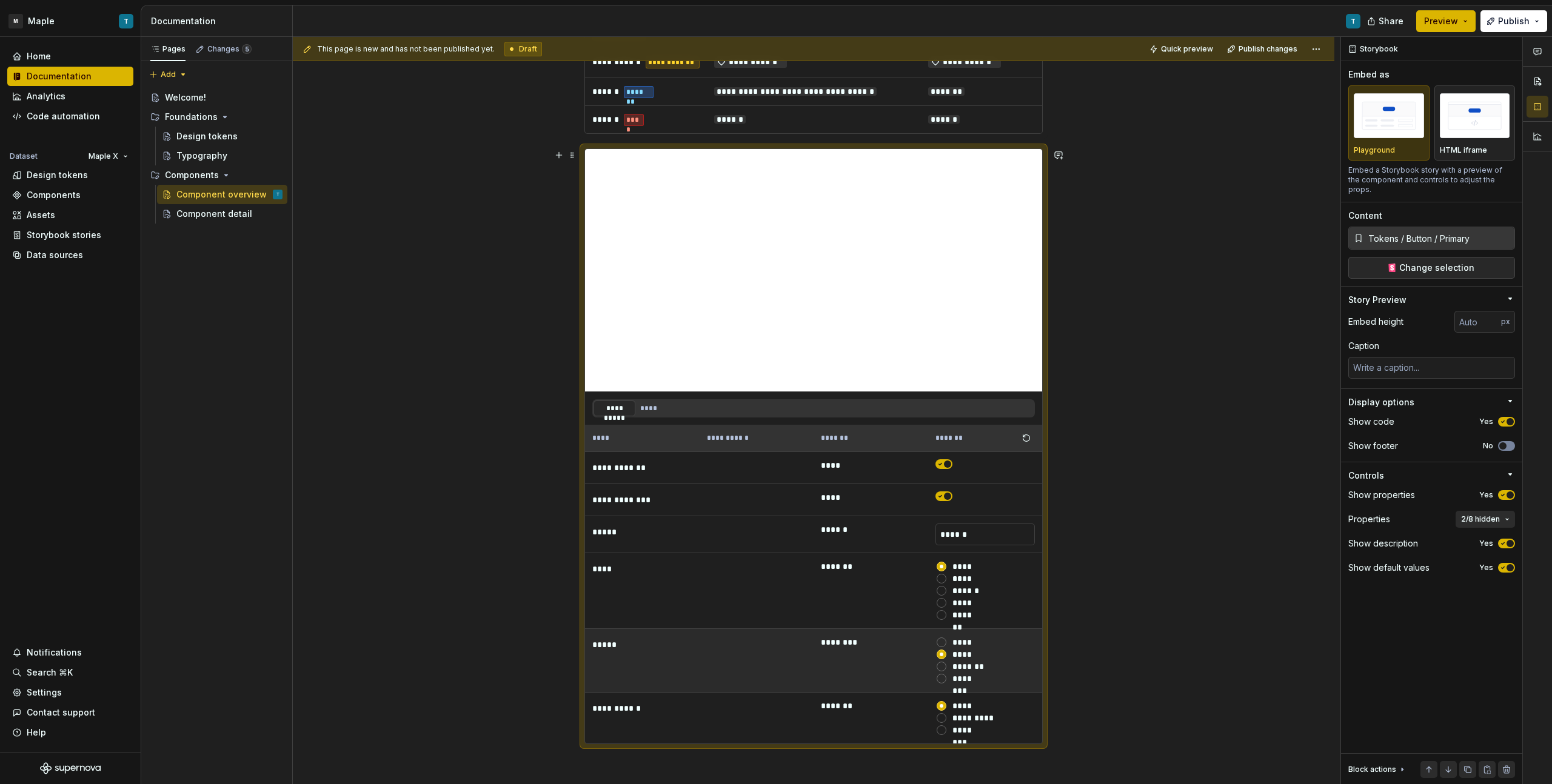
click at [965, 643] on div "*******" at bounding box center [966, 642] width 28 height 12
click at [946, 643] on button "*******" at bounding box center [942, 642] width 10 height 10
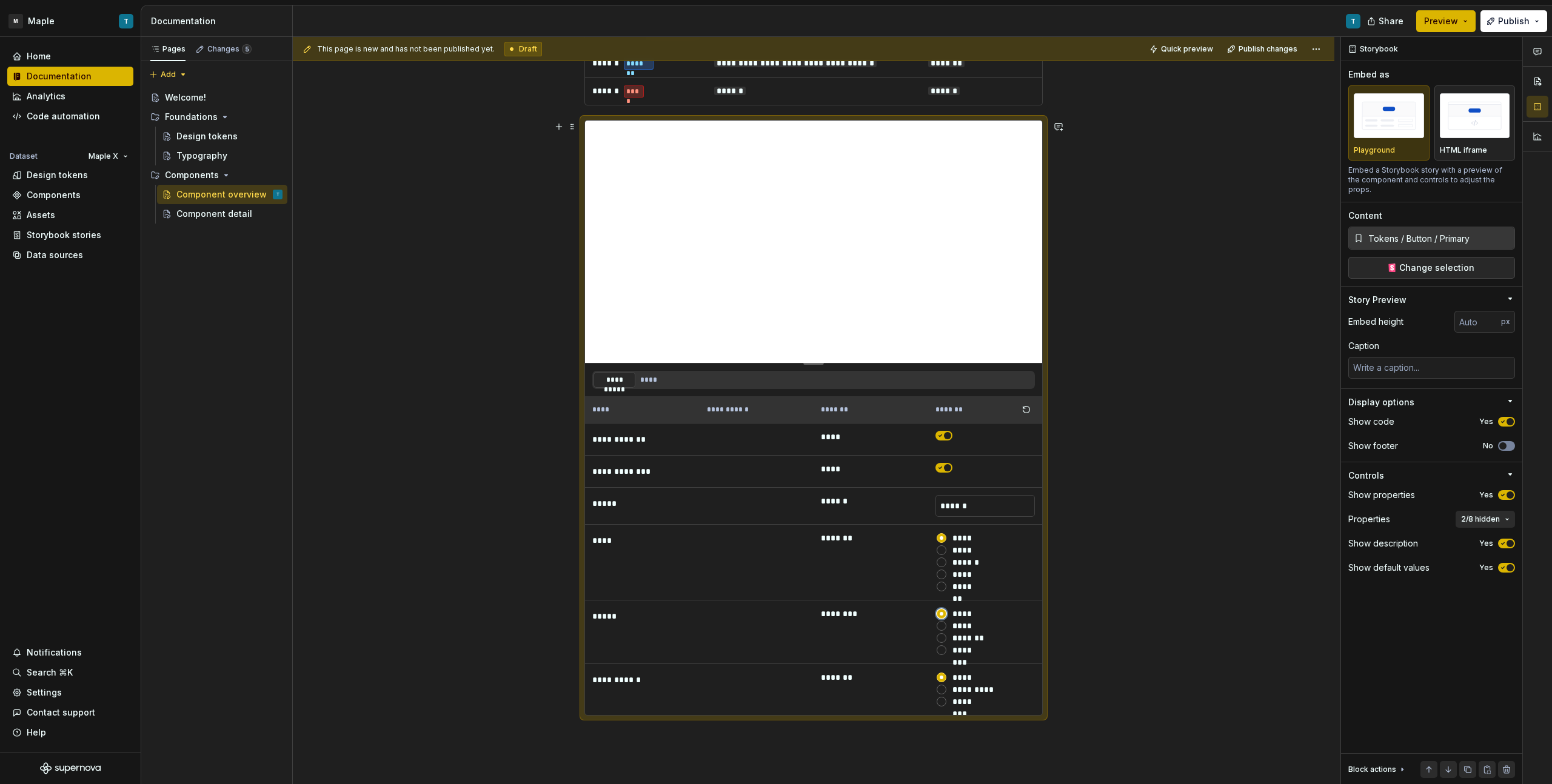
scroll to position [722, 0]
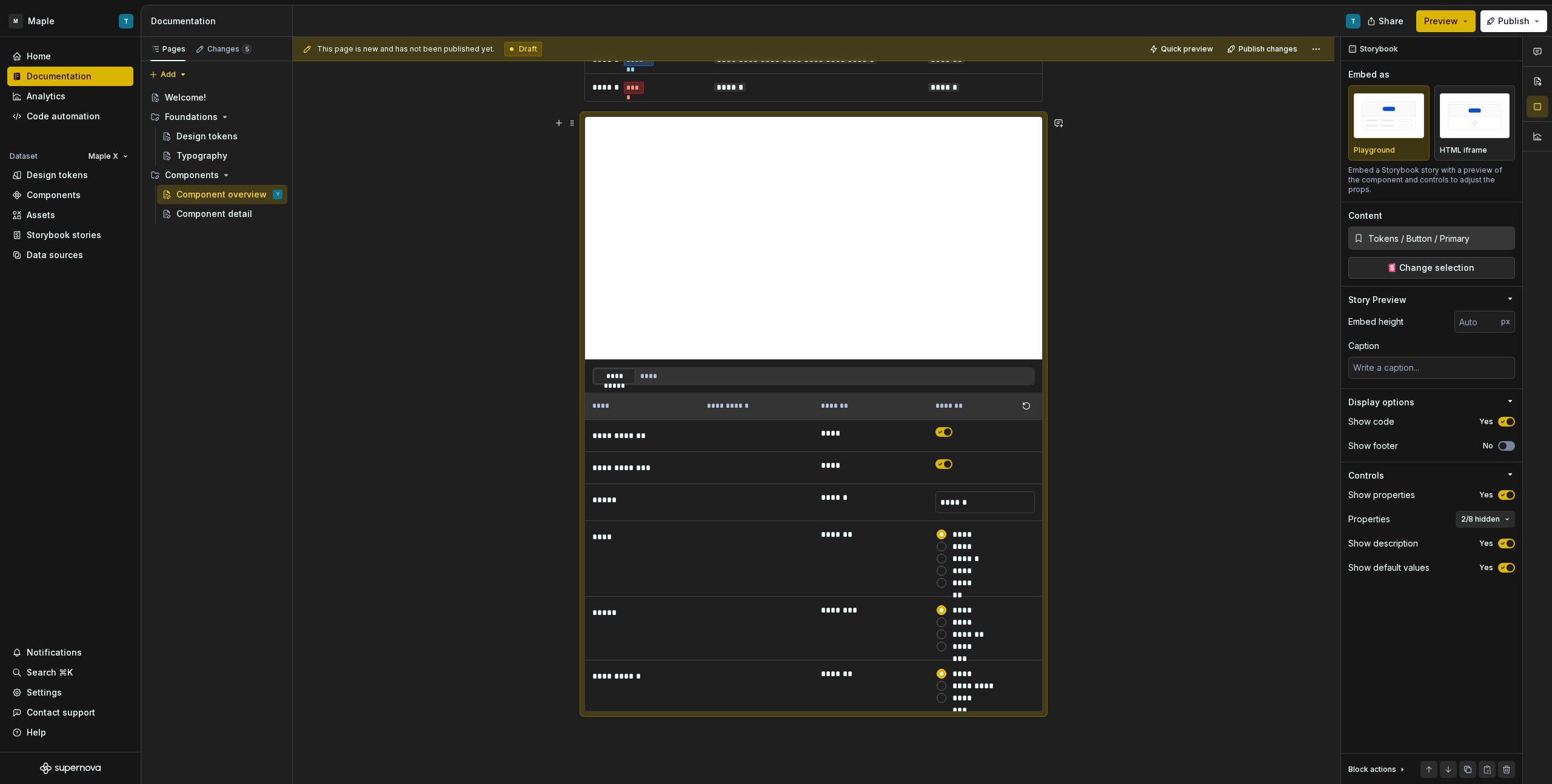
click at [1102, 347] on div "**********" at bounding box center [813, 238] width 1042 height 1505
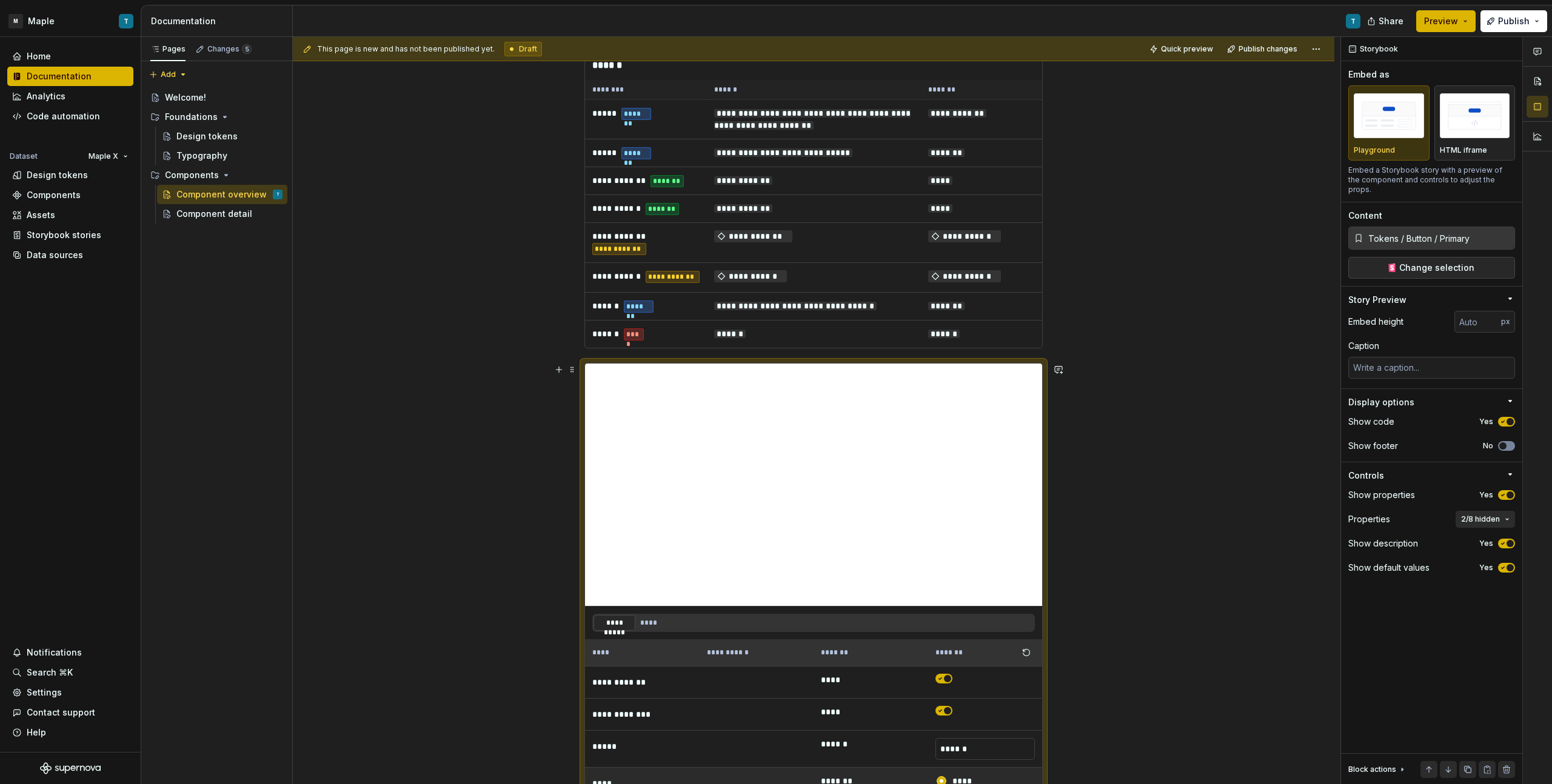
scroll to position [475, 0]
type textarea "*"
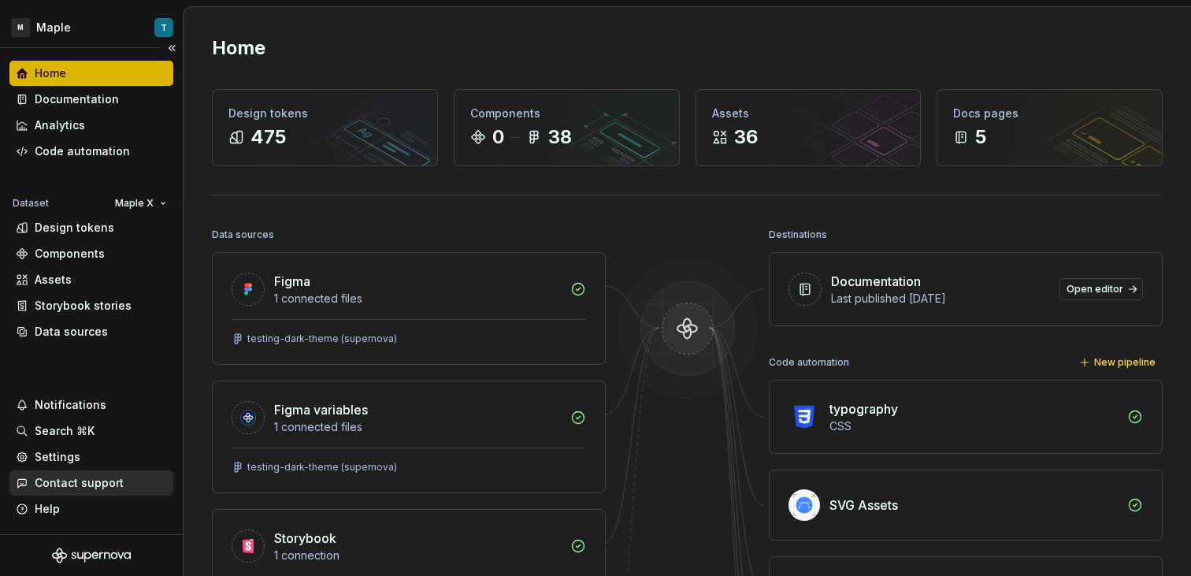
click at [92, 471] on div "Contact support" at bounding box center [91, 482] width 164 height 25
click at [91, 459] on div "Settings" at bounding box center [91, 457] width 151 height 16
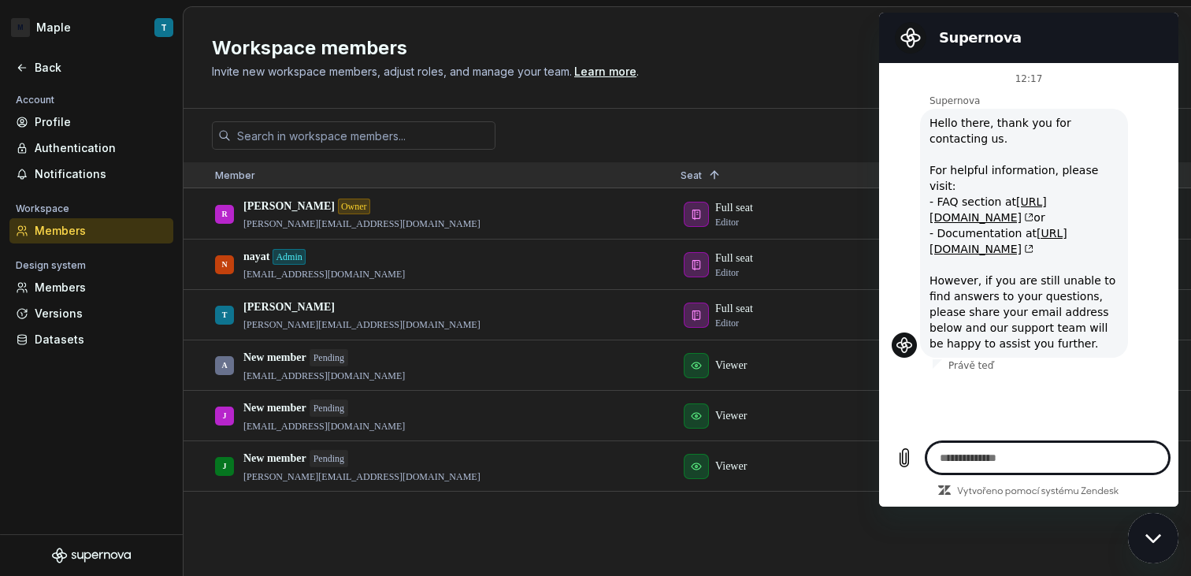
click at [1152, 539] on icon "Zavřít okno zpráv" at bounding box center [1152, 537] width 16 height 9
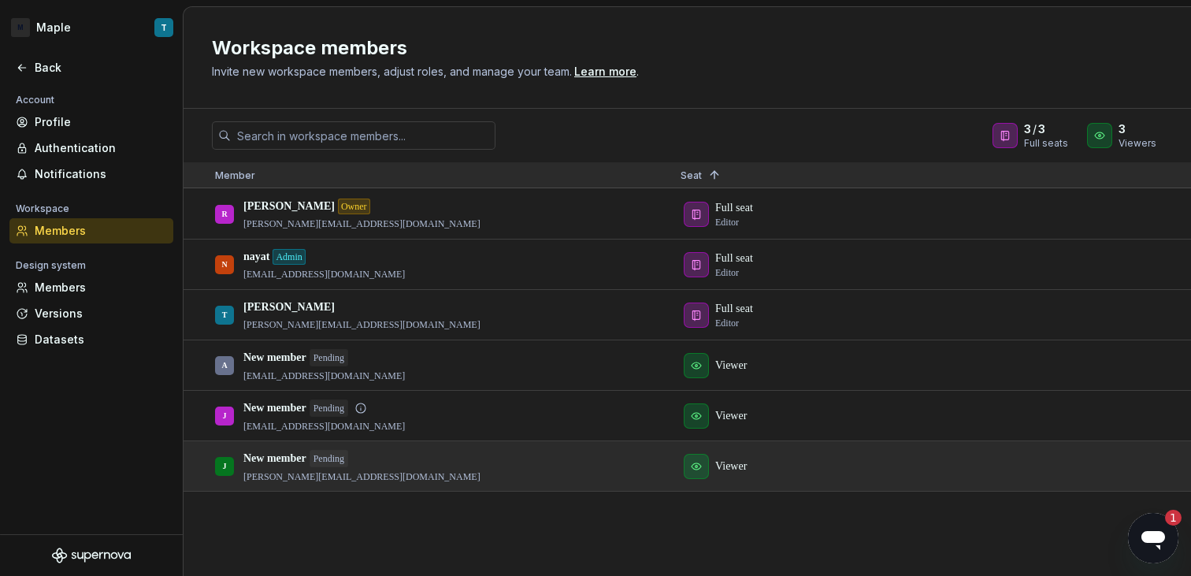
scroll to position [419, 0]
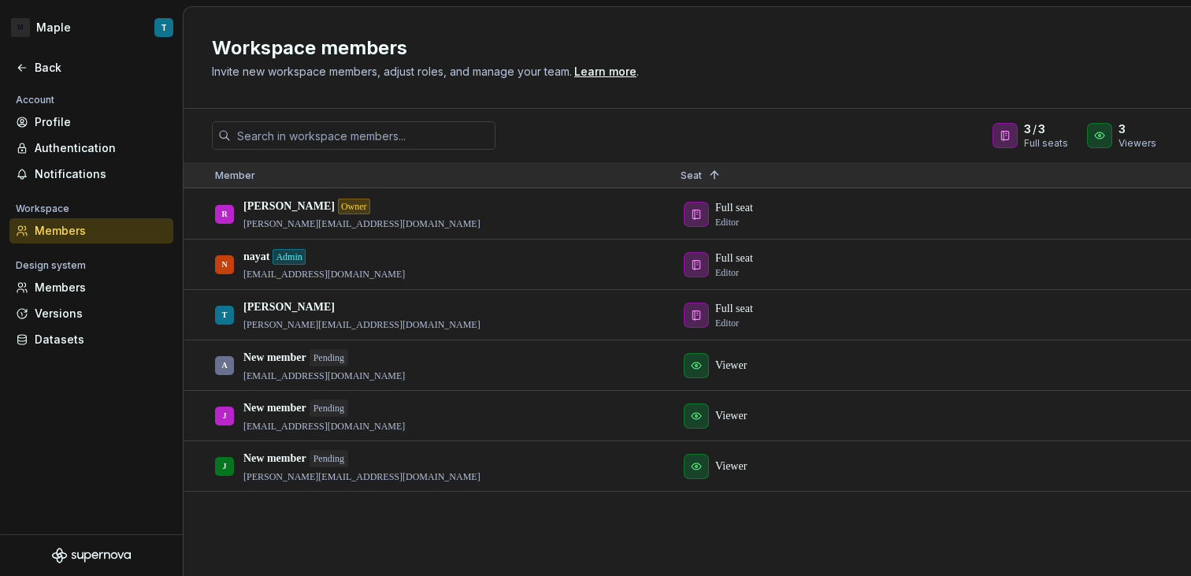
type textarea "*"
click at [358, 126] on input "text" at bounding box center [363, 135] width 265 height 28
click at [49, 68] on div "Back" at bounding box center [101, 68] width 132 height 16
